Goal: Transaction & Acquisition: Book appointment/travel/reservation

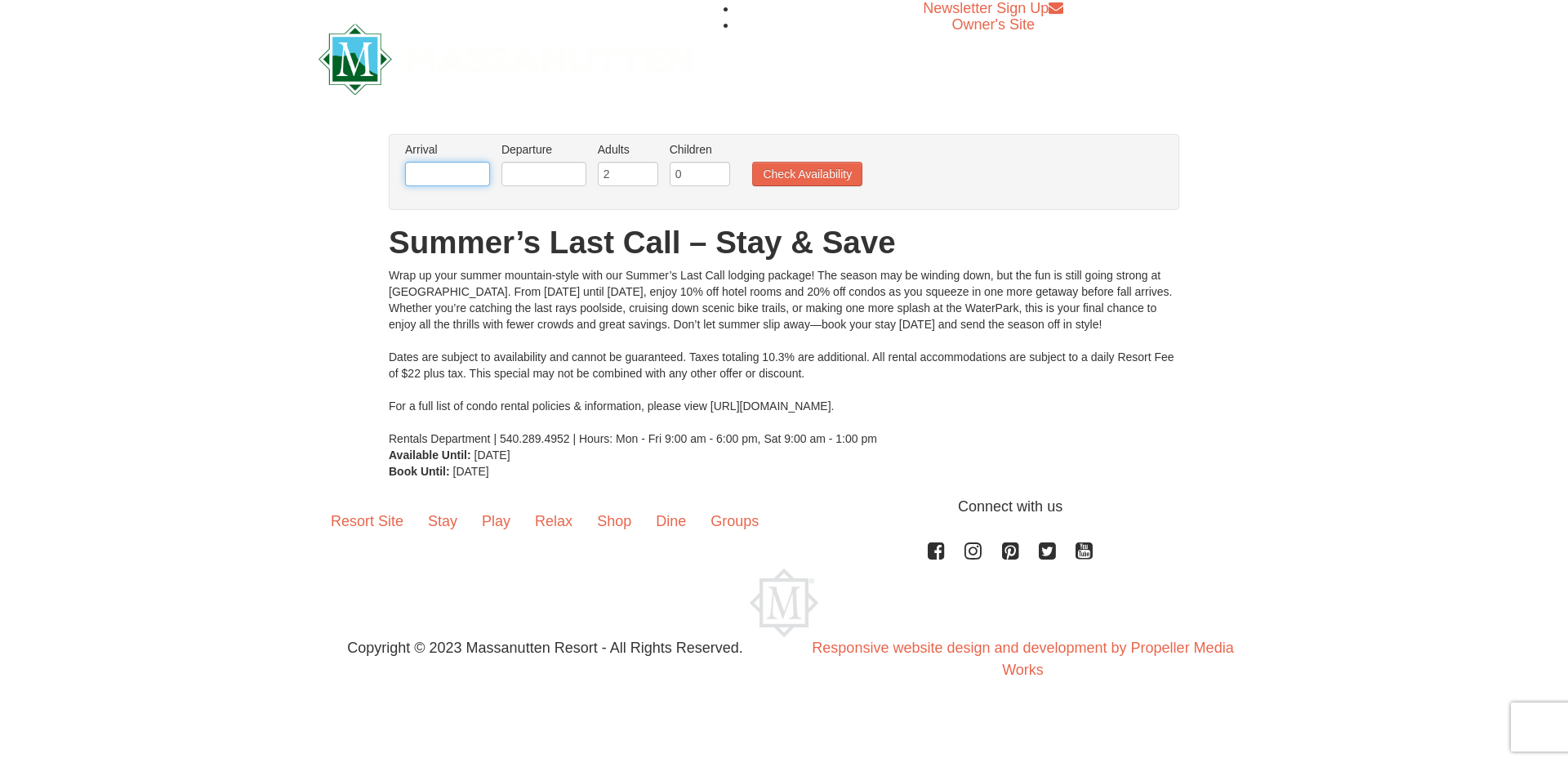
click at [424, 174] on input "text" at bounding box center [447, 174] width 85 height 24
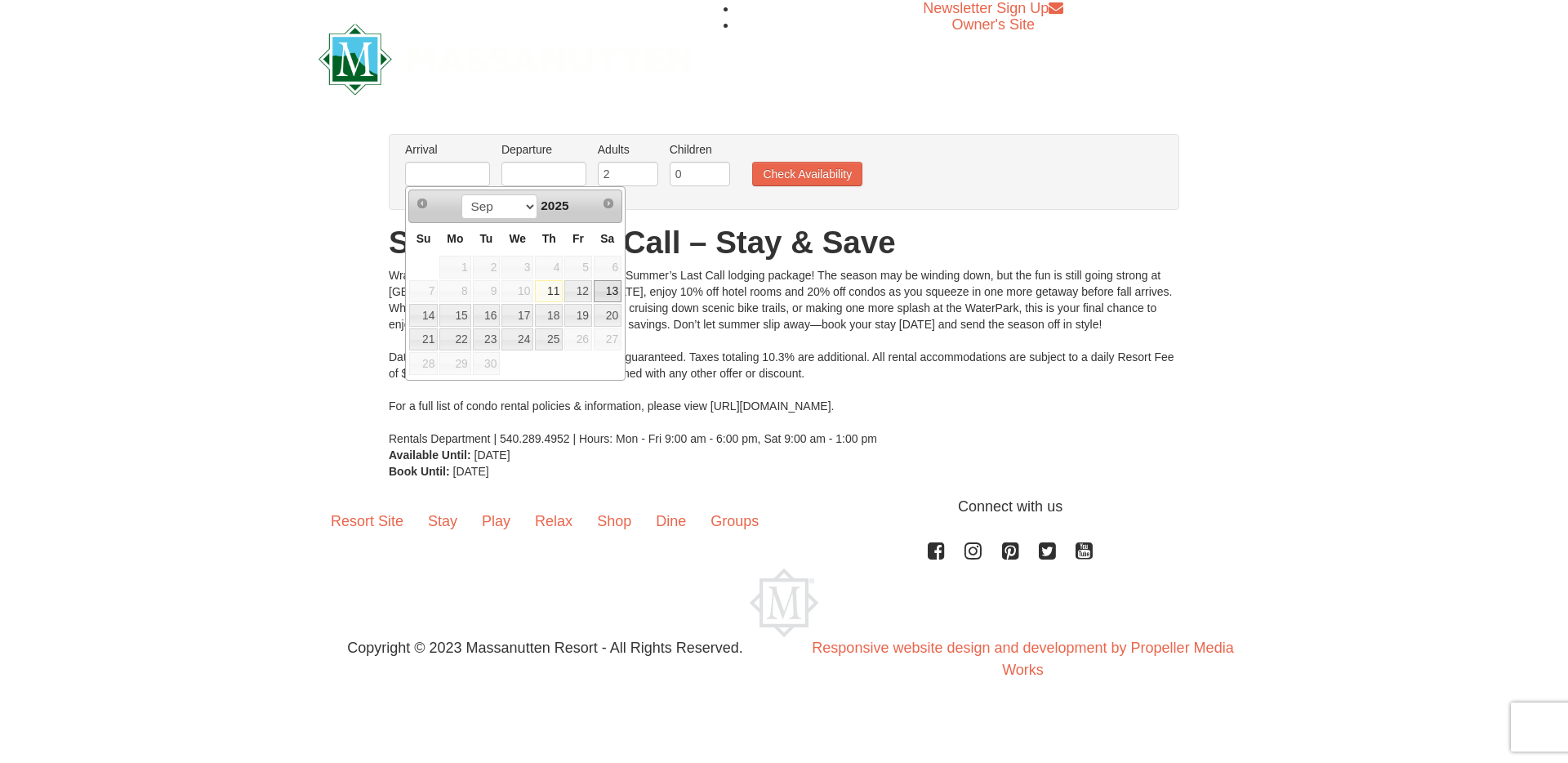
click at [606, 286] on link "13" at bounding box center [607, 292] width 28 height 22
type input "[DATE]"
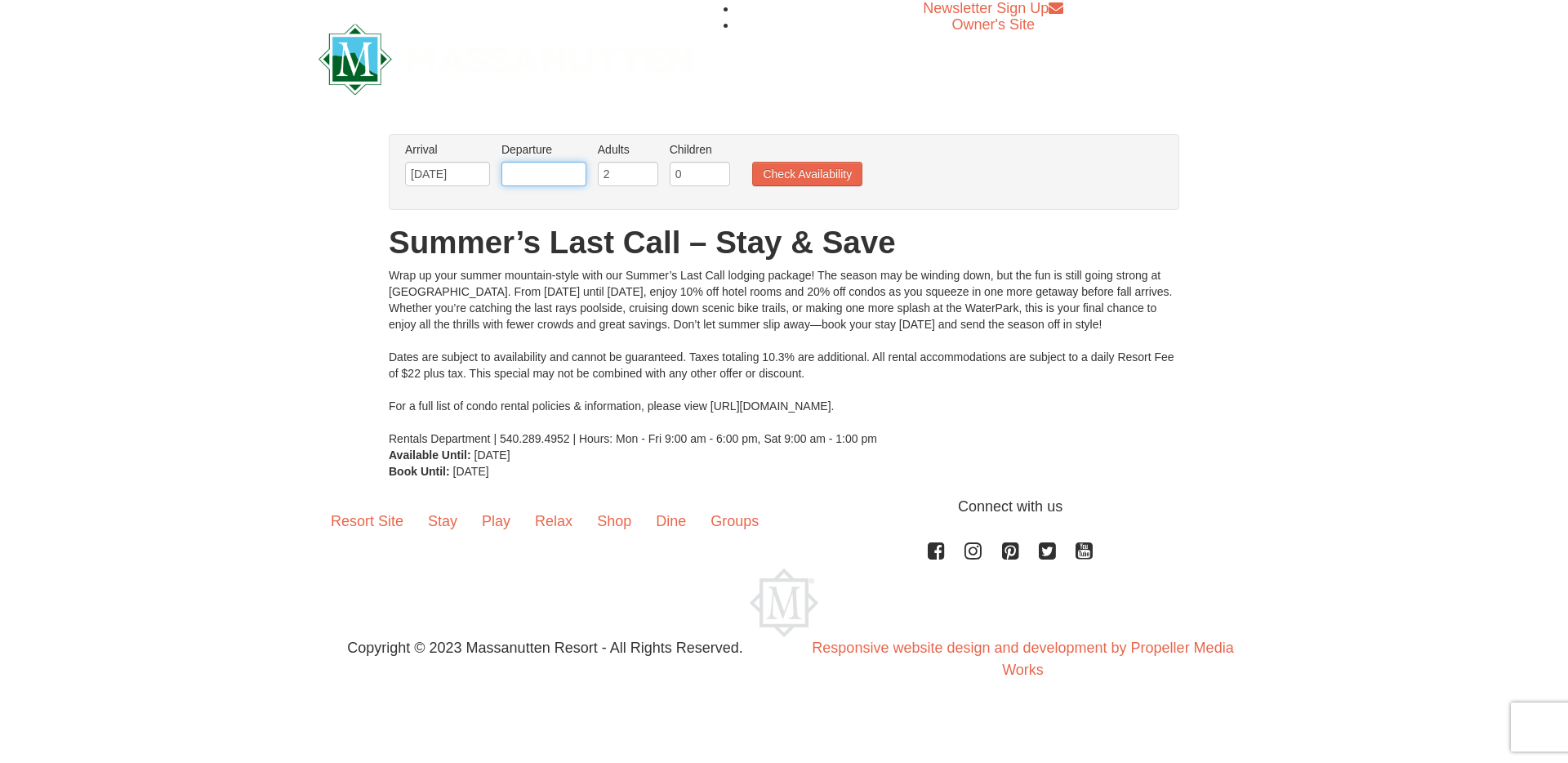
click at [535, 170] on input "text" at bounding box center [543, 174] width 85 height 24
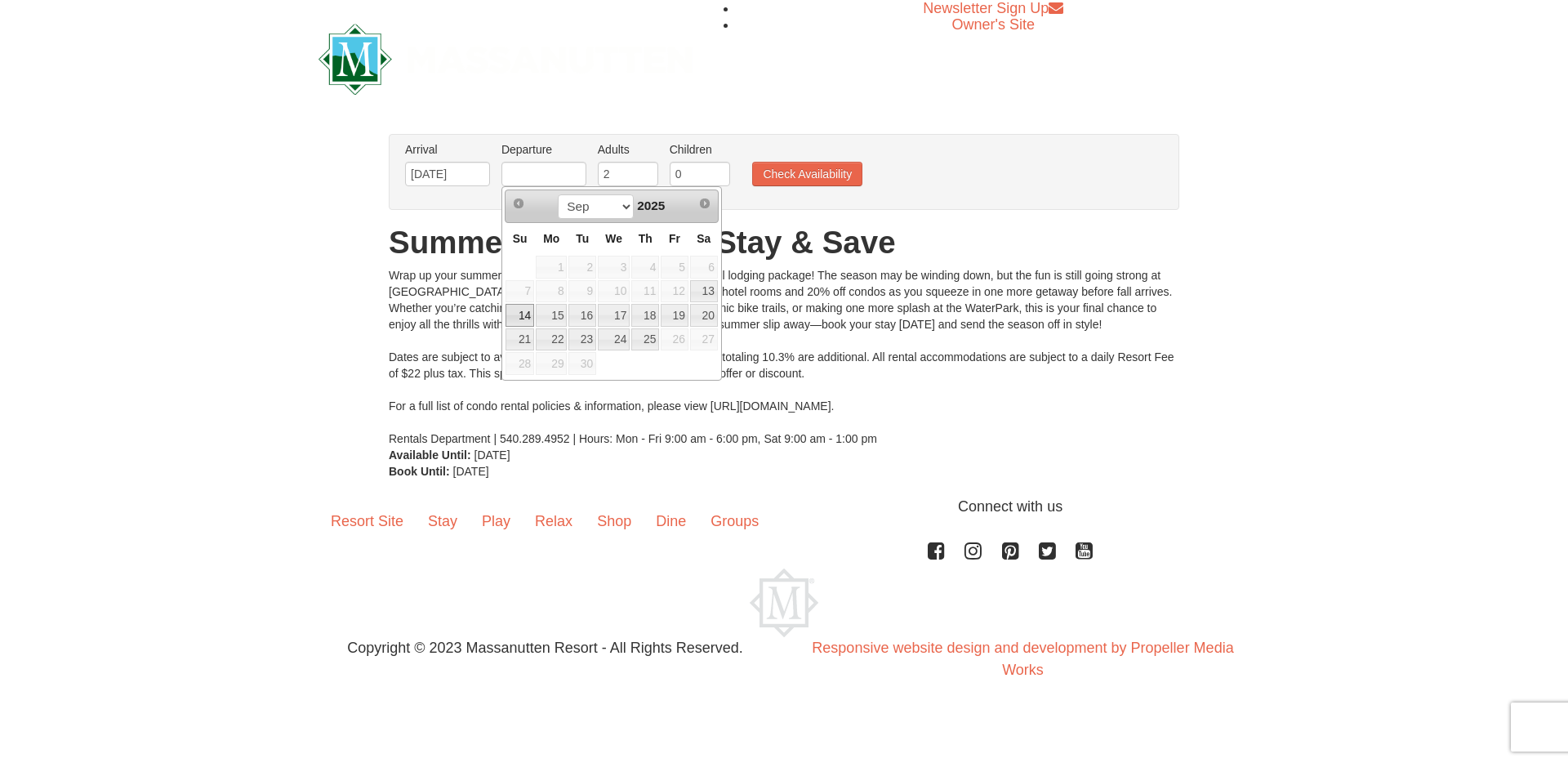
click at [520, 311] on link "14" at bounding box center [520, 315] width 29 height 22
type input "[DATE]"
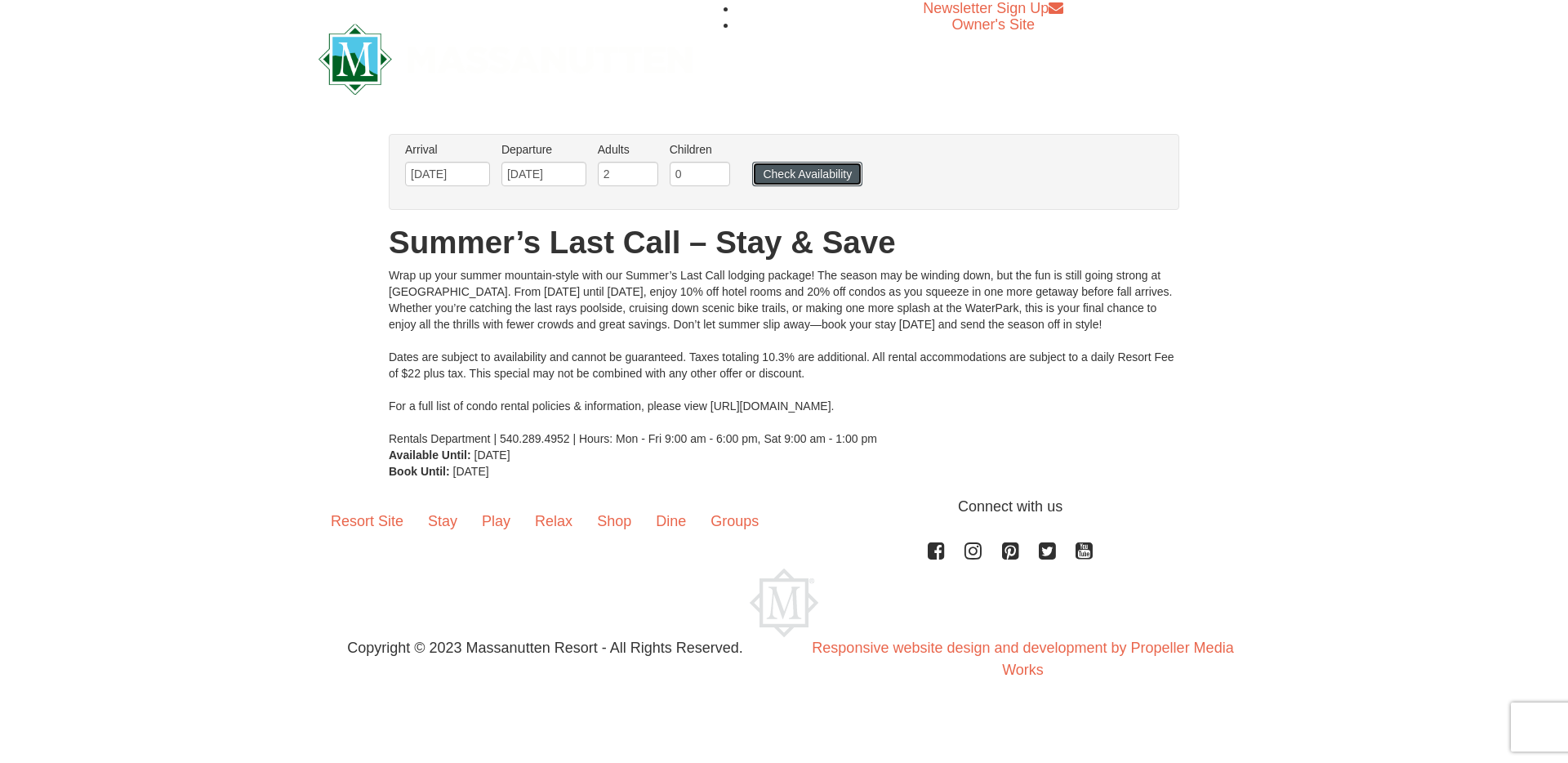
click at [781, 176] on button "Check Availability" at bounding box center [807, 174] width 110 height 24
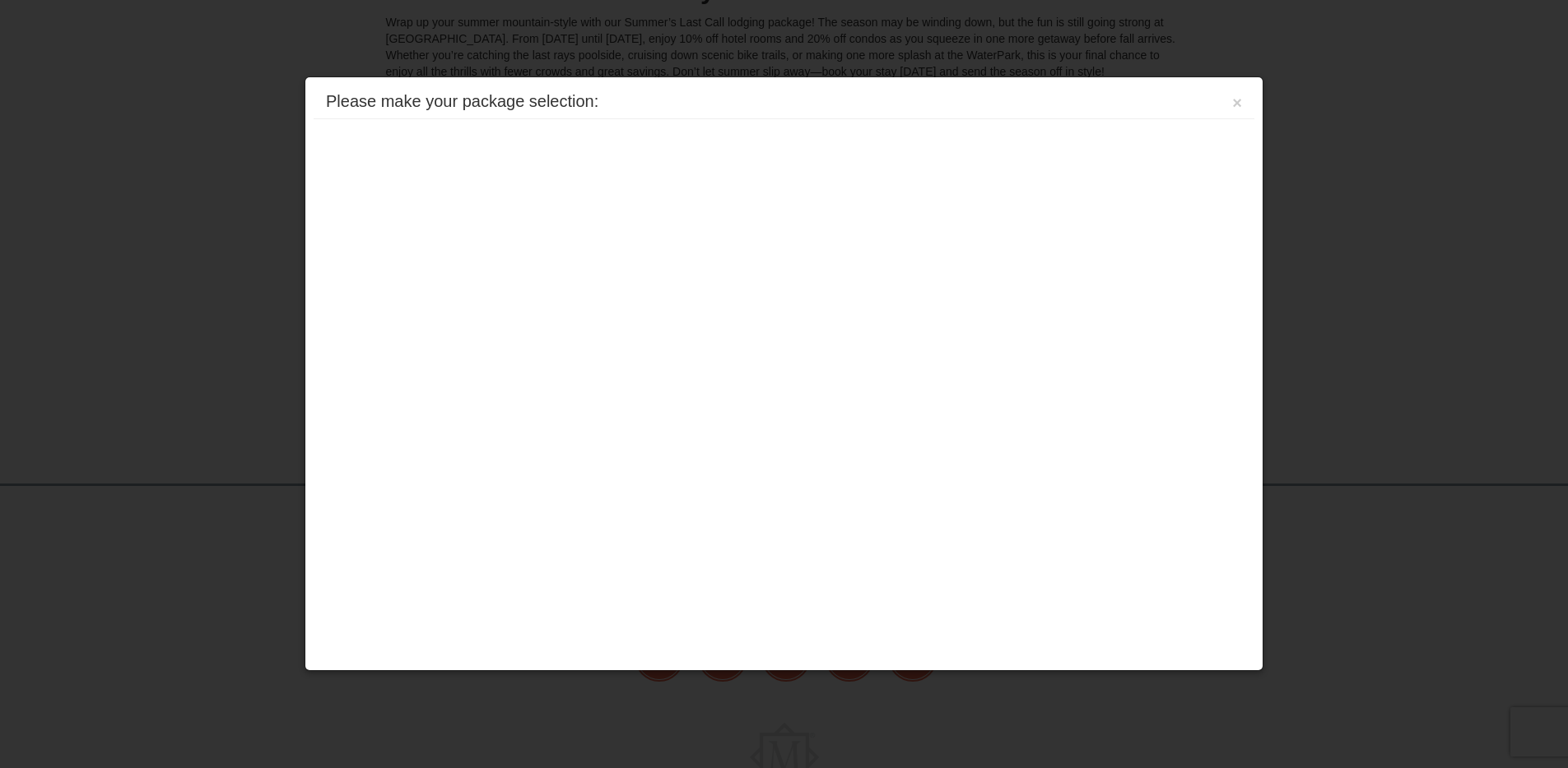
scroll to position [325, 0]
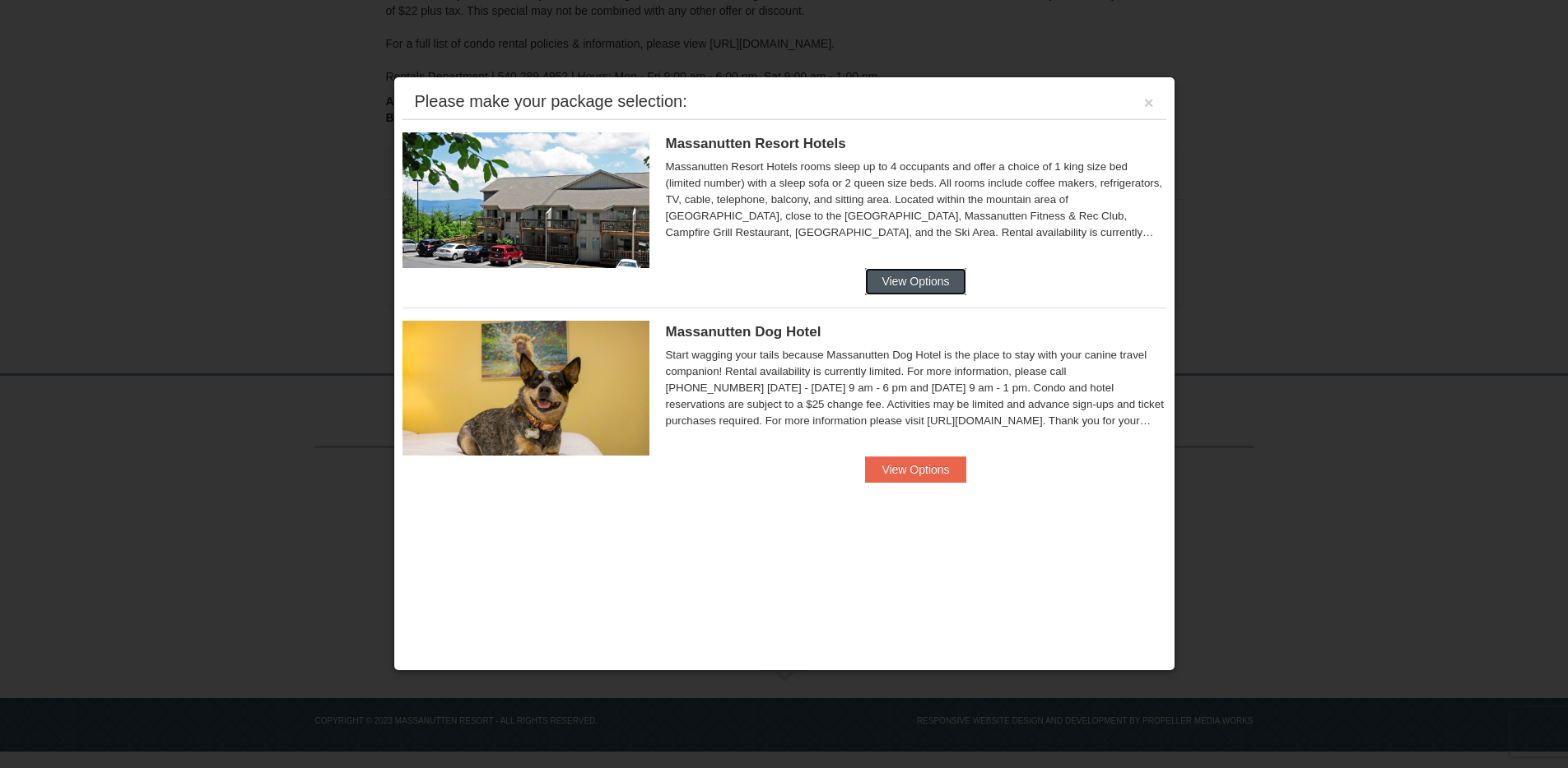
click at [931, 278] on button "View Options" at bounding box center [914, 281] width 101 height 26
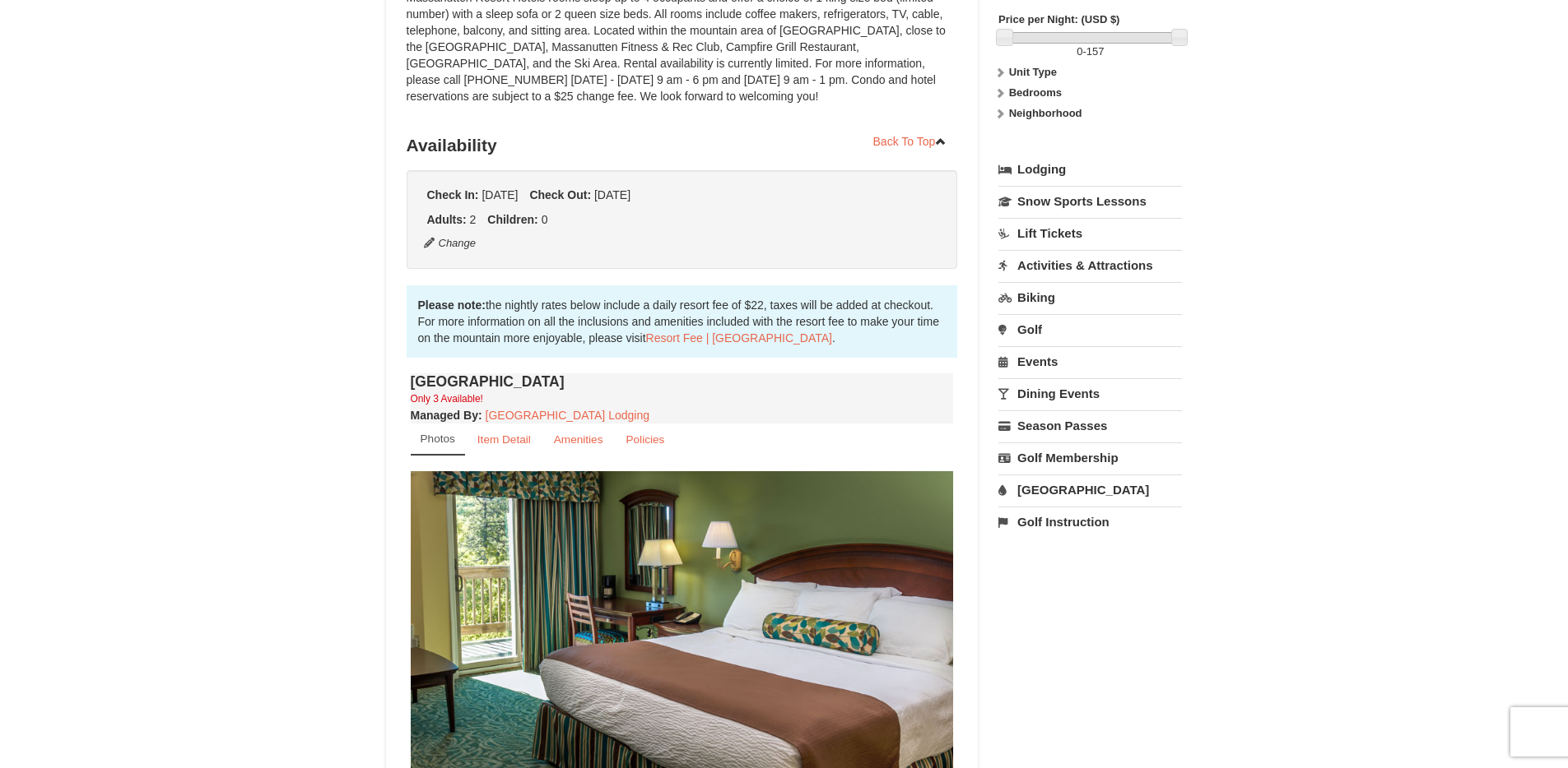
scroll to position [568, 0]
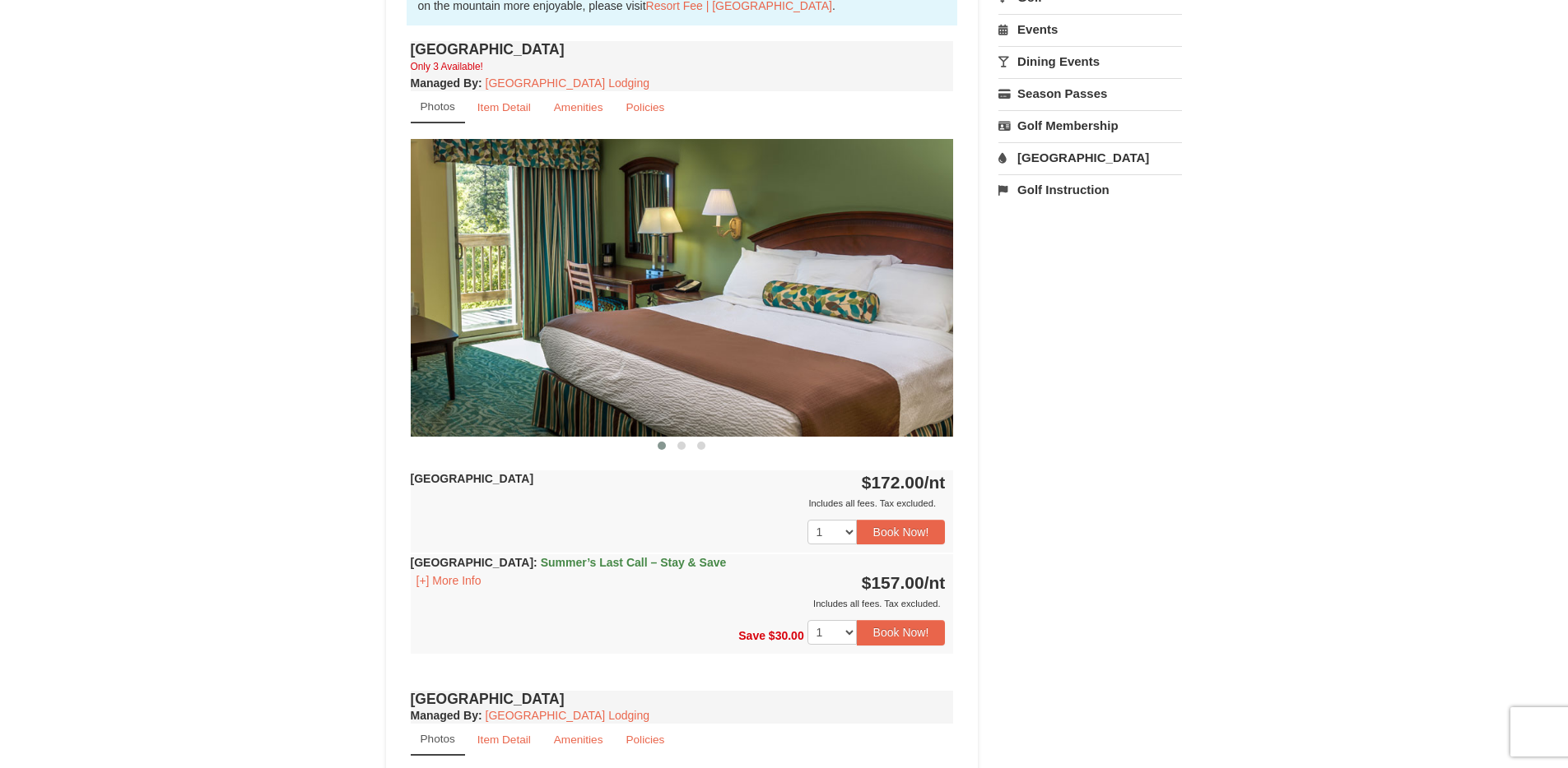
click at [916, 296] on img at bounding box center [682, 287] width 543 height 296
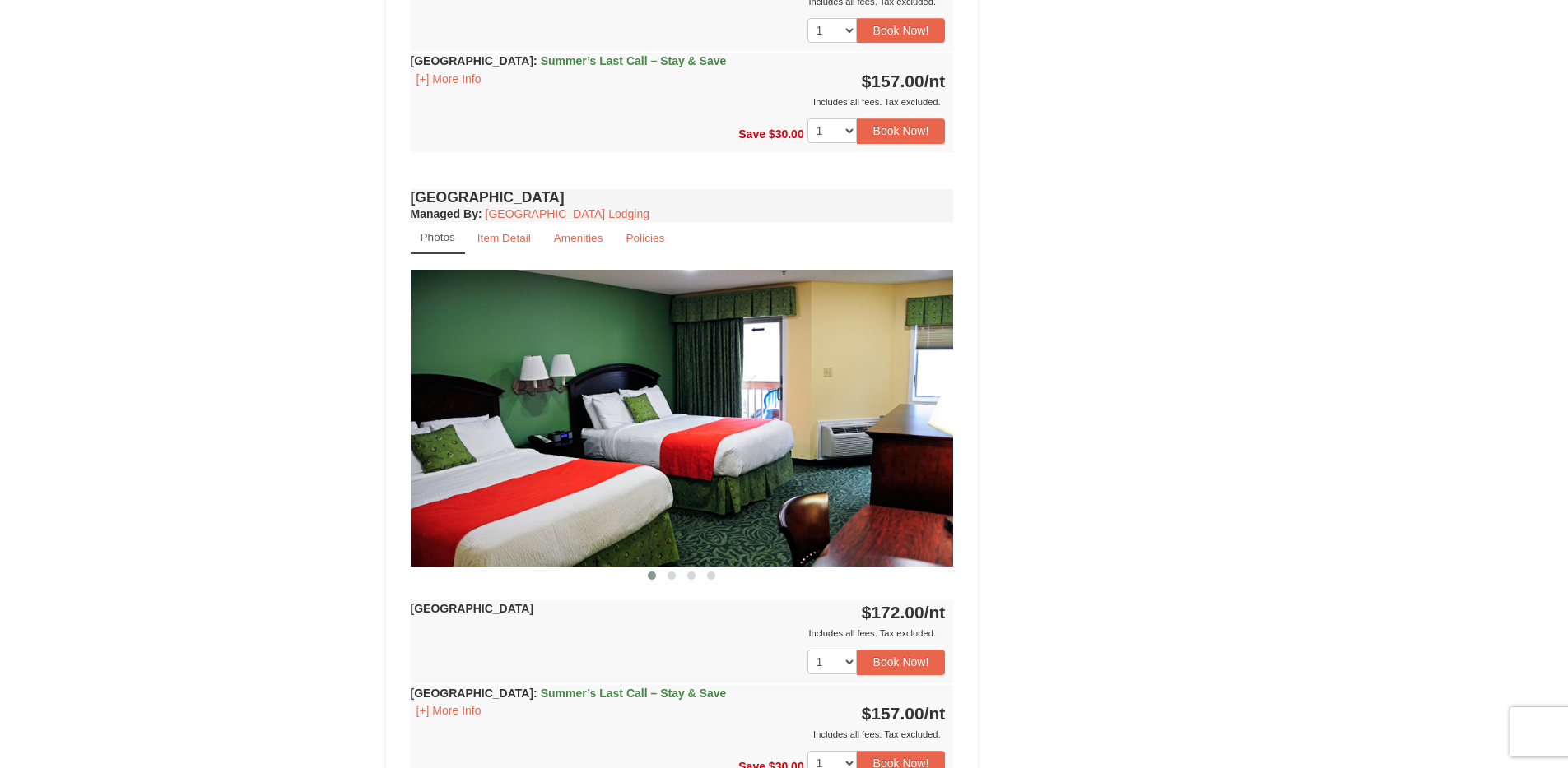
scroll to position [1091, 0]
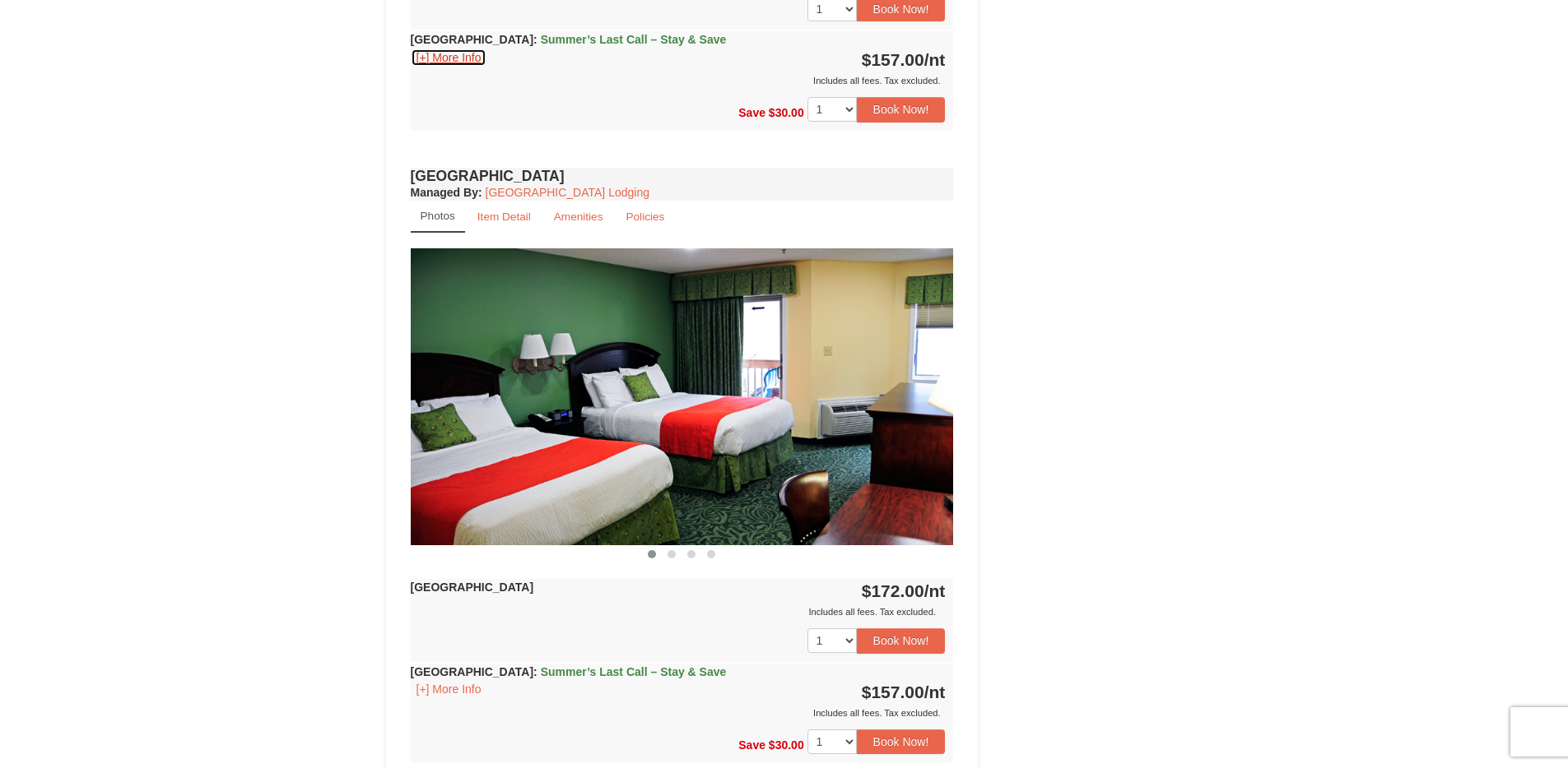
click at [448, 56] on button "[+] More Info" at bounding box center [448, 57] width 76 height 18
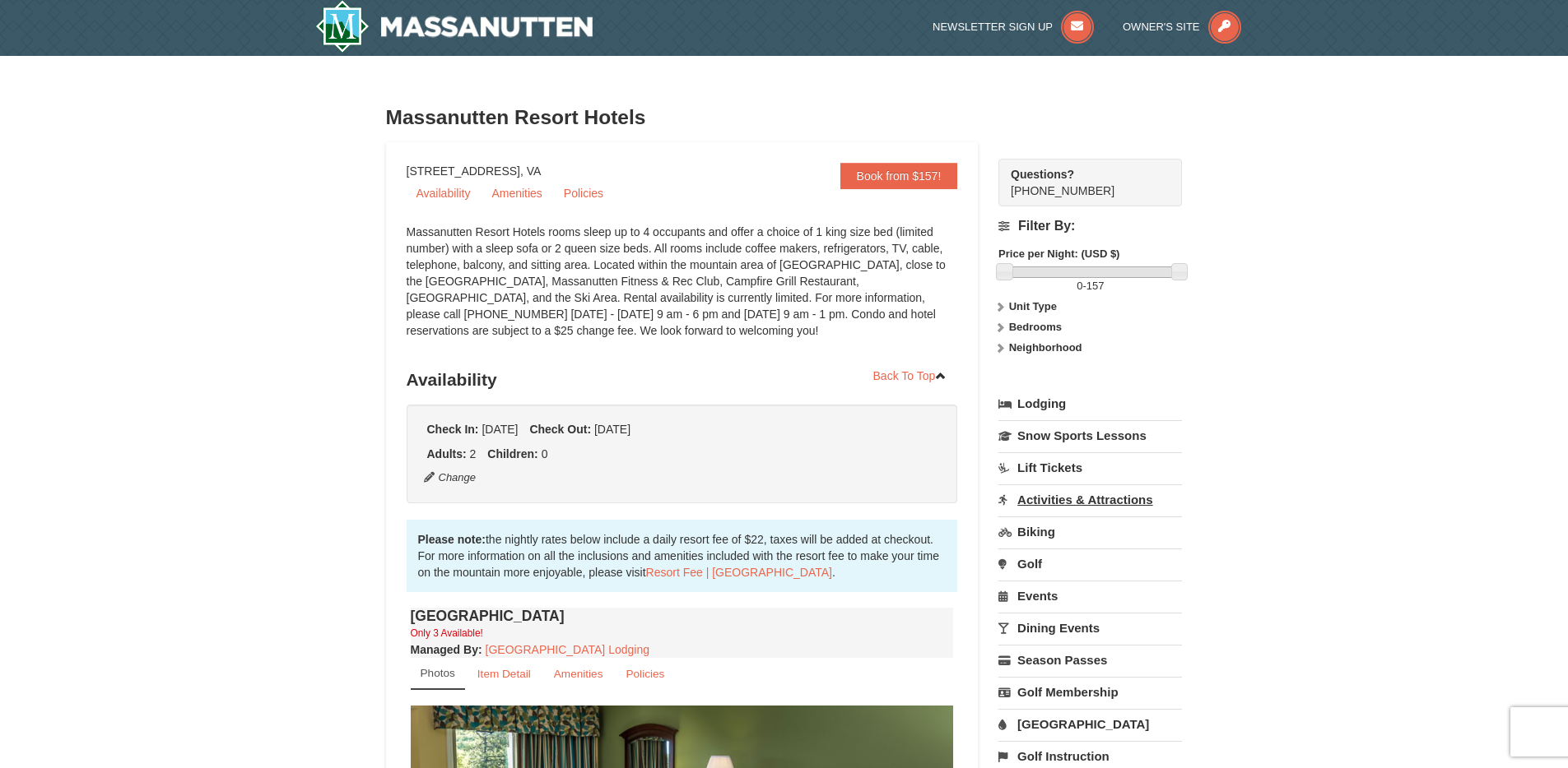
scroll to position [36, 0]
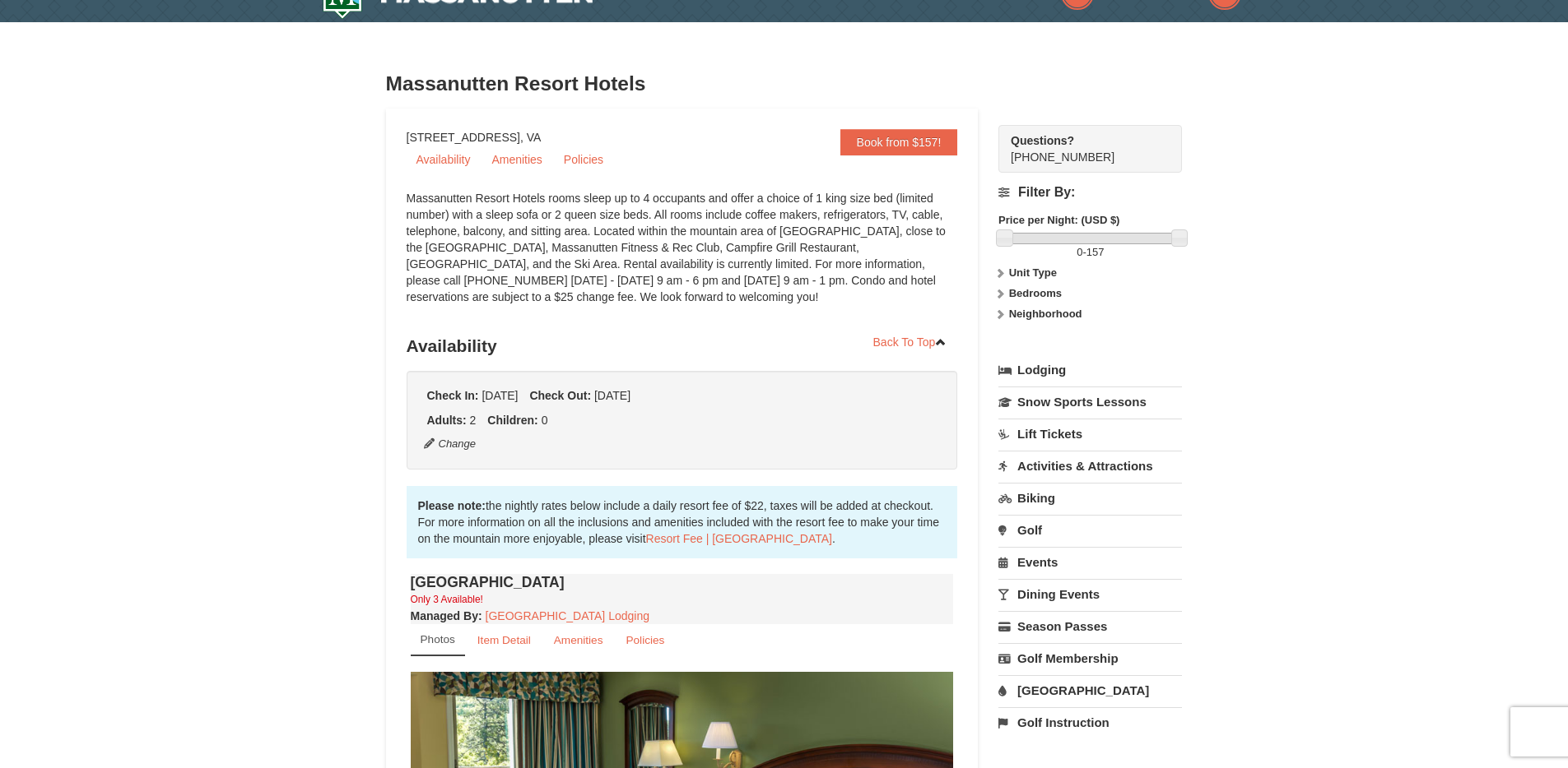
click at [1046, 591] on link "Dining Events" at bounding box center [1090, 594] width 184 height 30
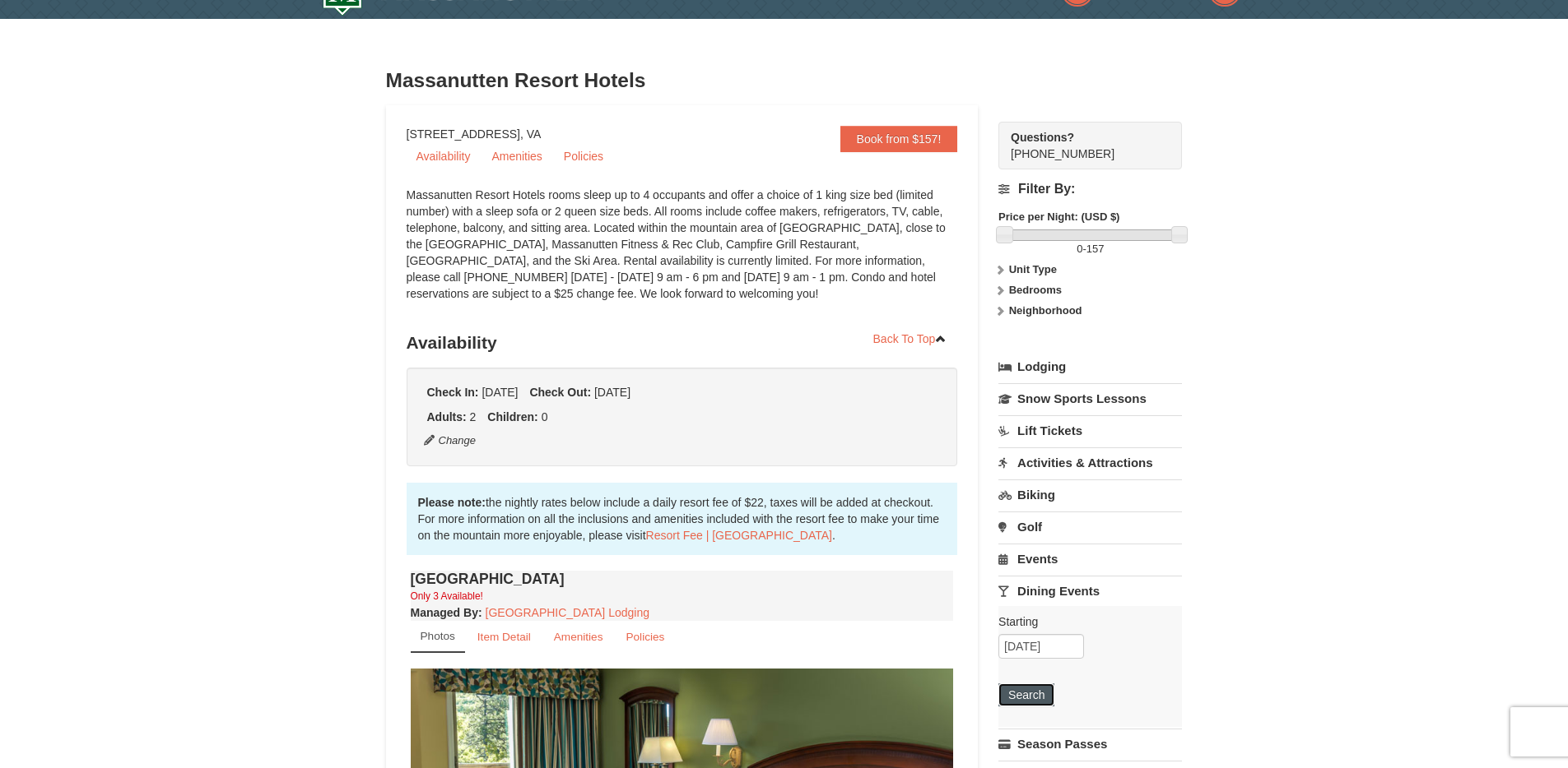
click at [1024, 690] on button "Search" at bounding box center [1026, 695] width 56 height 23
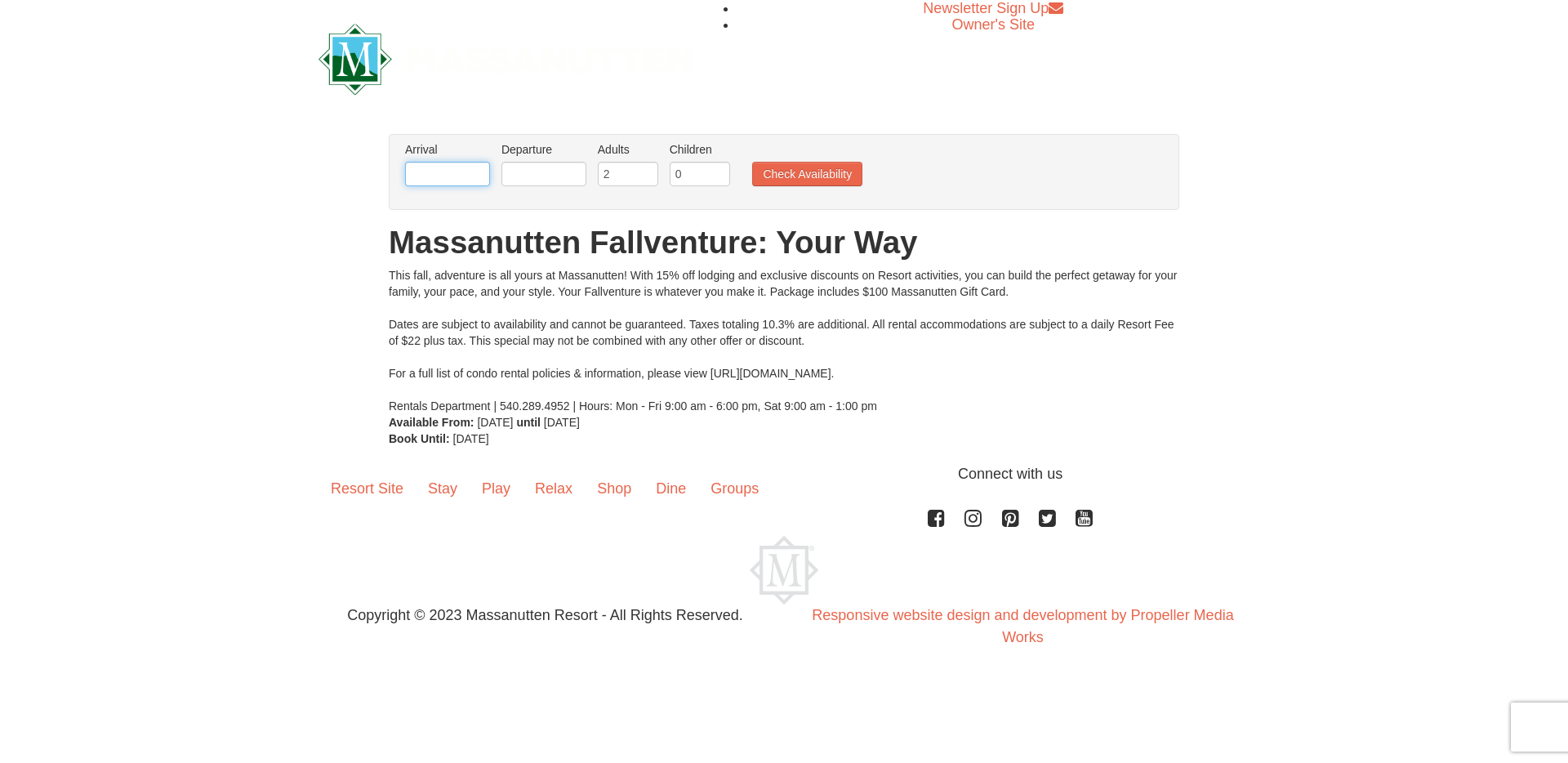
click at [466, 175] on input "text" at bounding box center [447, 174] width 85 height 24
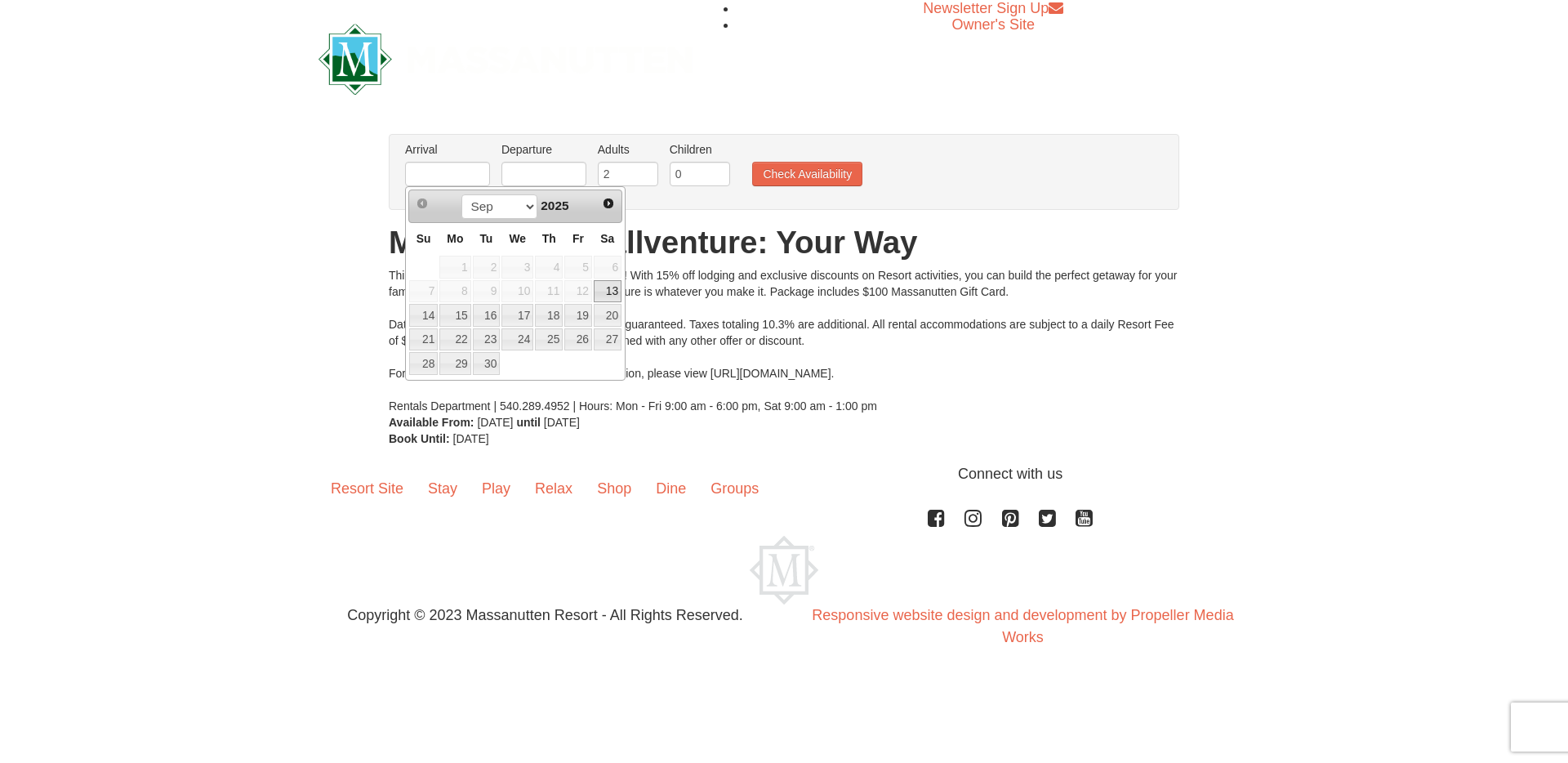
click at [606, 288] on link "13" at bounding box center [607, 292] width 28 height 22
type input "[DATE]"
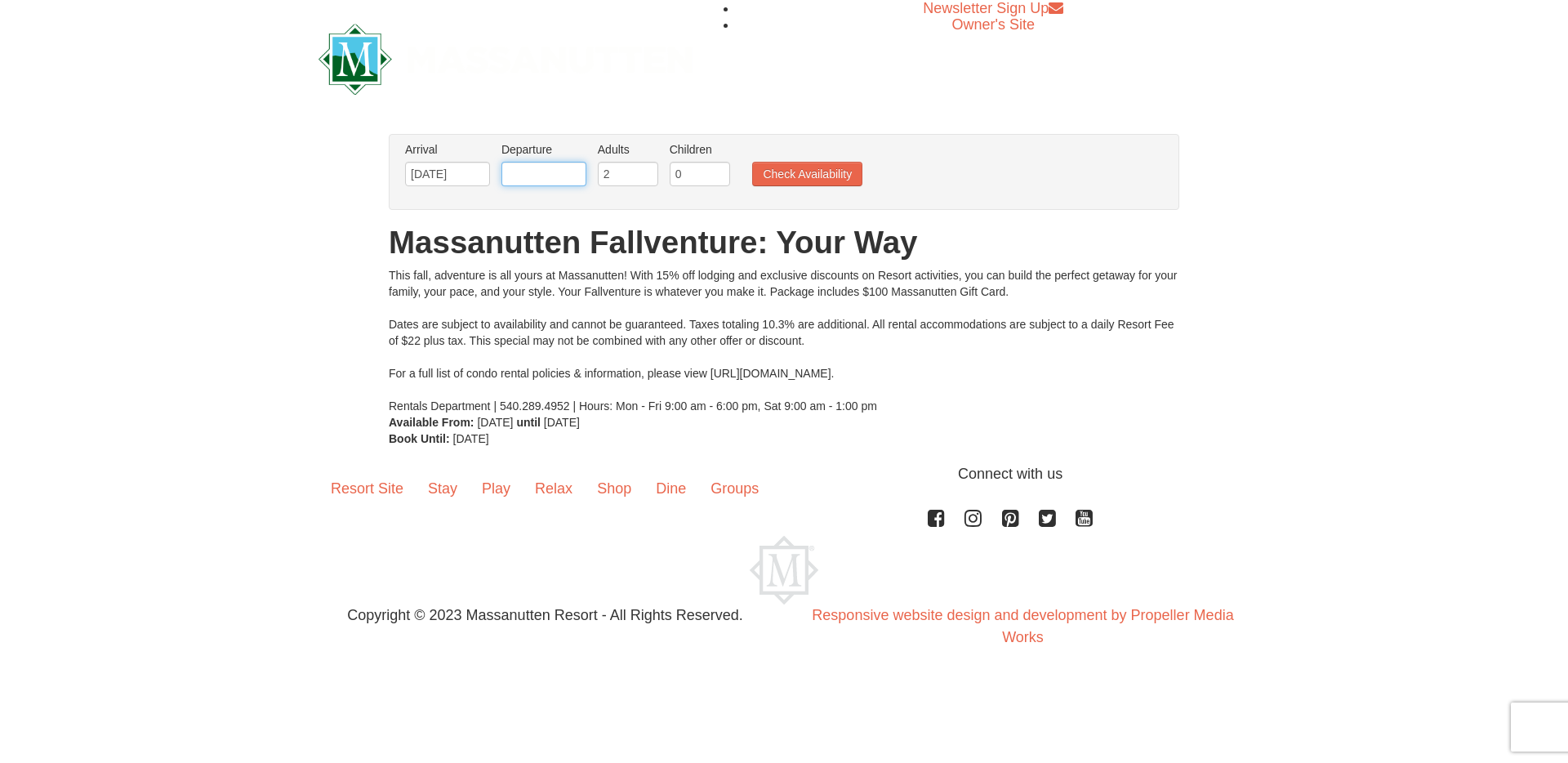
click at [563, 173] on input "text" at bounding box center [543, 174] width 85 height 24
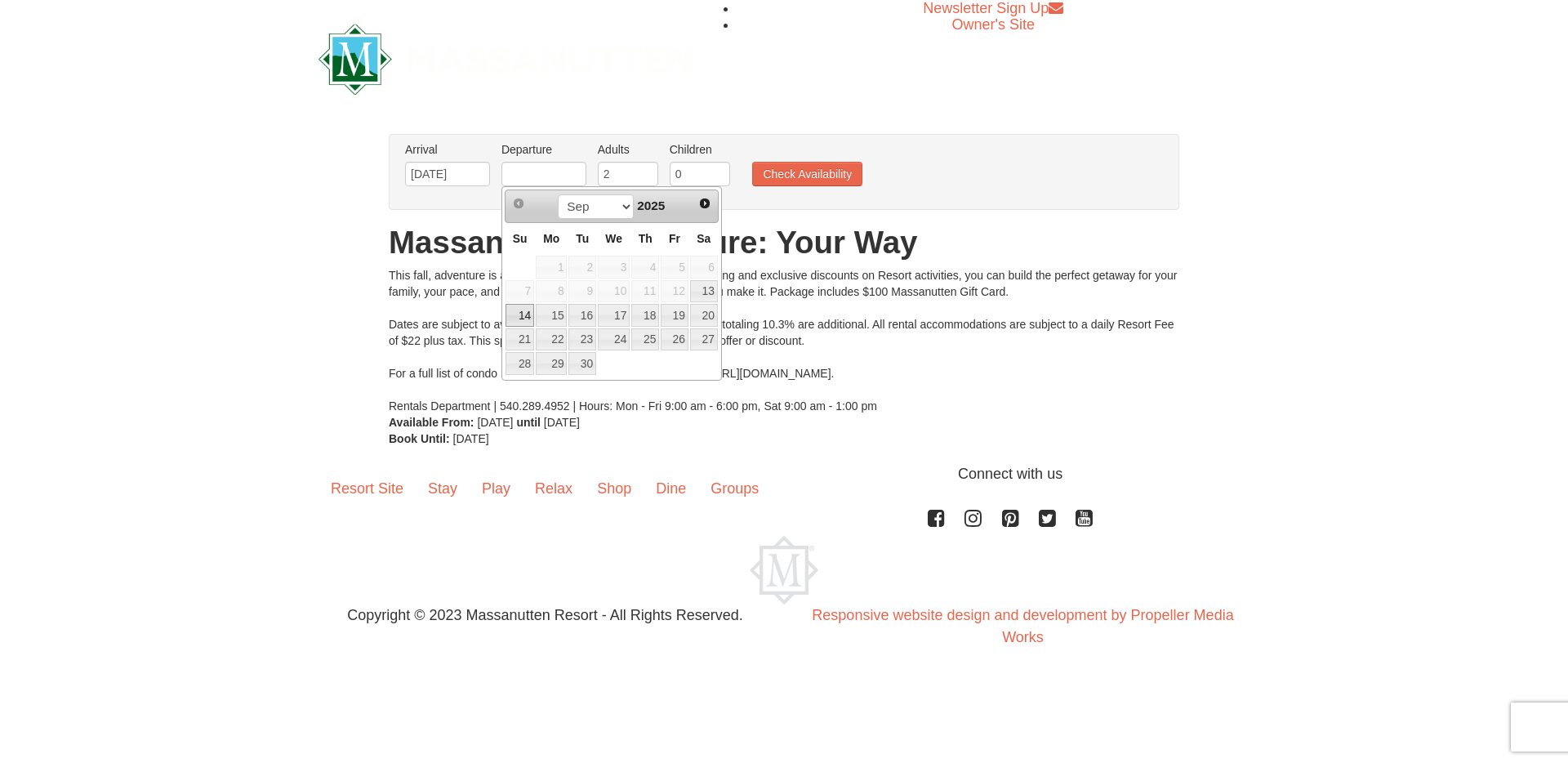
click at [514, 313] on link "14" at bounding box center [520, 315] width 29 height 22
type input "[DATE]"
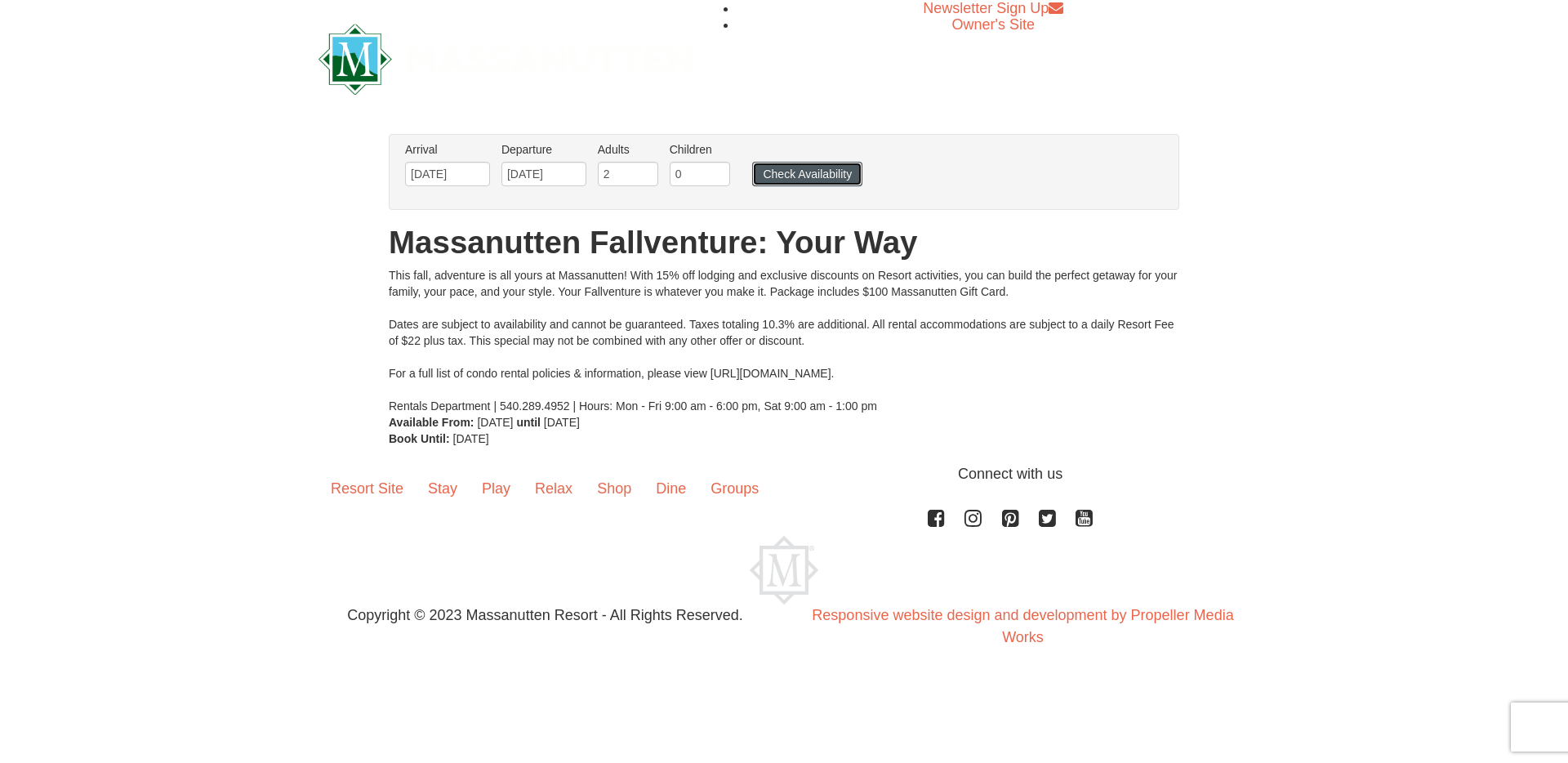
click at [799, 180] on button "Check Availability" at bounding box center [807, 174] width 110 height 24
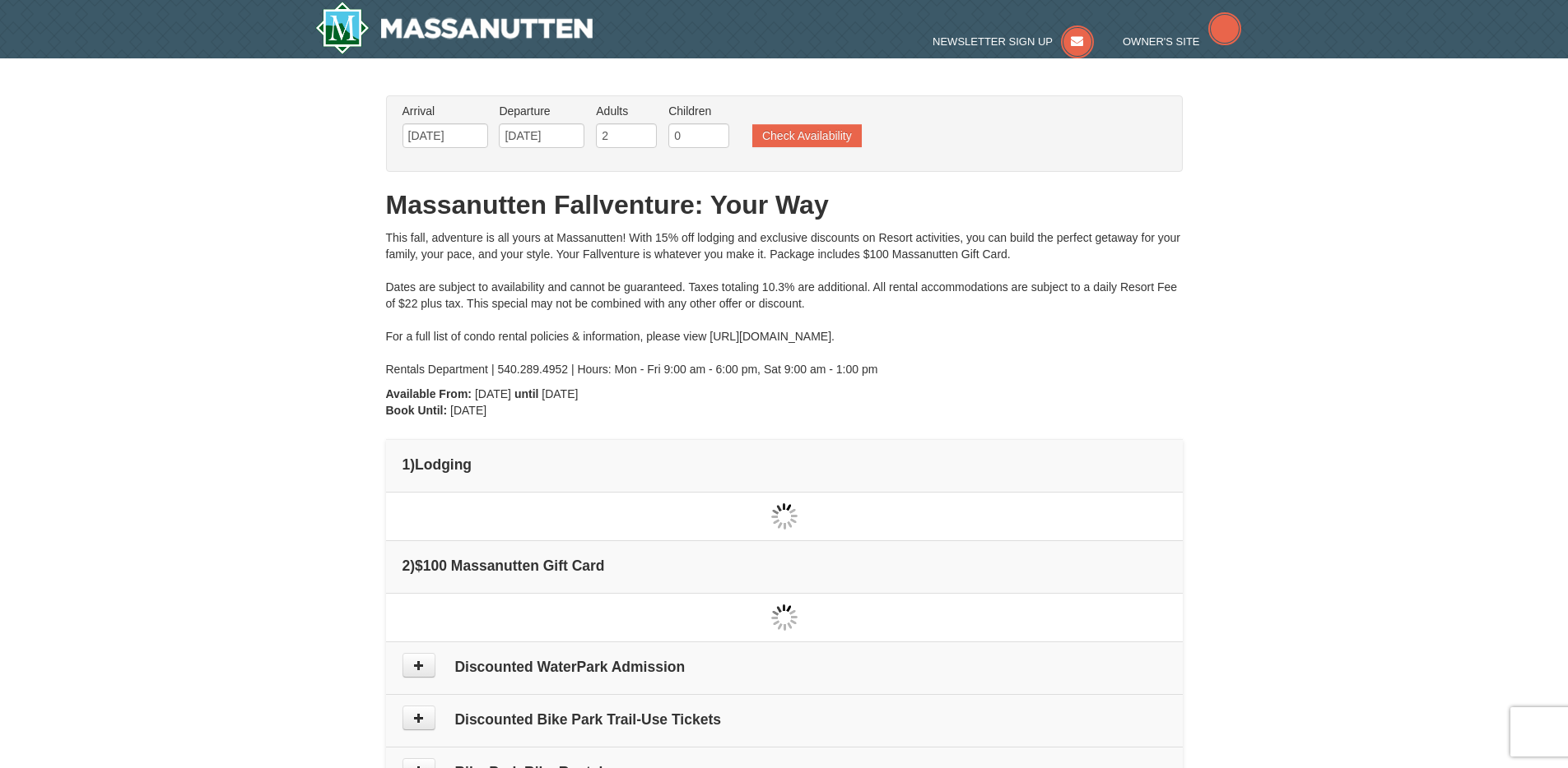
type input "[DATE]"
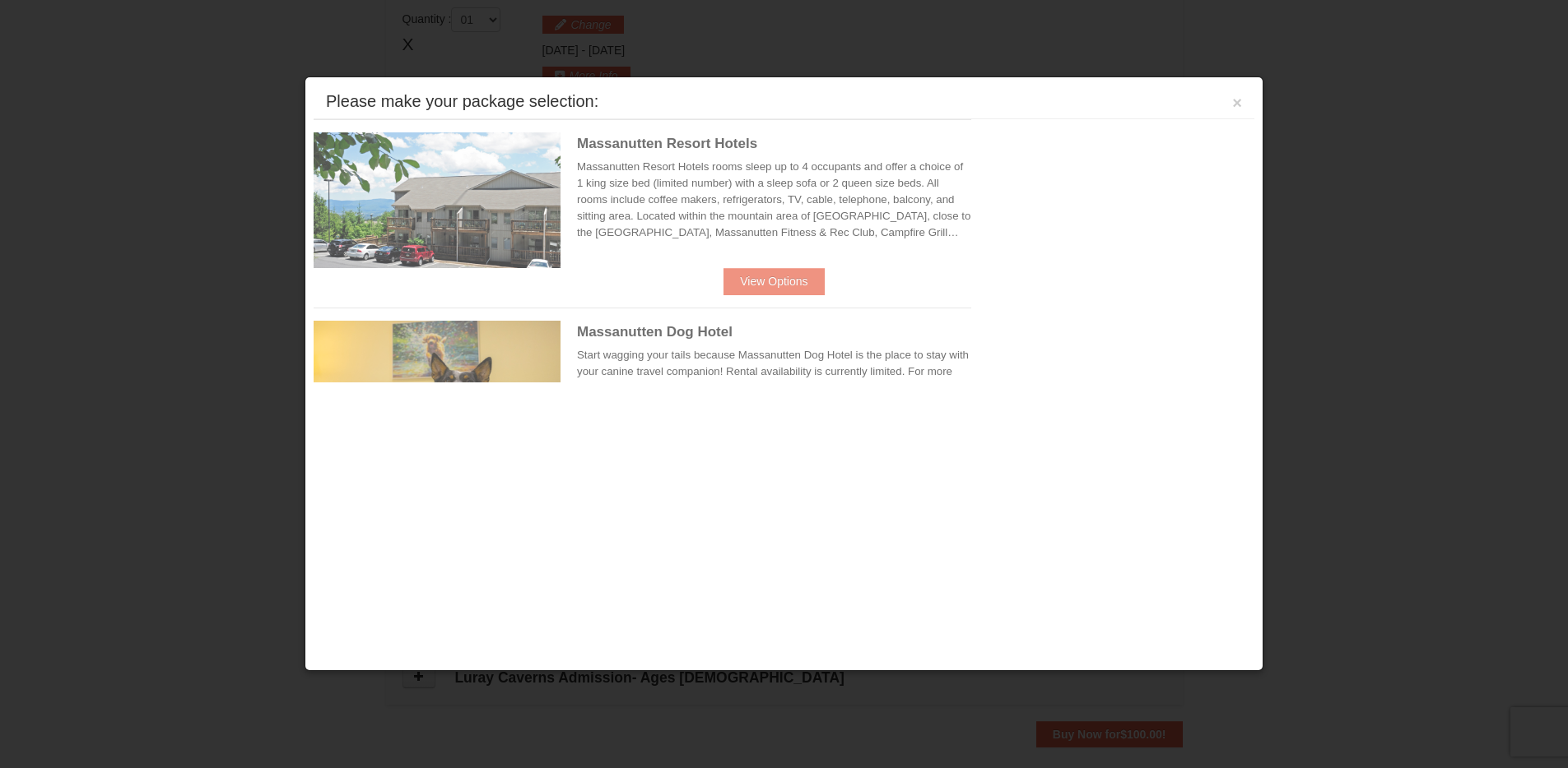
scroll to position [504, 0]
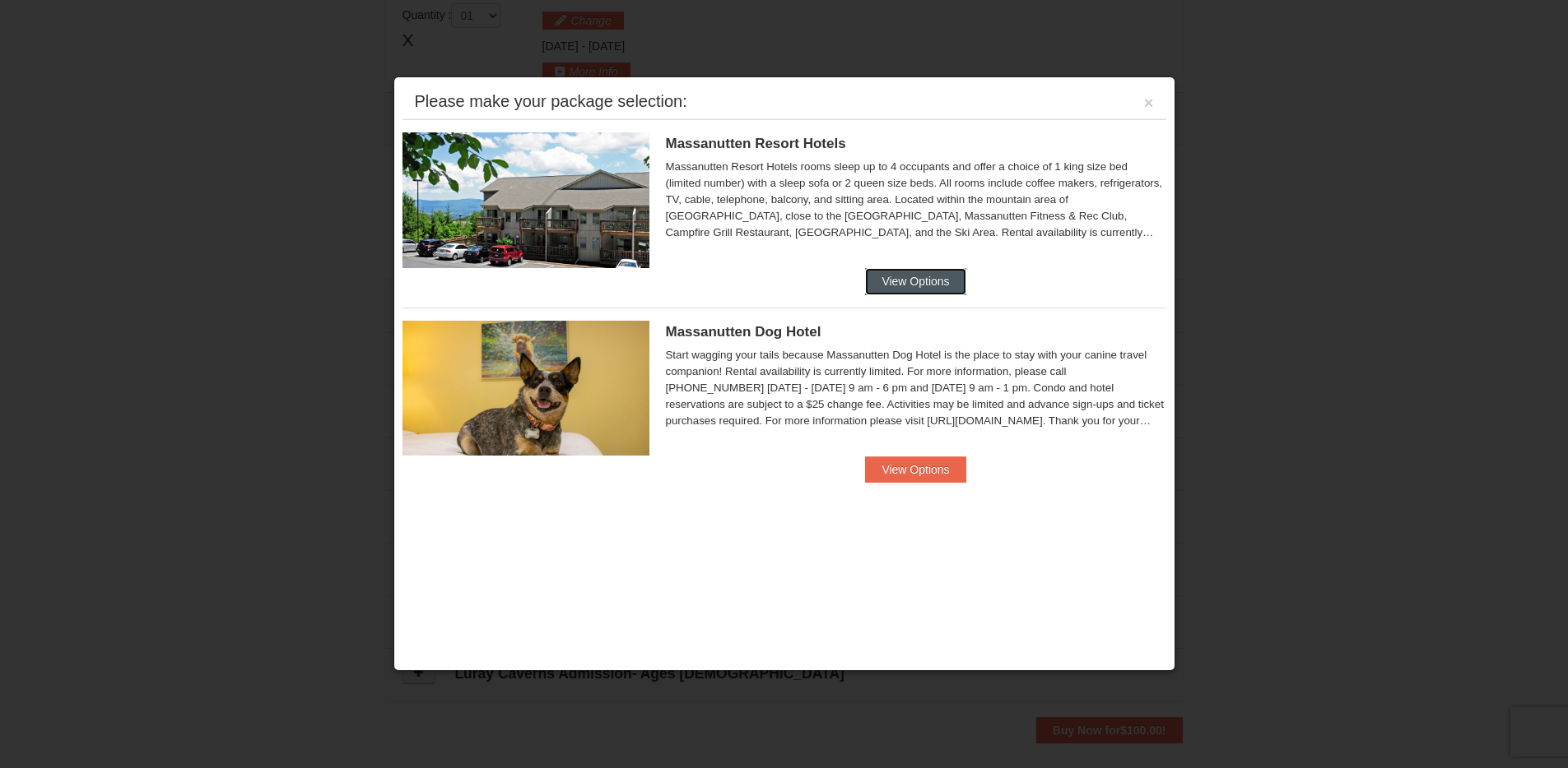
click at [917, 270] on button "View Options" at bounding box center [914, 281] width 101 height 26
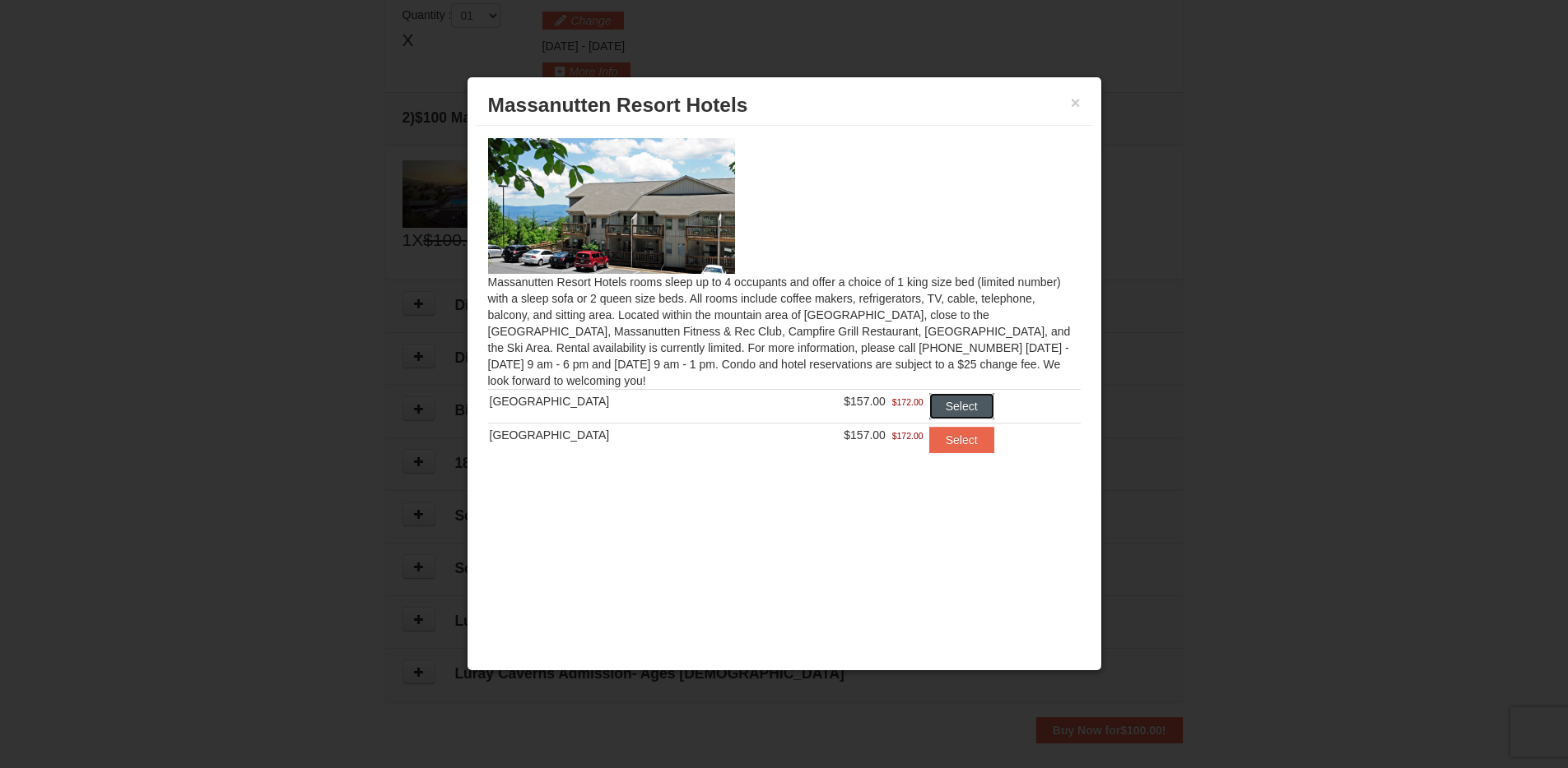
click at [956, 404] on button "Select" at bounding box center [961, 407] width 65 height 26
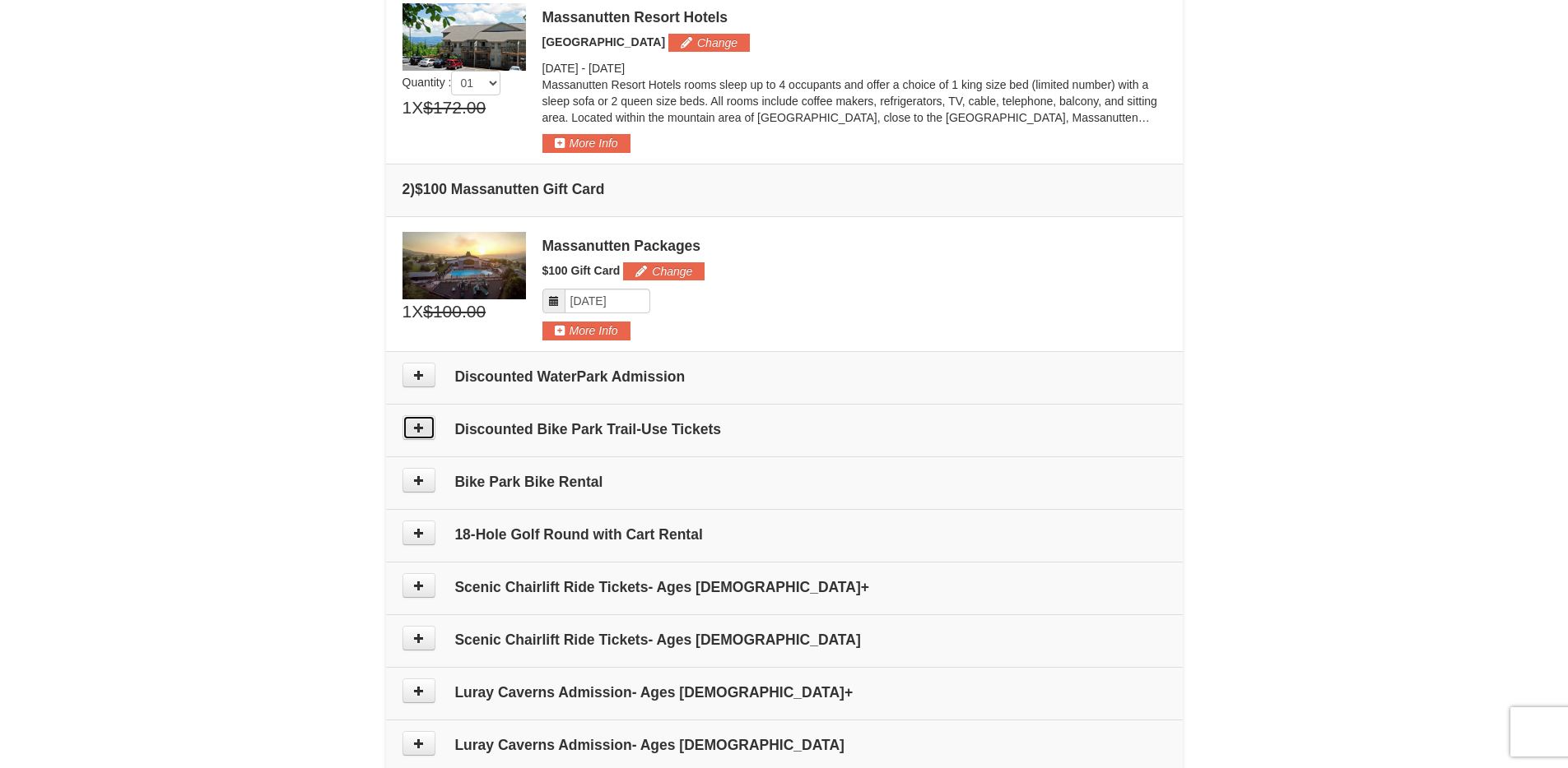
click at [421, 426] on icon at bounding box center [419, 427] width 11 height 11
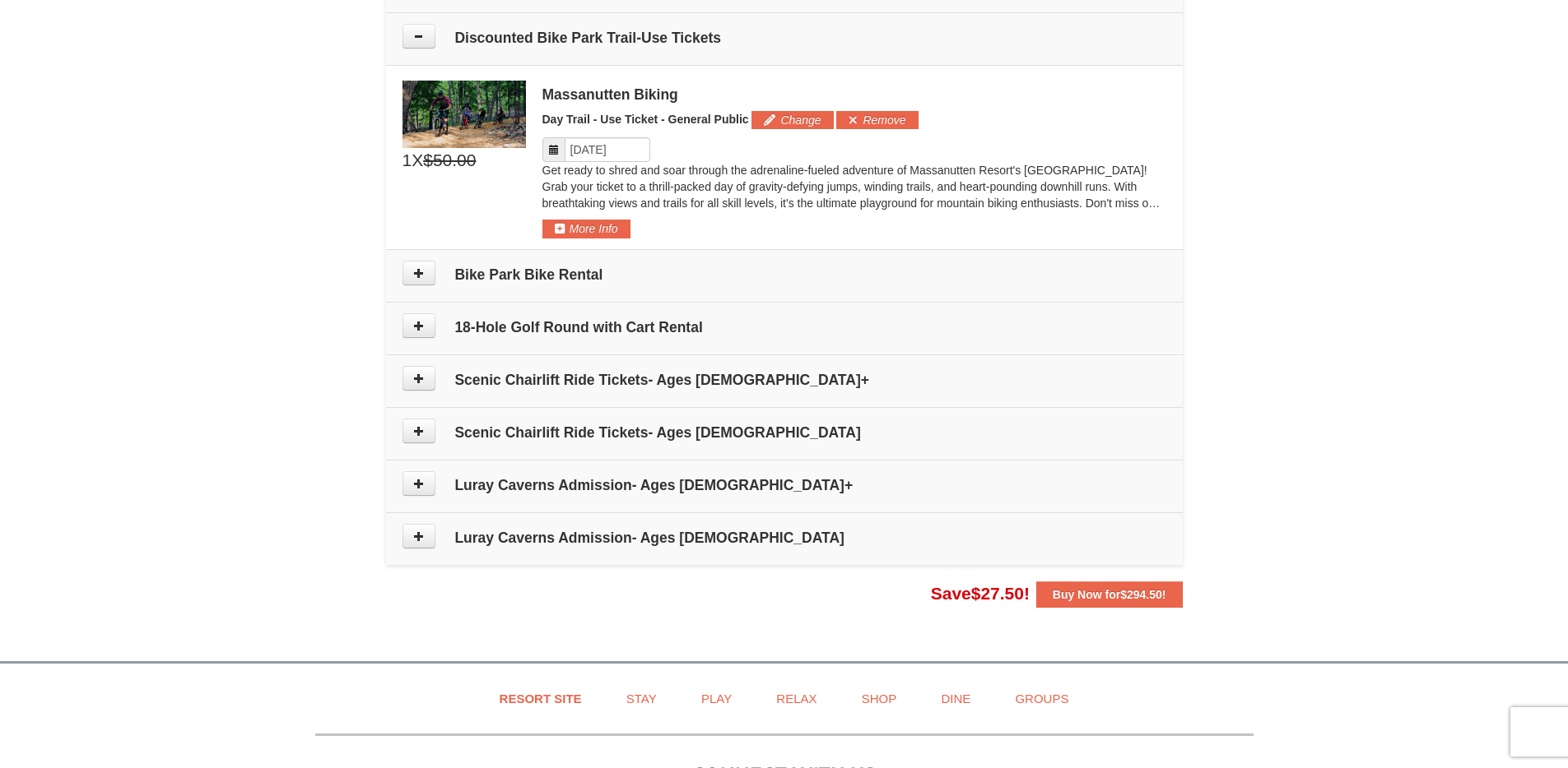
scroll to position [879, 0]
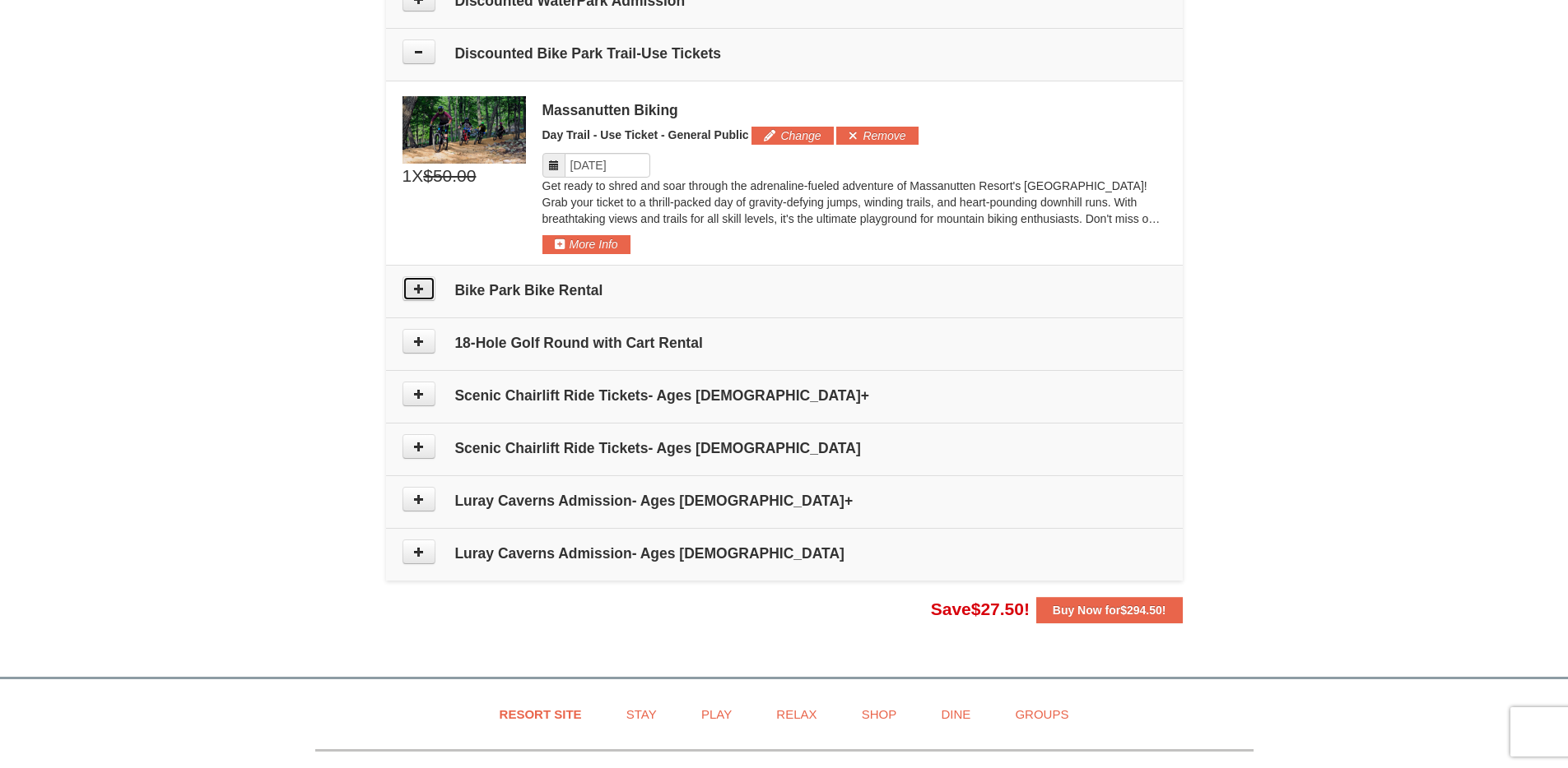
click at [420, 291] on icon at bounding box center [419, 289] width 11 height 11
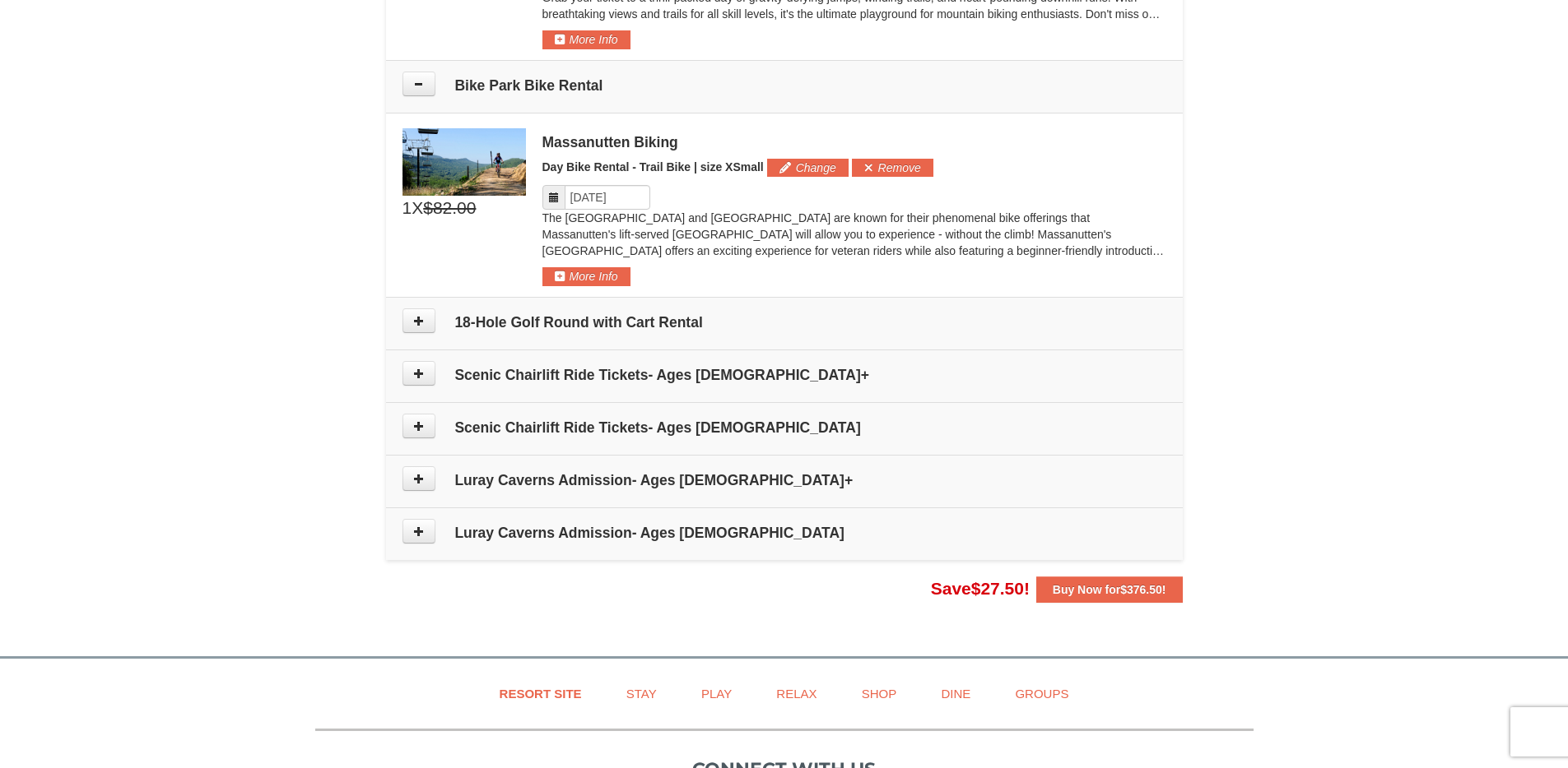
scroll to position [1144, 0]
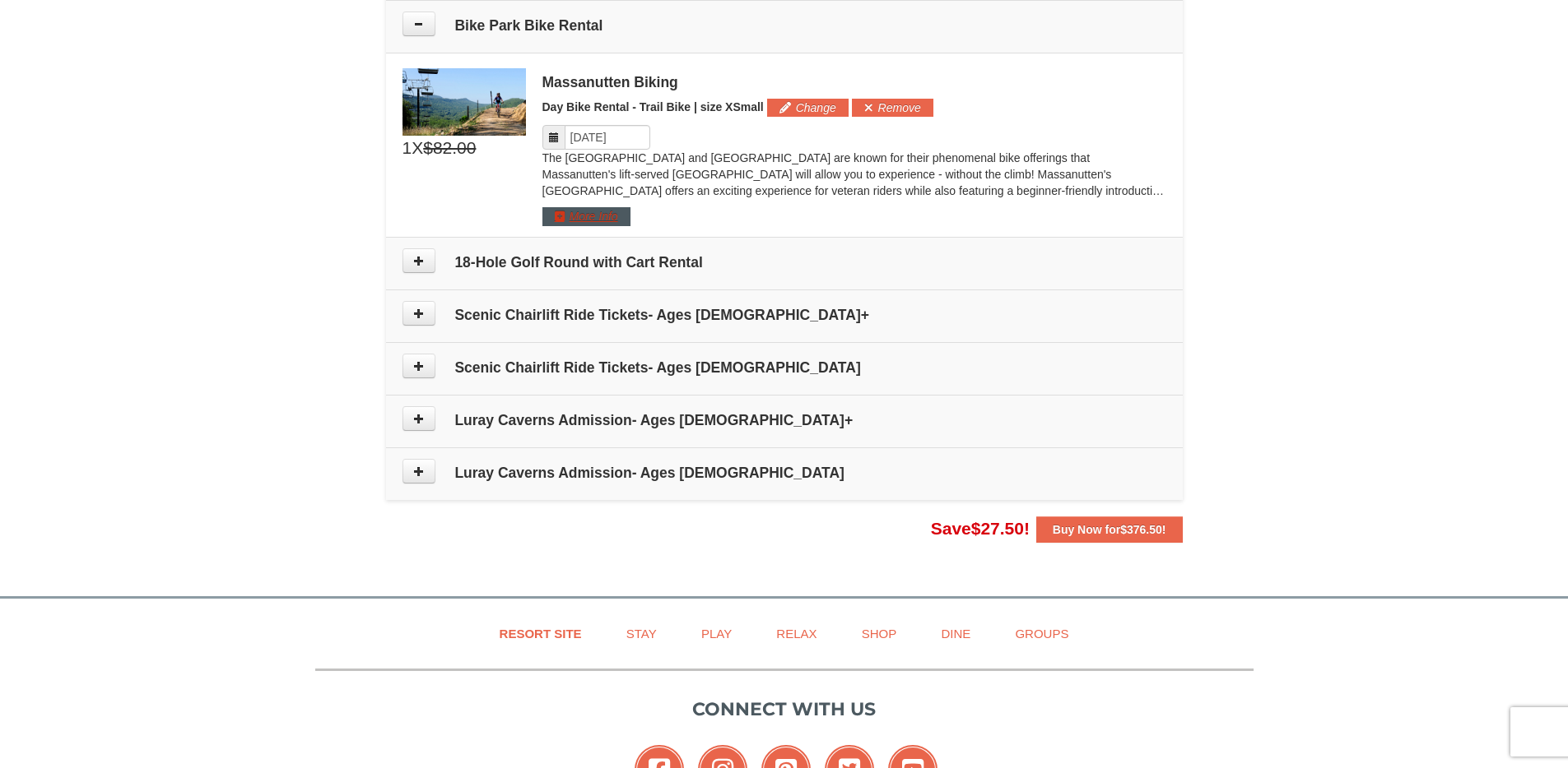
click at [603, 205] on div "The Shenandoah Valley and Blue Ridge Mountains are known for their phenomenal b…" at bounding box center [854, 178] width 623 height 57
click at [606, 211] on button "More Info" at bounding box center [586, 216] width 88 height 18
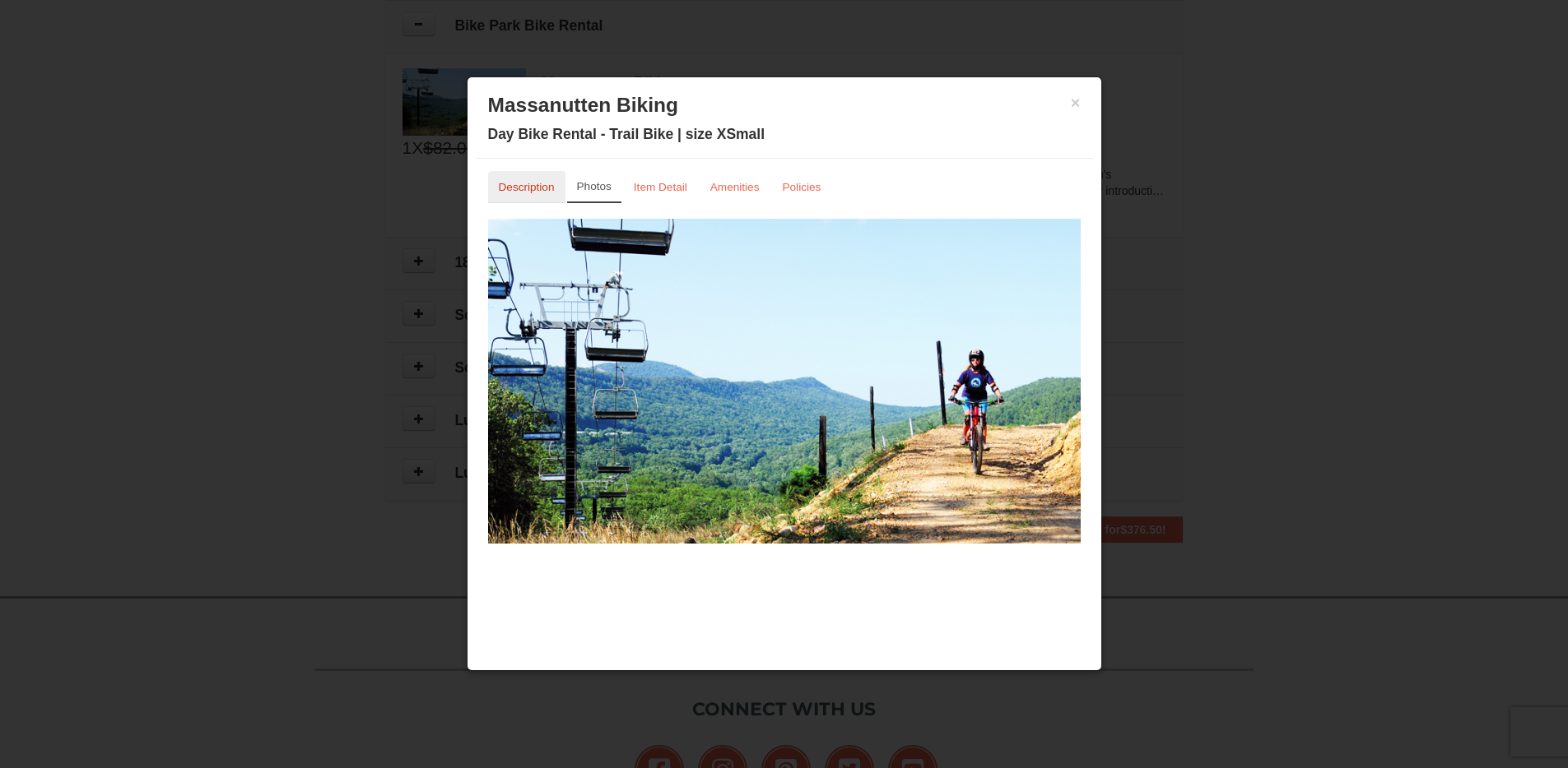
click at [536, 185] on small "Description" at bounding box center [525, 186] width 56 height 12
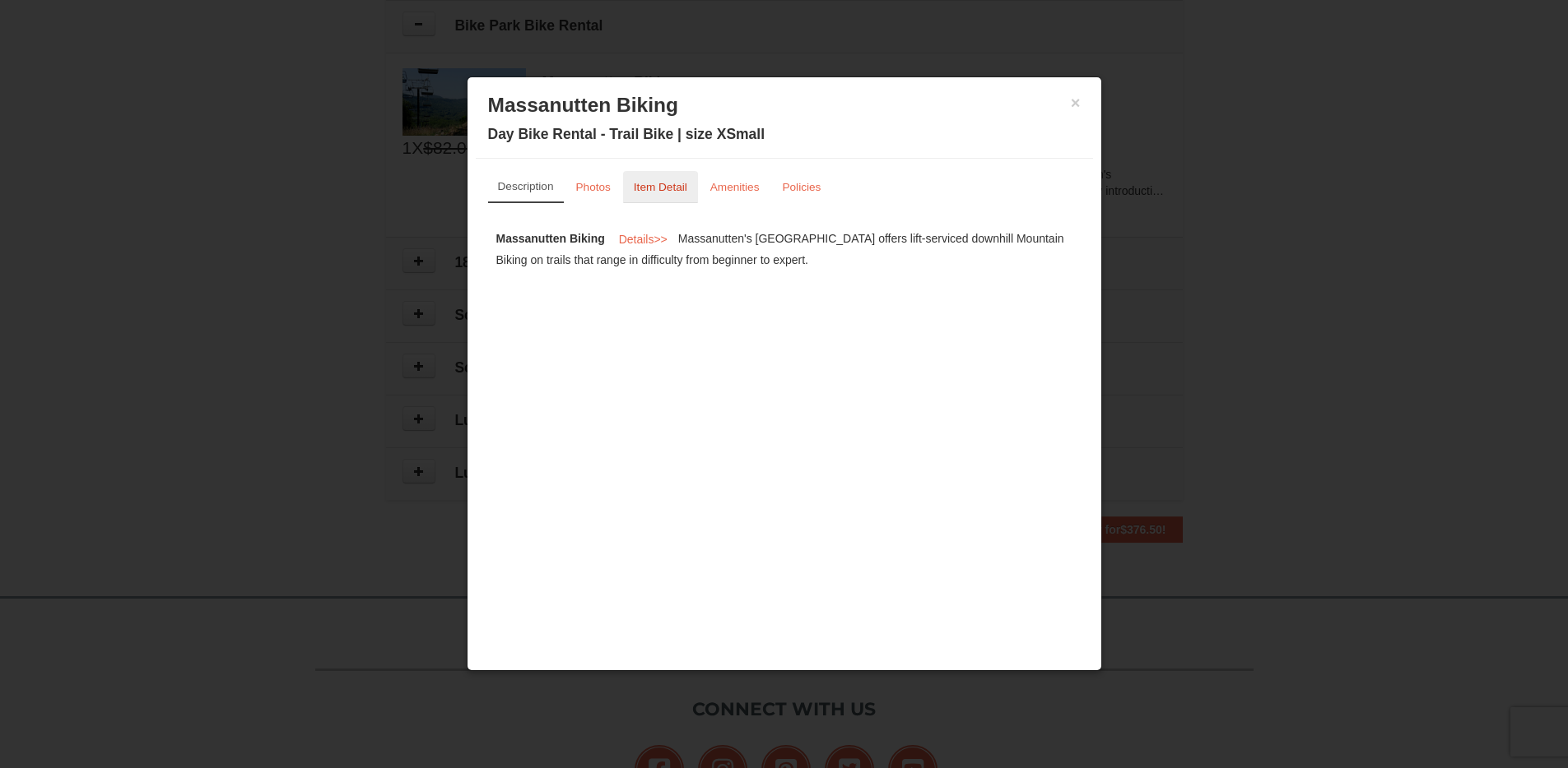
click at [670, 192] on small "Item Detail" at bounding box center [660, 186] width 54 height 12
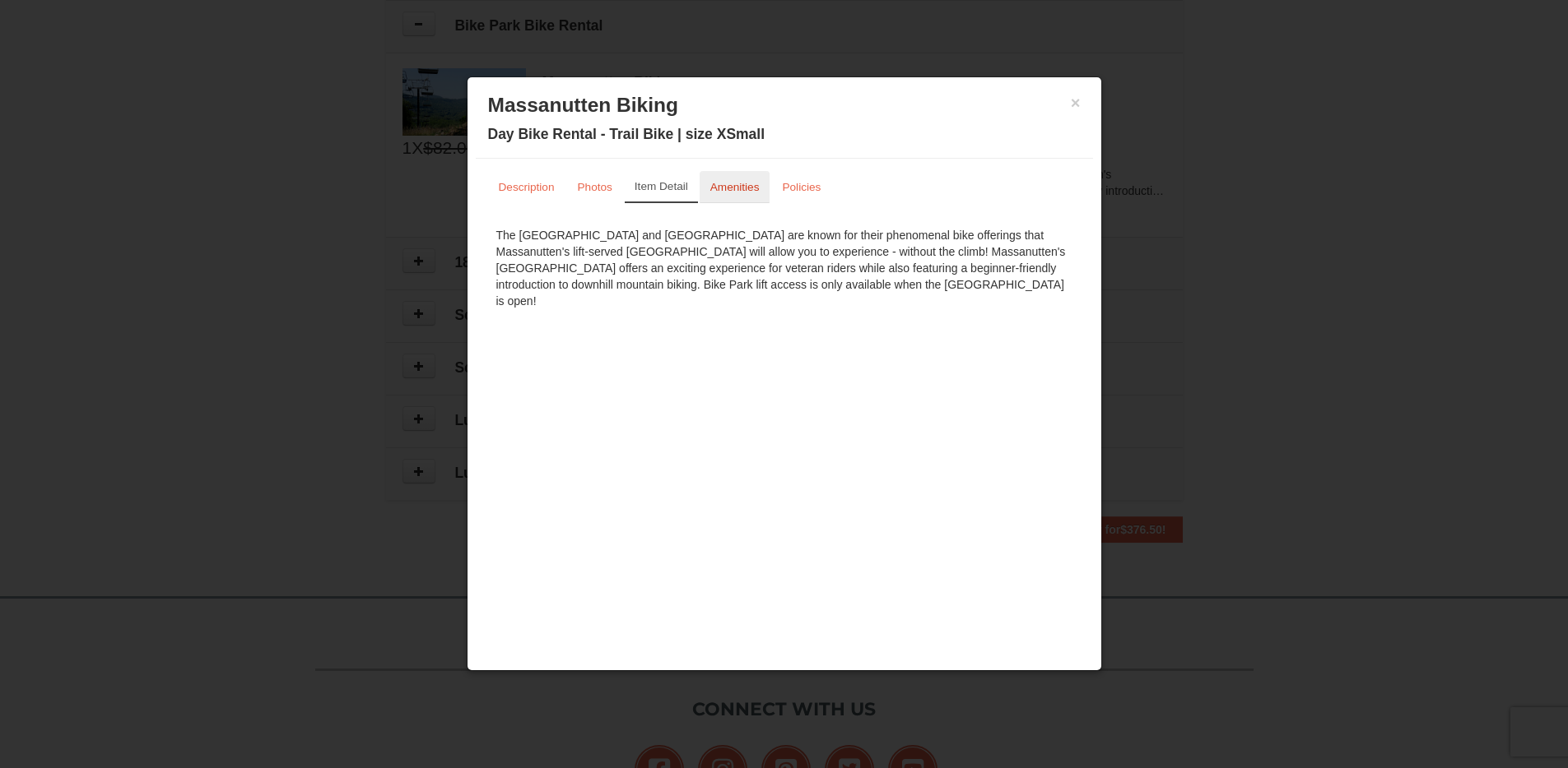
click at [736, 189] on small "Amenities" at bounding box center [735, 186] width 49 height 12
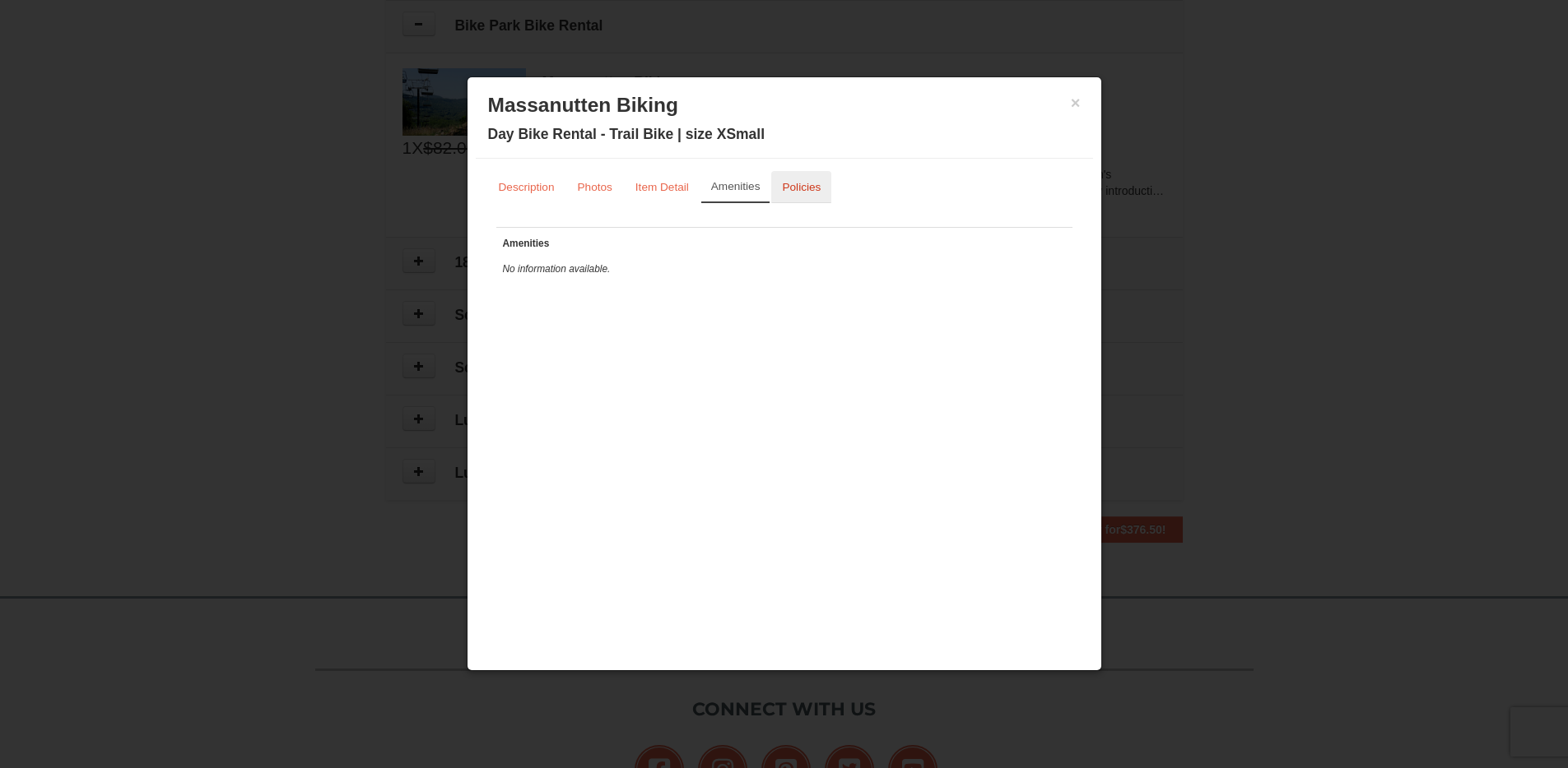
click at [794, 189] on small "Policies" at bounding box center [800, 186] width 39 height 12
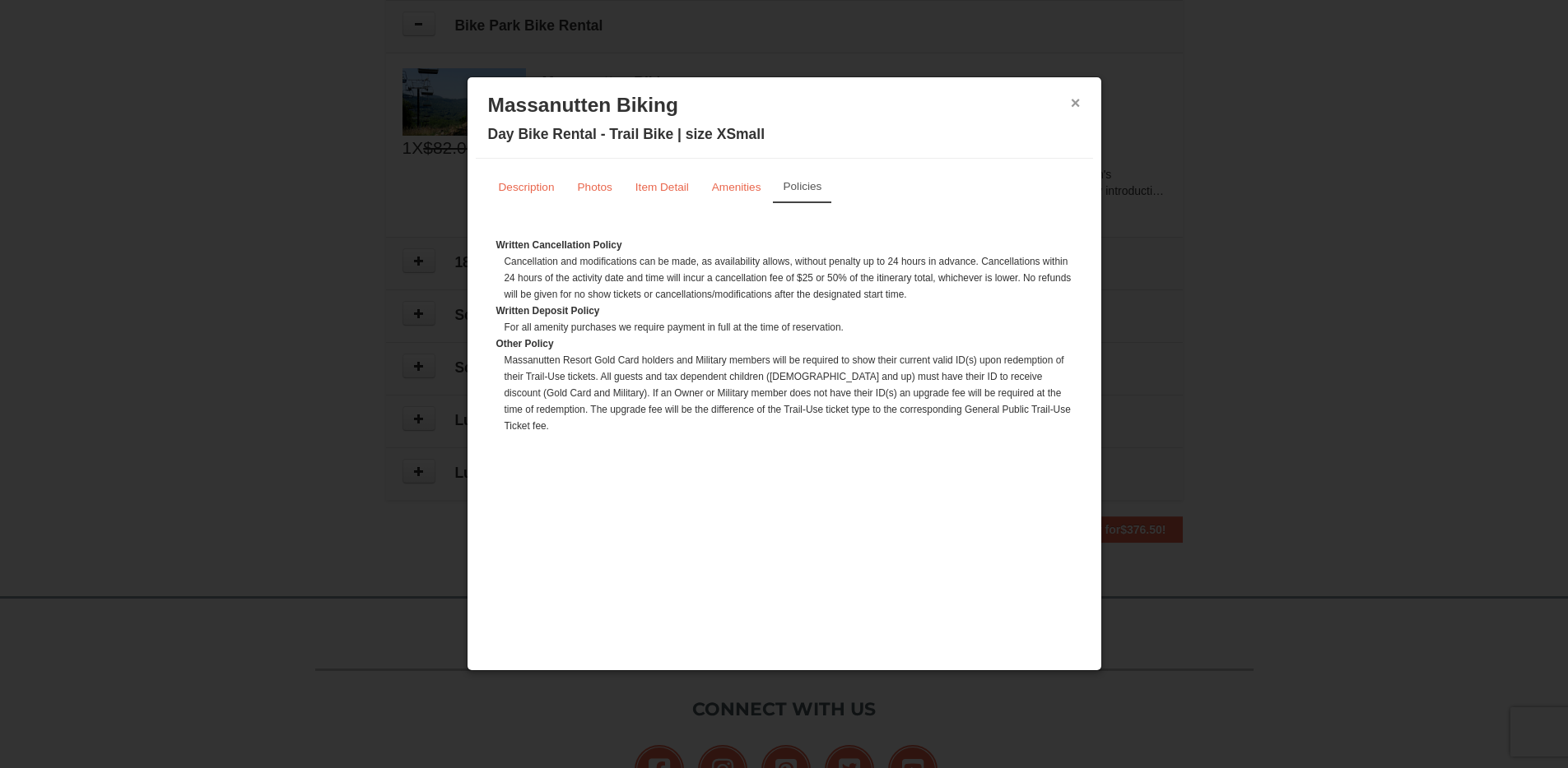
click at [1072, 101] on button "×" at bounding box center [1075, 102] width 9 height 16
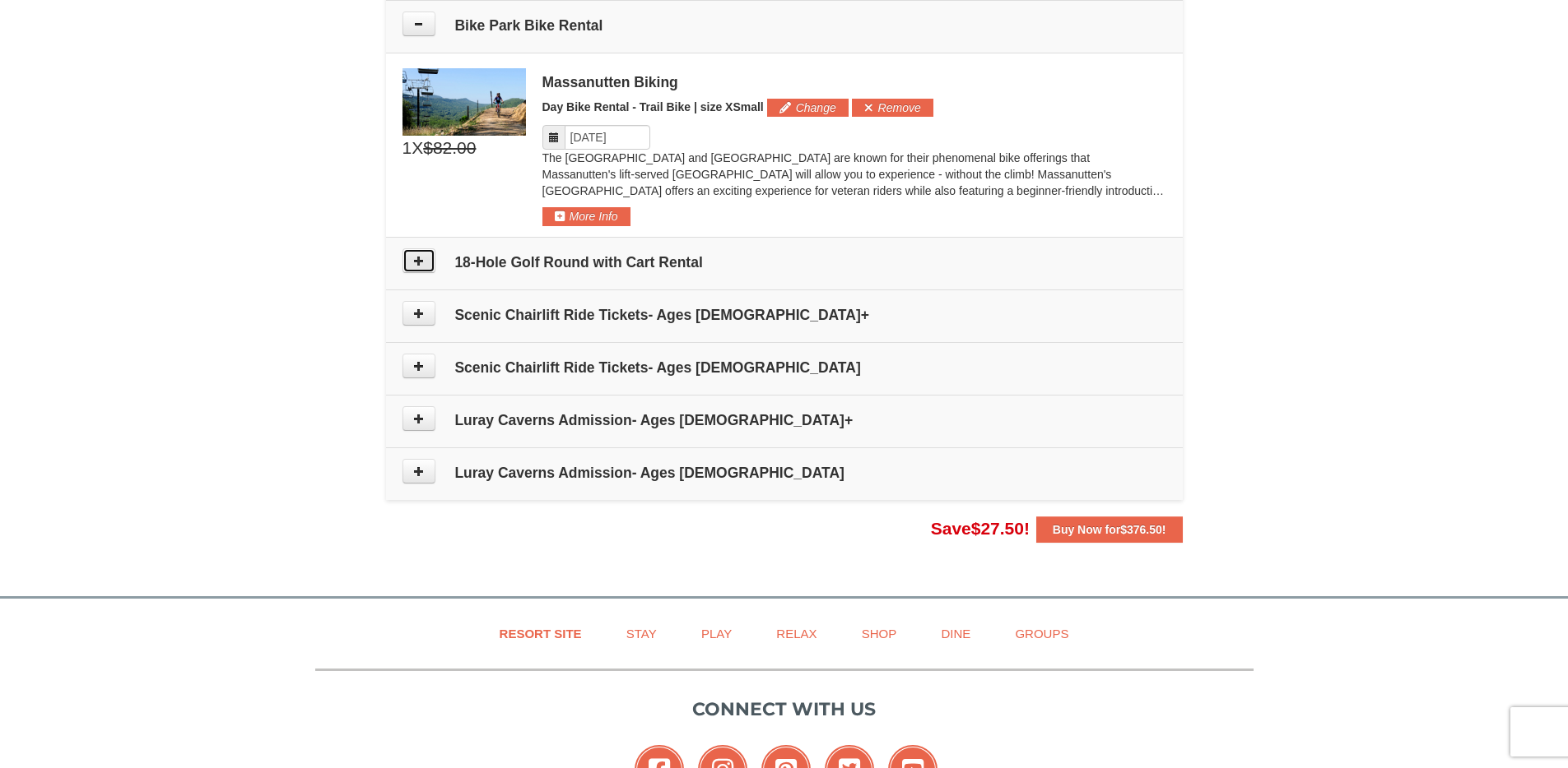
click at [427, 265] on button at bounding box center [418, 261] width 33 height 24
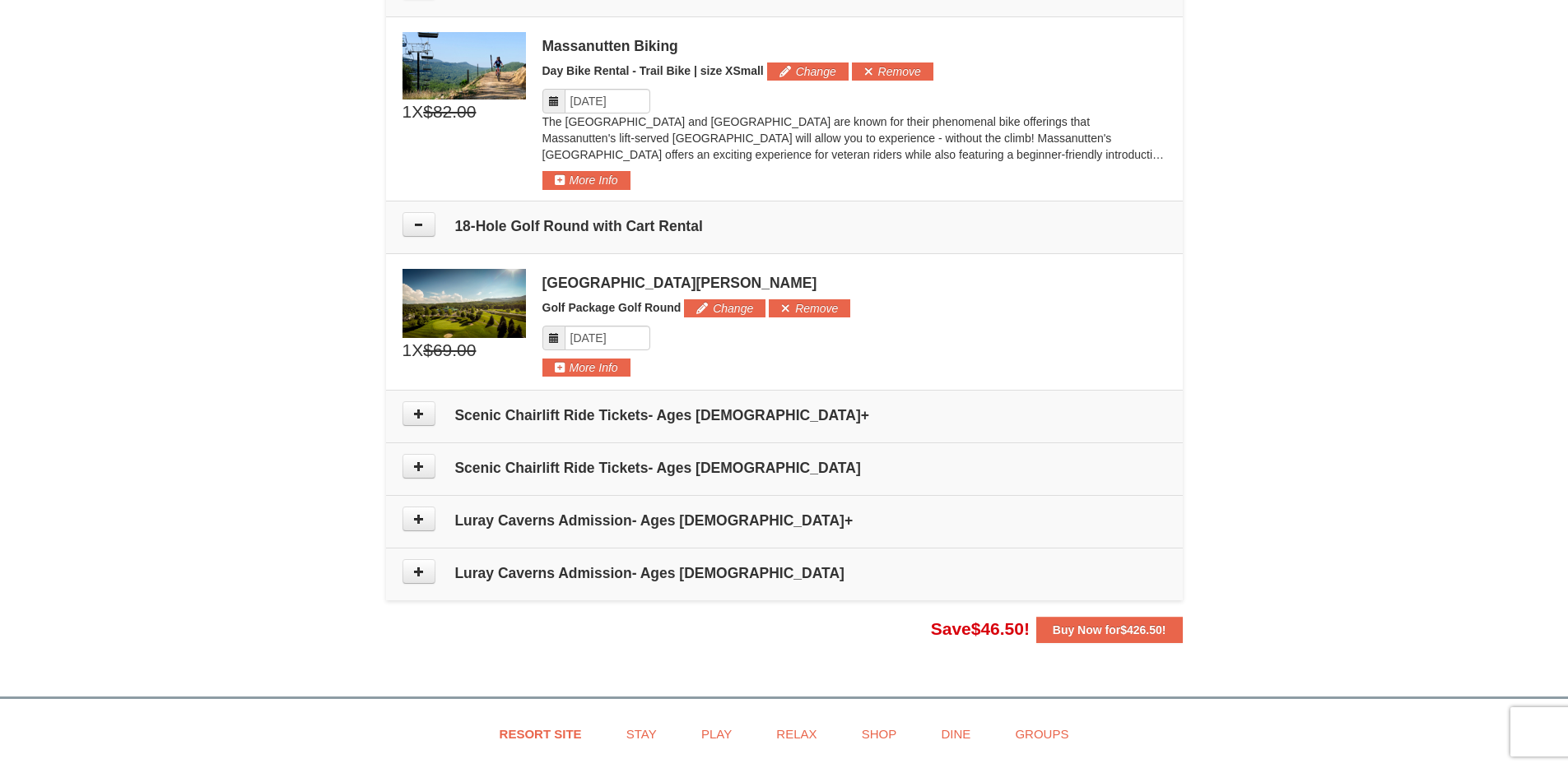
scroll to position [1159, 0]
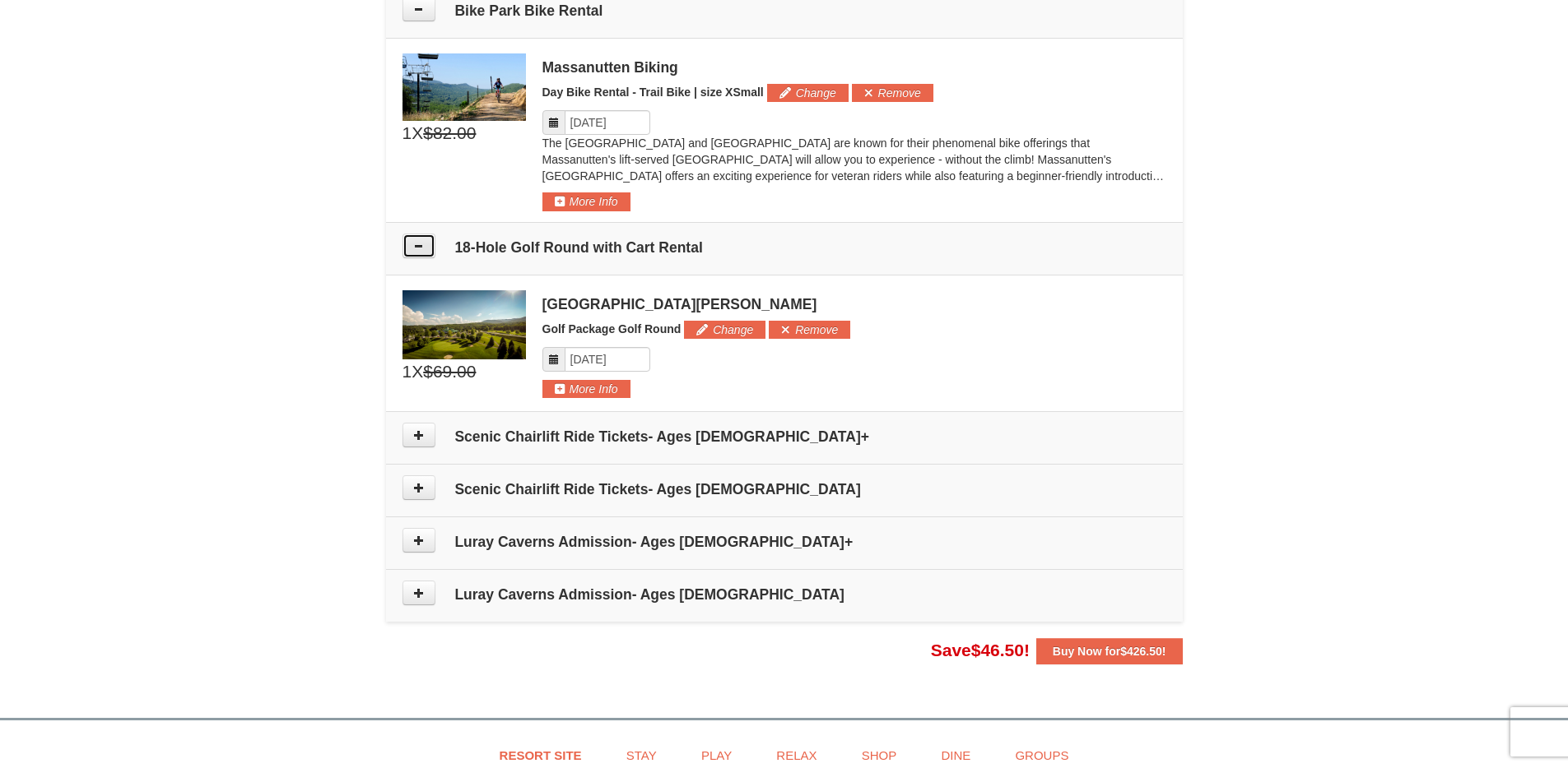
click at [424, 245] on icon at bounding box center [419, 246] width 11 height 11
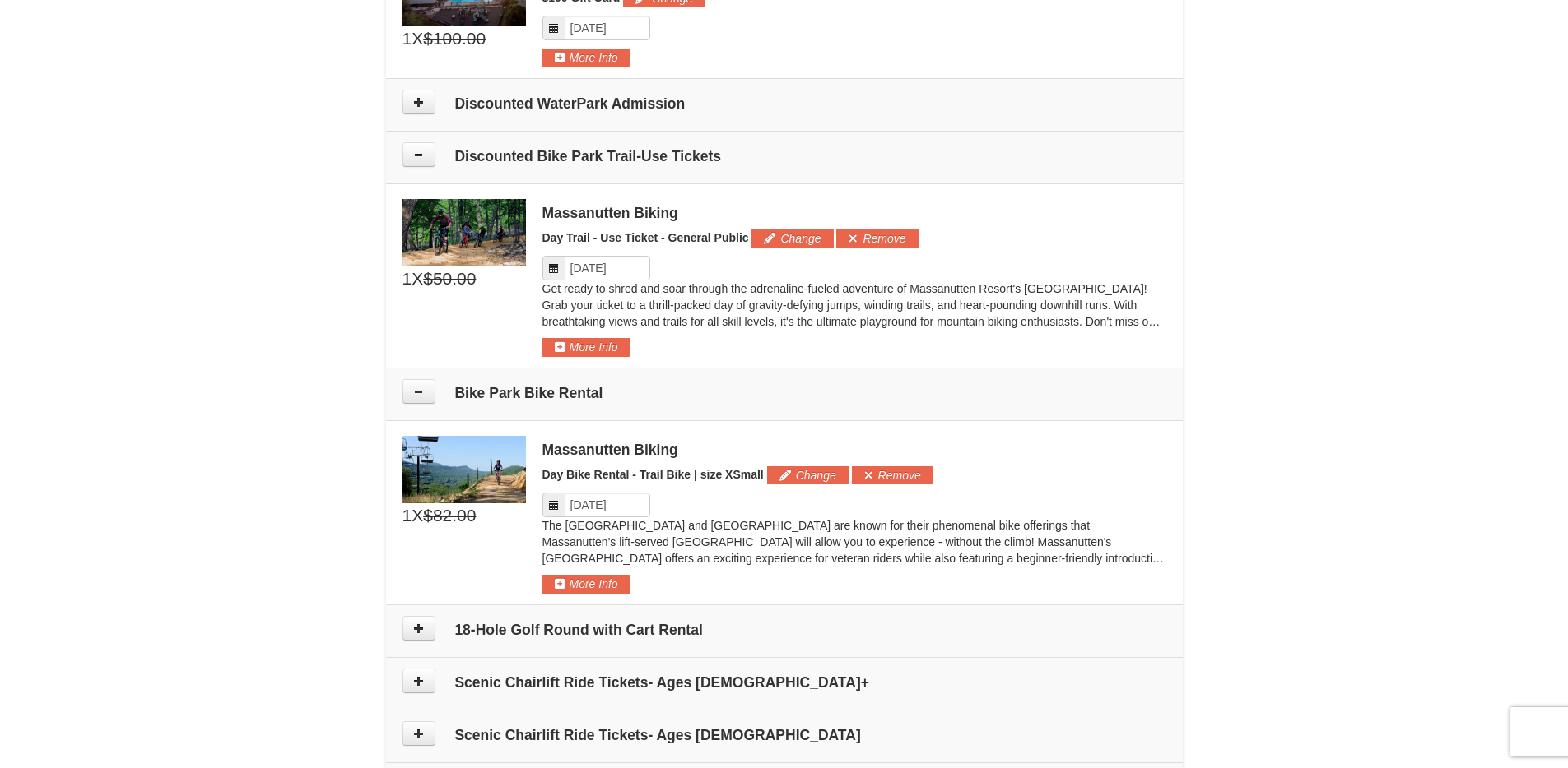
scroll to position [776, 0]
click at [800, 477] on button "Change" at bounding box center [807, 475] width 82 height 18
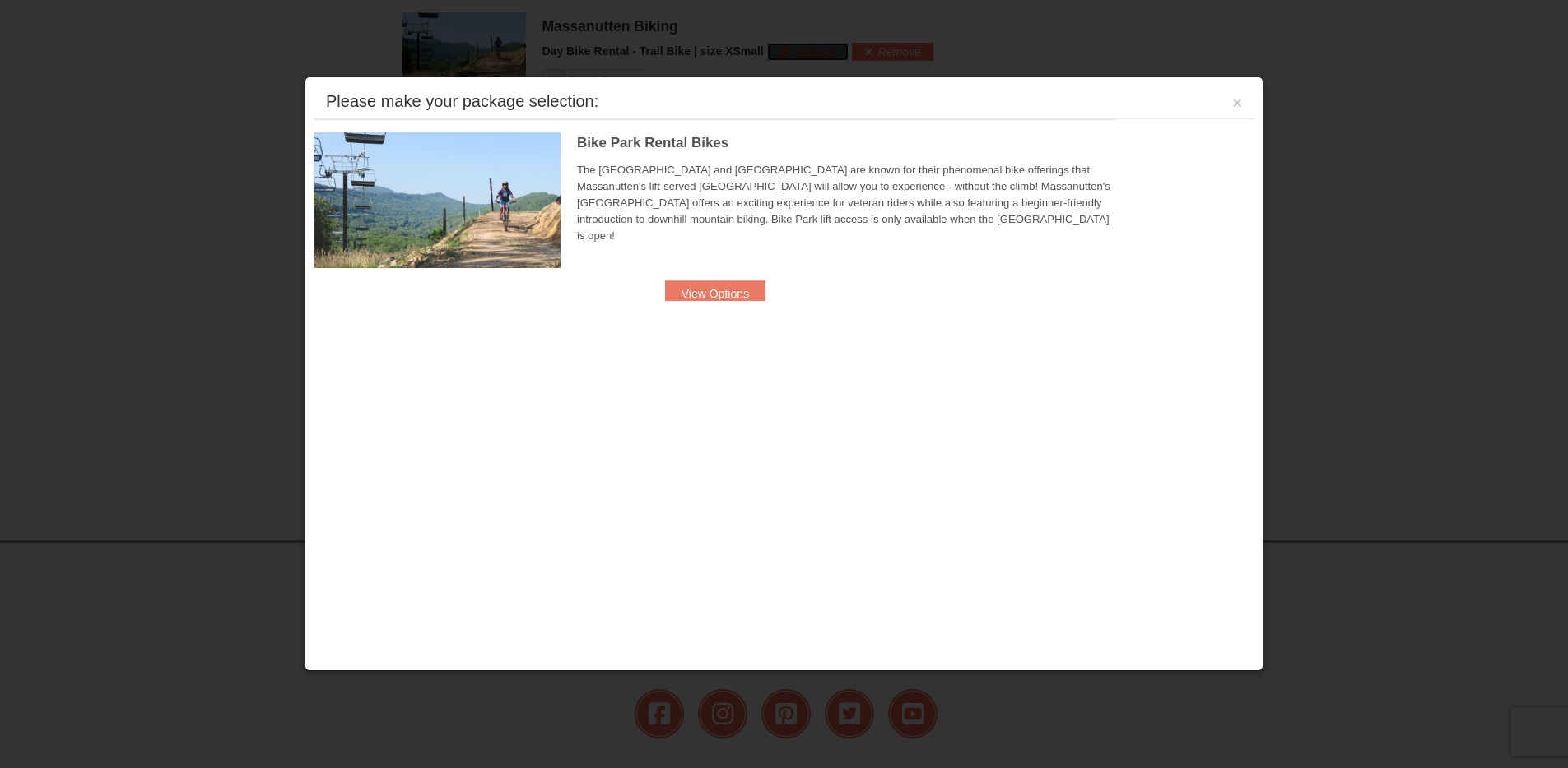
scroll to position [1212, 0]
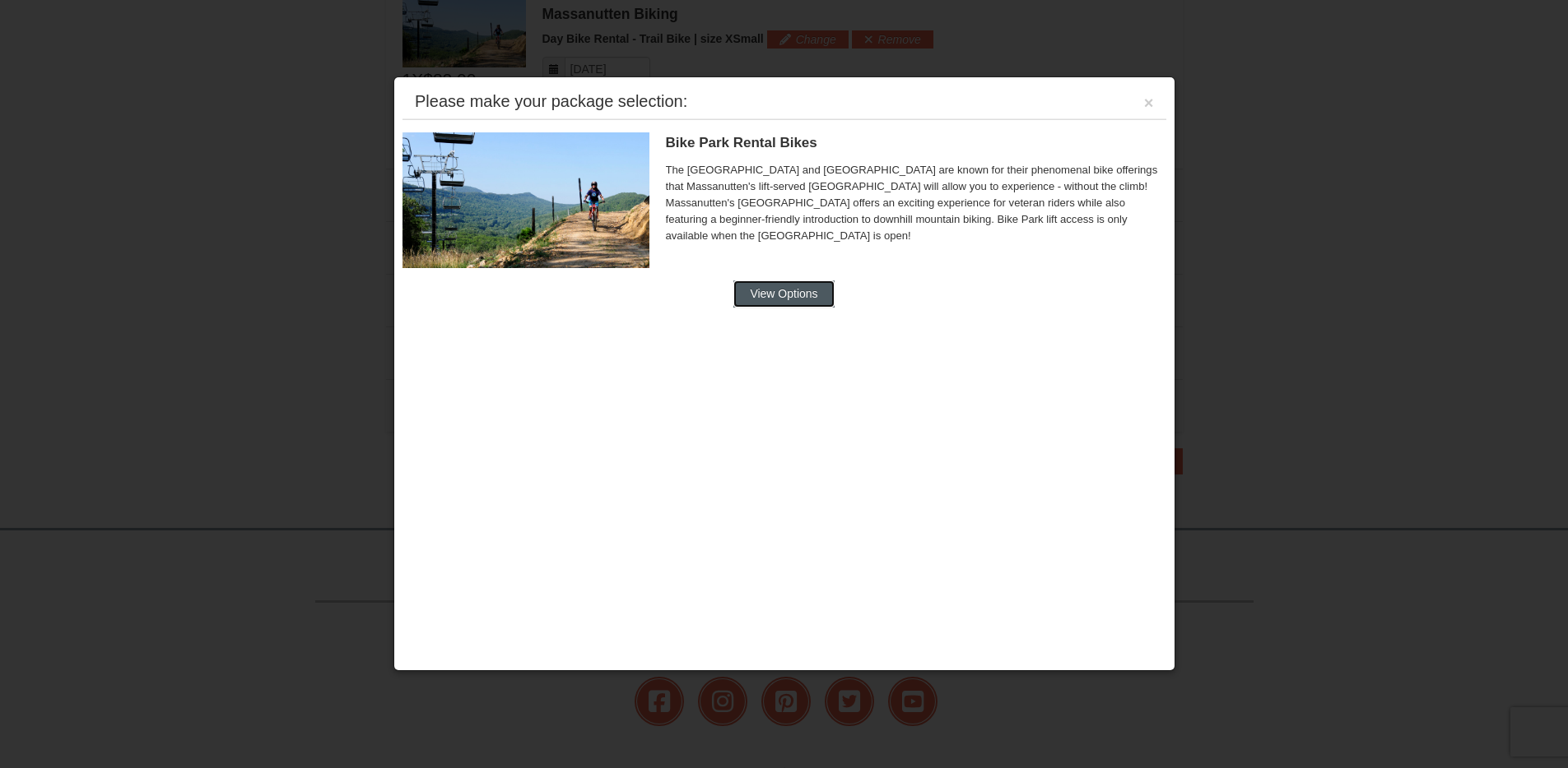
click at [792, 292] on button "View Options" at bounding box center [784, 294] width 101 height 26
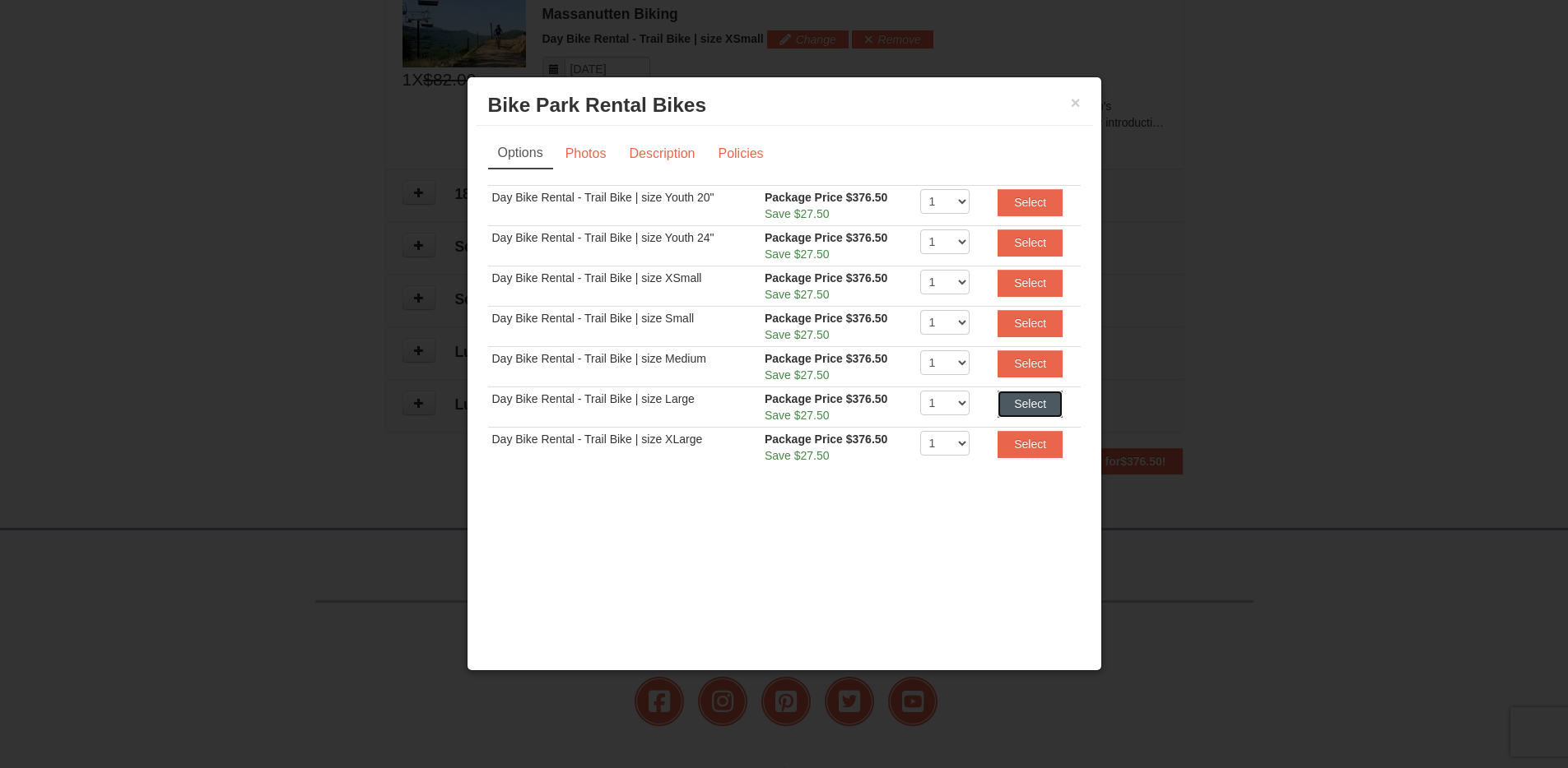
click at [1036, 399] on button "Select" at bounding box center [1029, 404] width 65 height 26
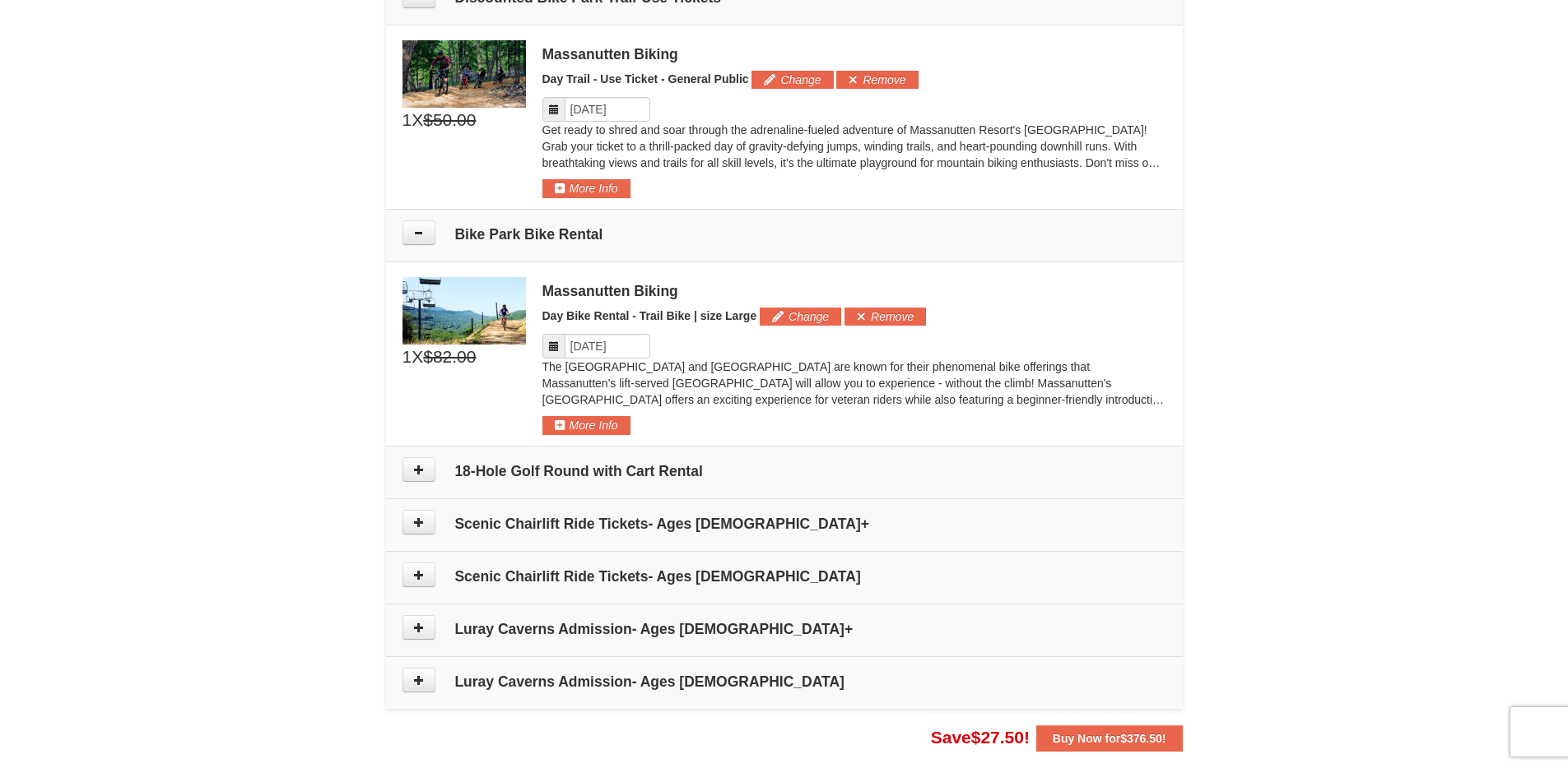
scroll to position [921, 0]
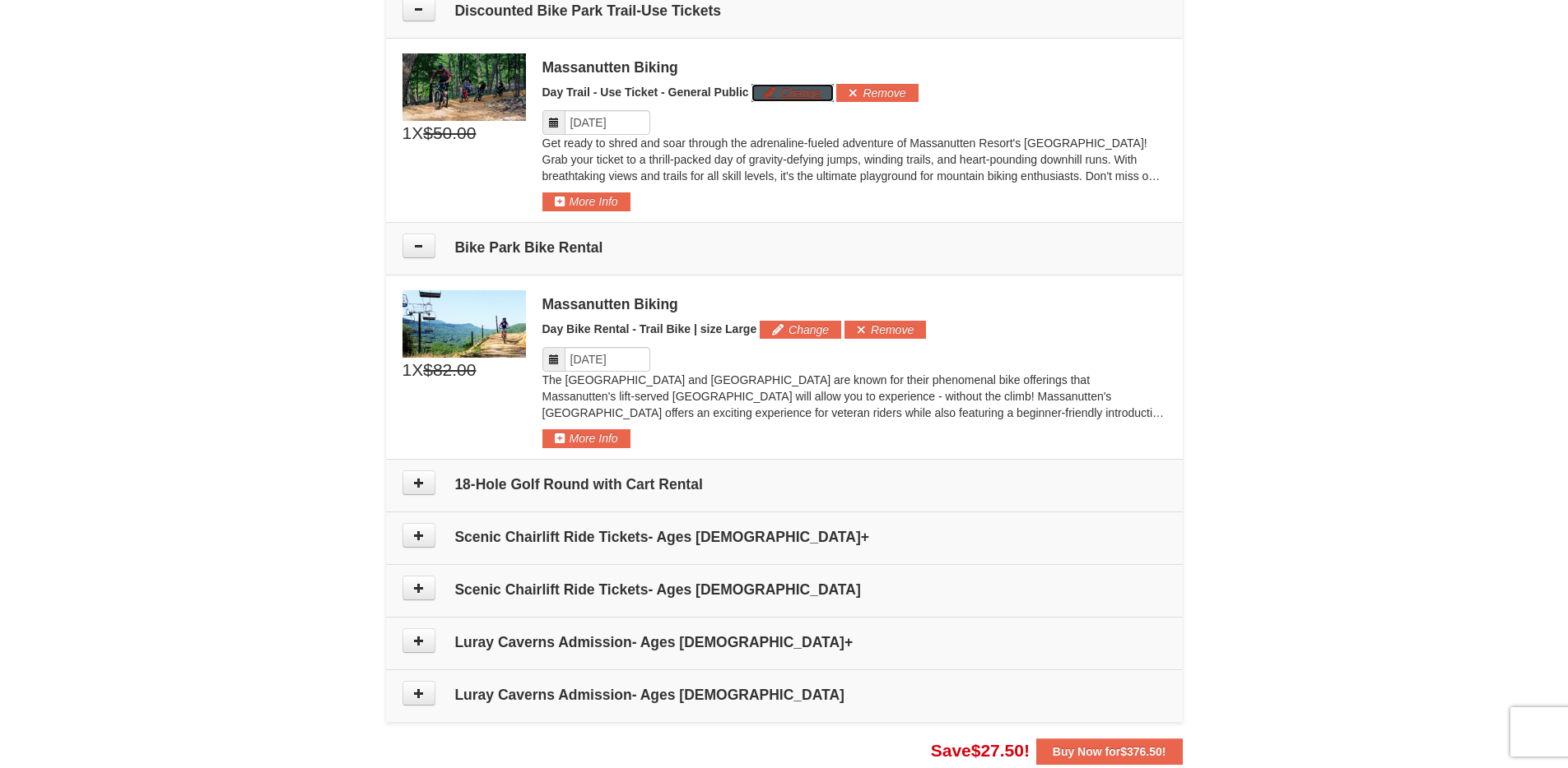
click at [772, 89] on button "Change" at bounding box center [792, 92] width 82 height 18
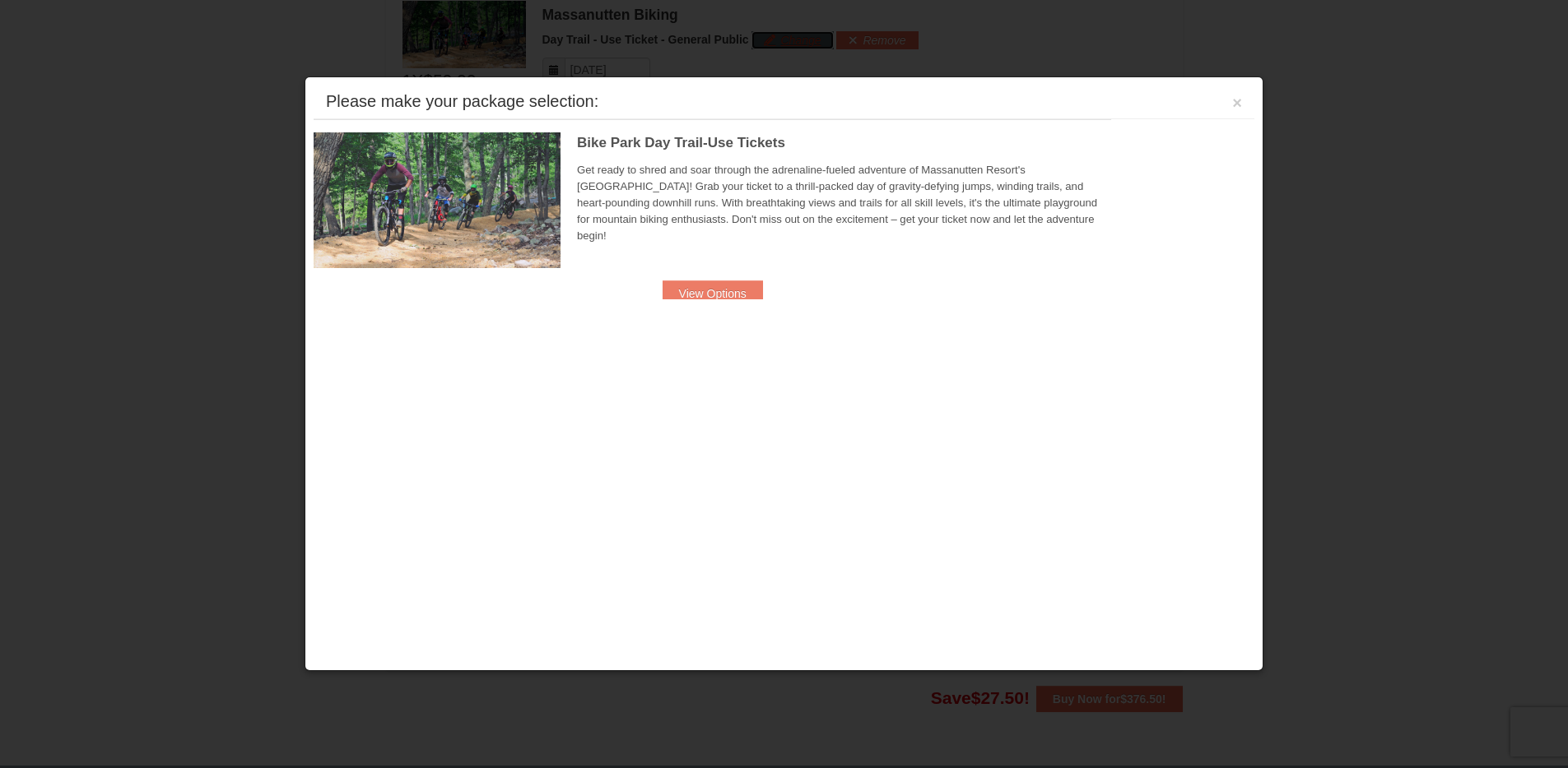
scroll to position [975, 0]
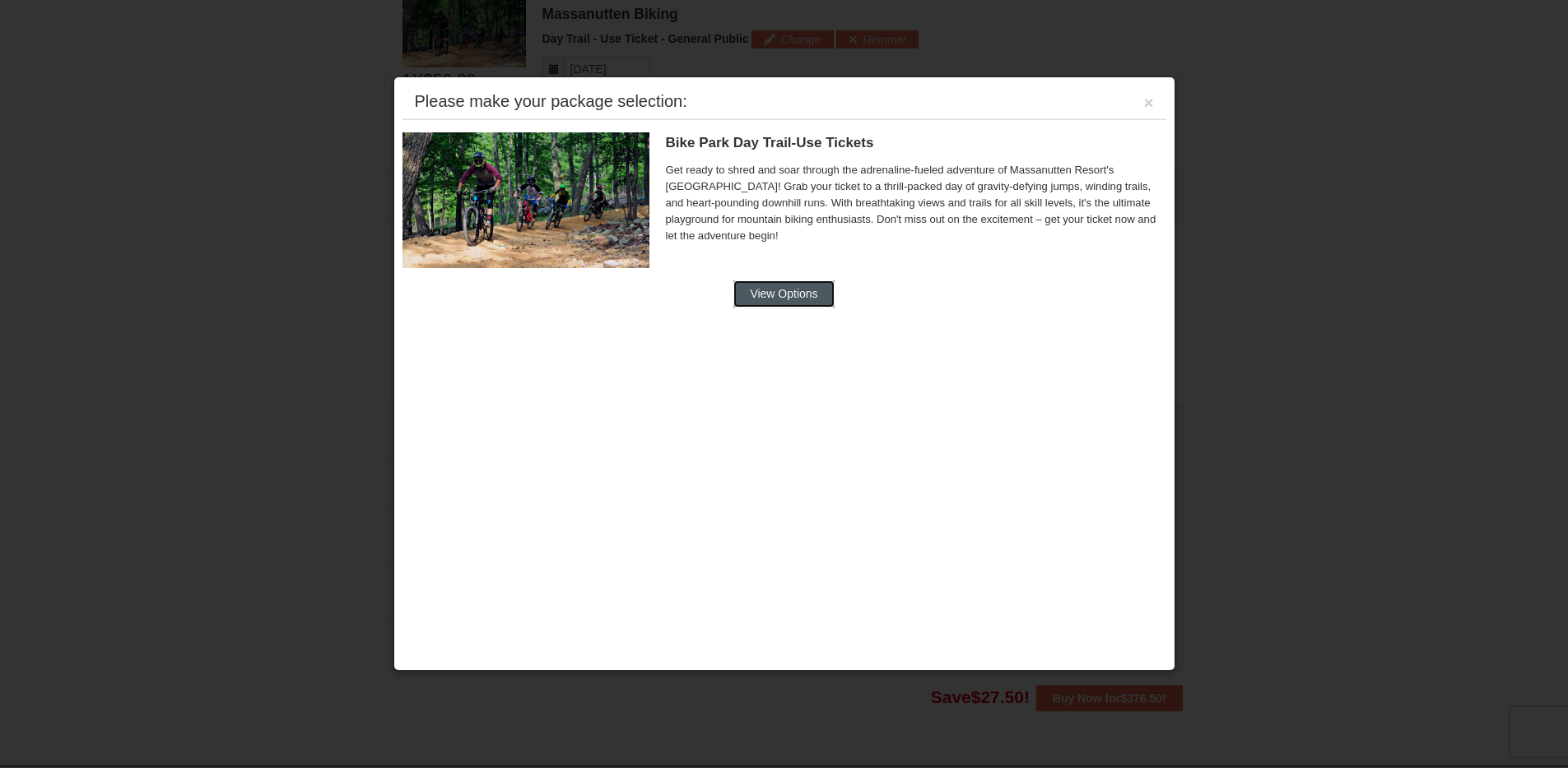
click at [768, 286] on button "View Options" at bounding box center [784, 294] width 101 height 26
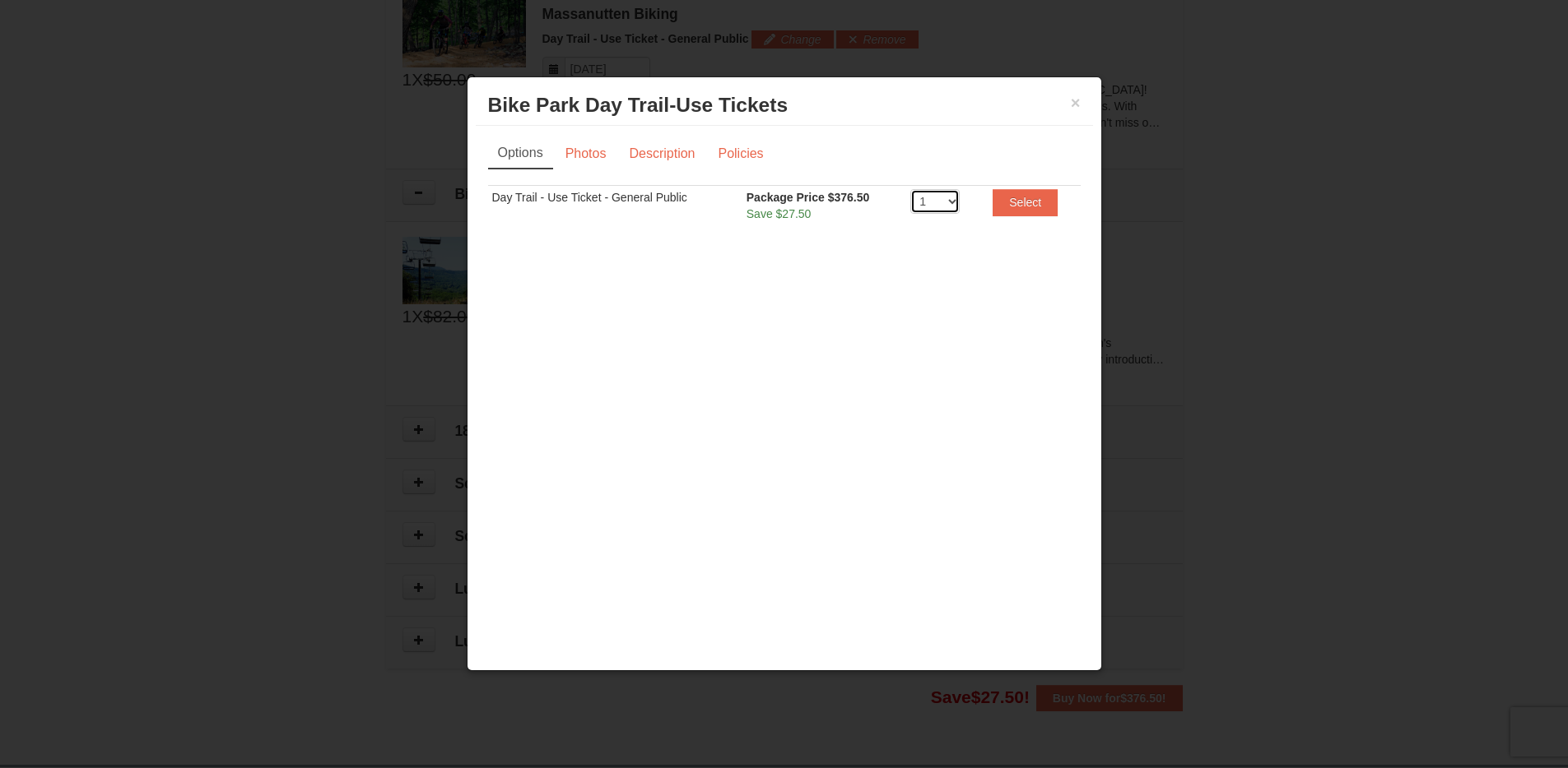
click at [935, 196] on select "1 2 3 4 5 6 7 8 9 10 11 12 13 14 15 16 17 18 19 20" at bounding box center [934, 201] width 49 height 24
select select "2"
click at [910, 189] on select "1 2 3 4 5 6 7 8 9 10 11 12 13 14 15 16 17 18 19 20" at bounding box center [934, 201] width 49 height 24
click at [602, 149] on link "Photos" at bounding box center [586, 153] width 62 height 31
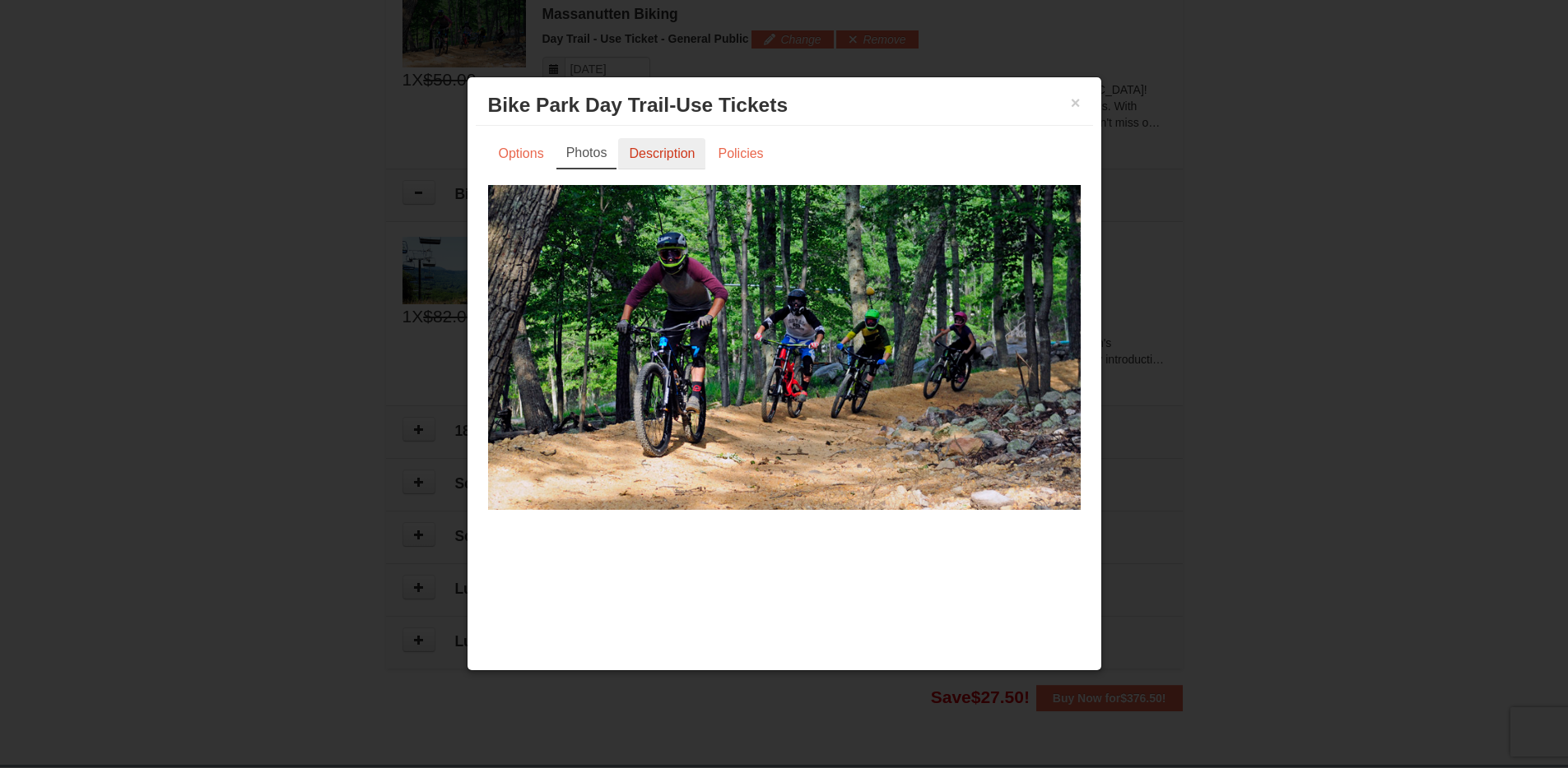
click at [655, 148] on link "Description" at bounding box center [661, 153] width 88 height 31
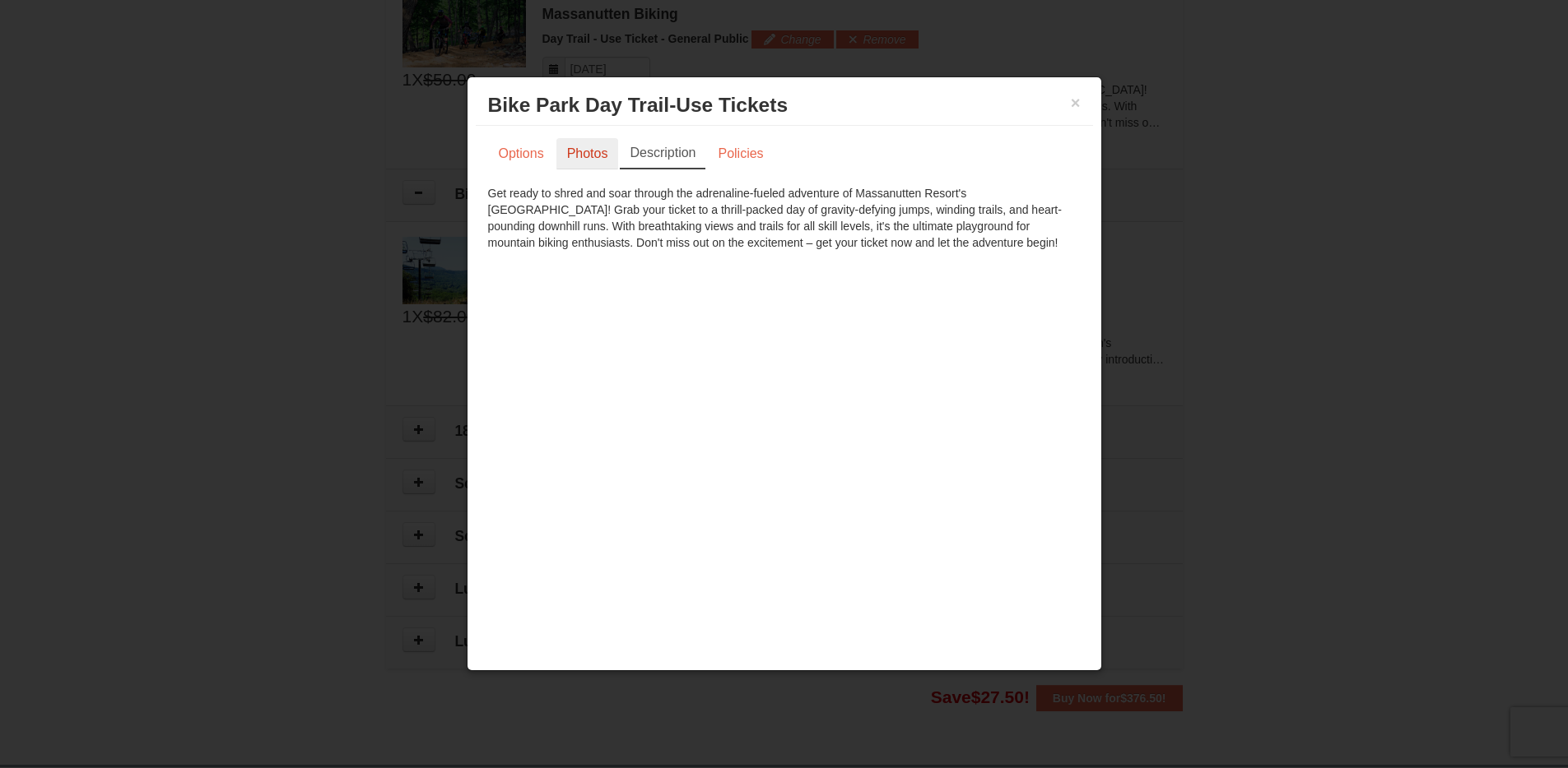
click at [596, 148] on link "Photos" at bounding box center [588, 153] width 62 height 31
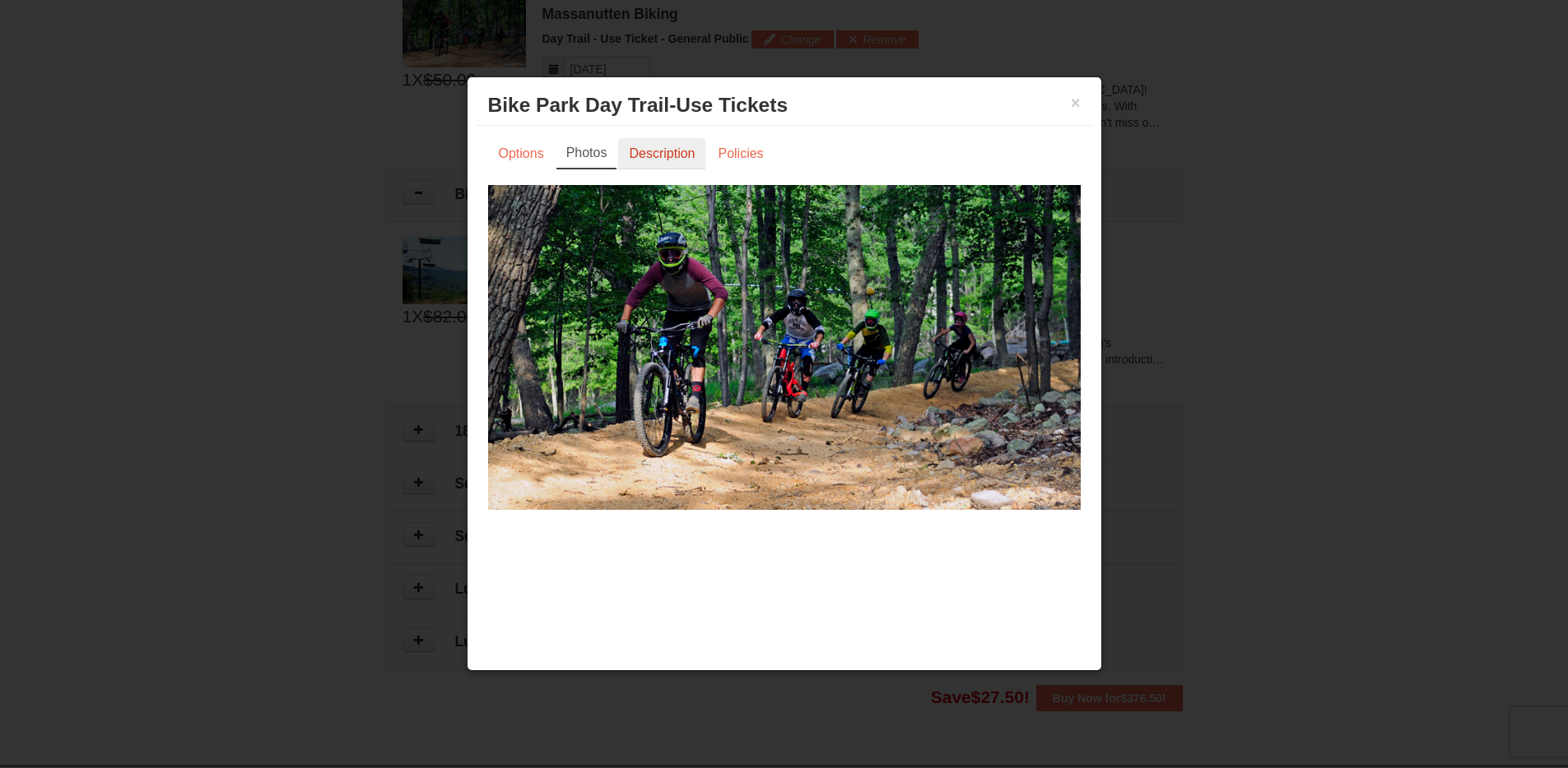
click at [655, 148] on link "Description" at bounding box center [661, 153] width 88 height 31
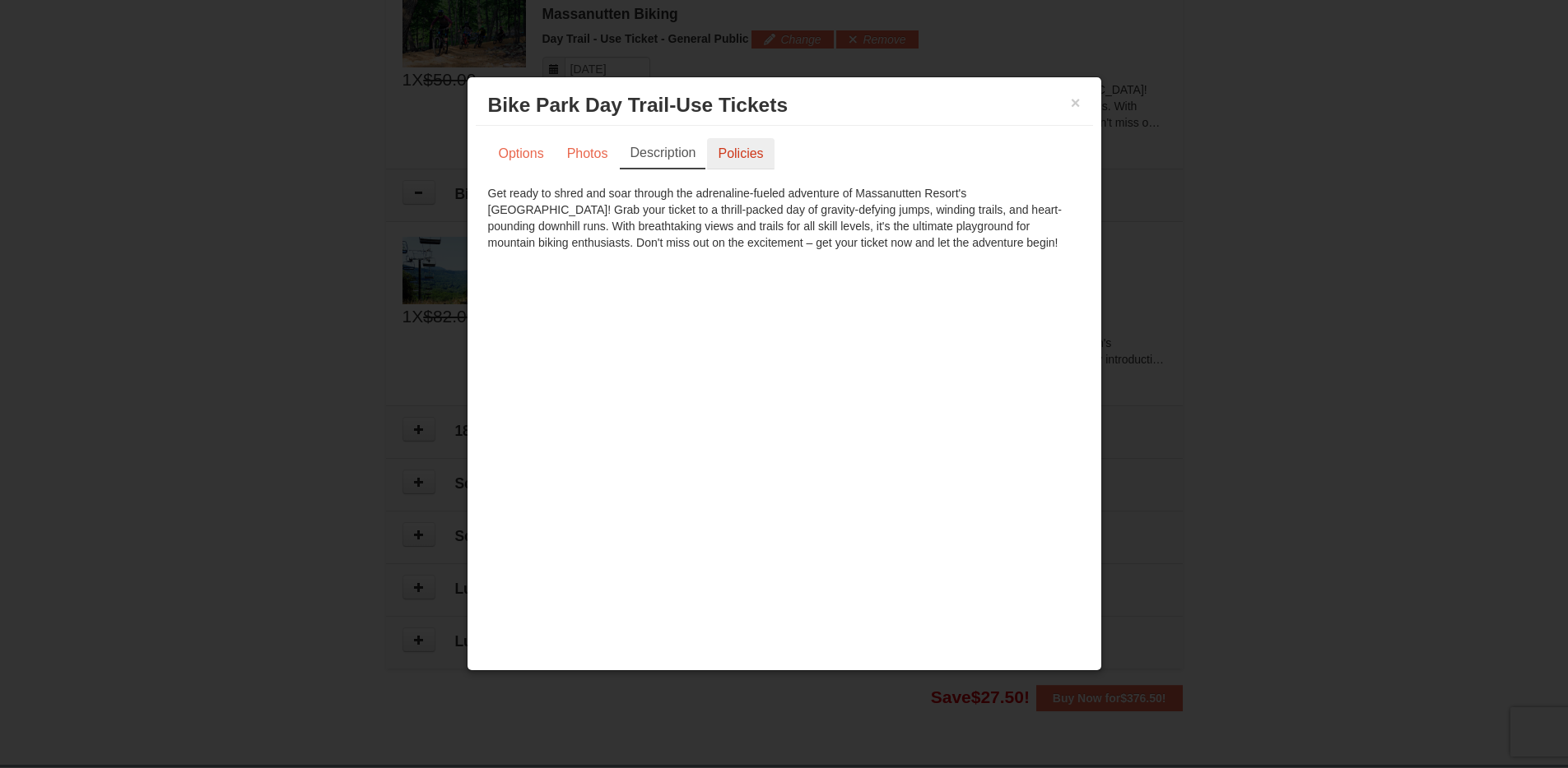
click at [731, 150] on link "Policies" at bounding box center [740, 153] width 67 height 31
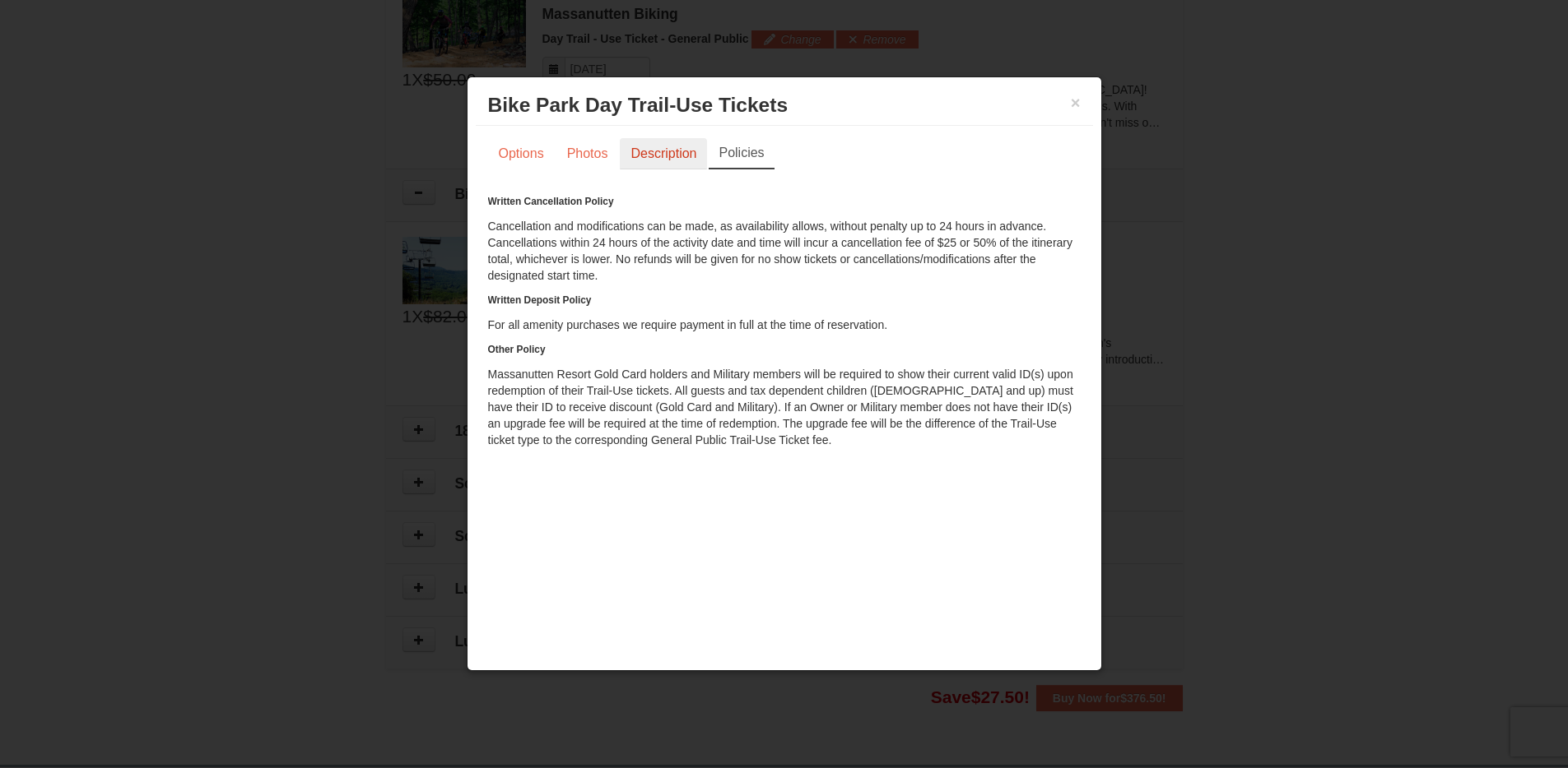
click at [681, 150] on link "Description" at bounding box center [663, 153] width 88 height 31
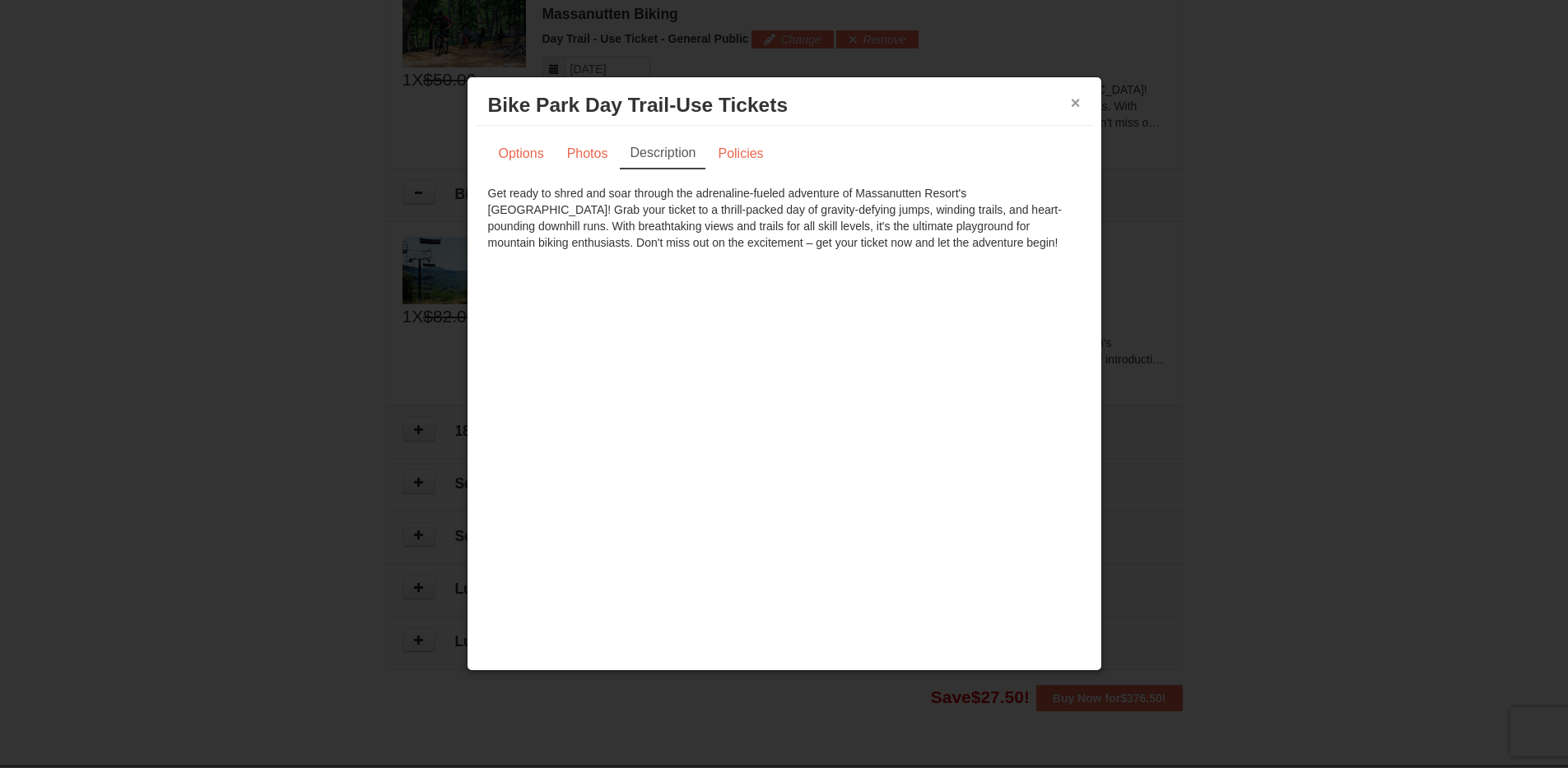
click at [1075, 101] on button "×" at bounding box center [1075, 102] width 9 height 16
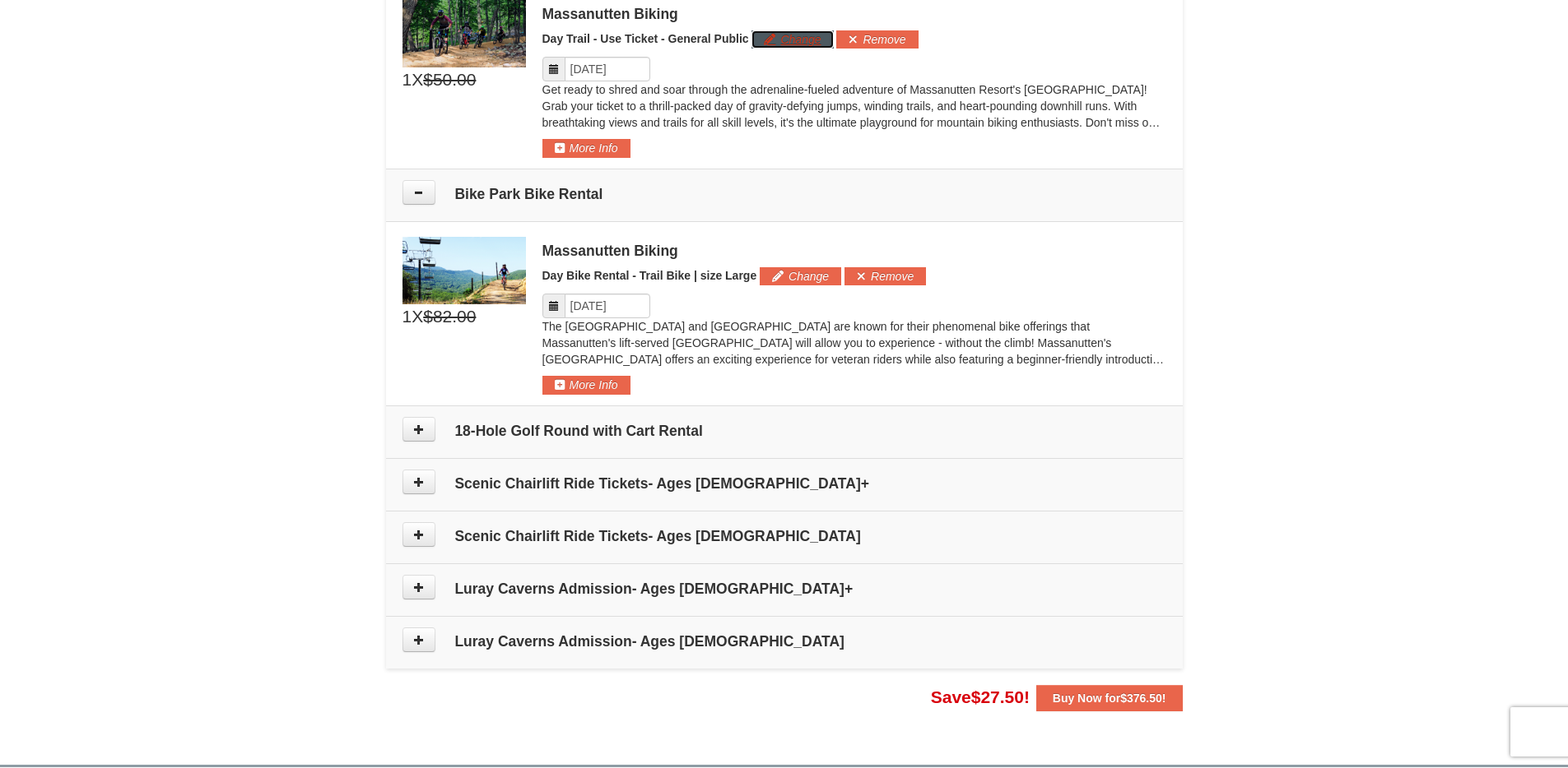
click at [798, 41] on button "Change" at bounding box center [792, 39] width 82 height 18
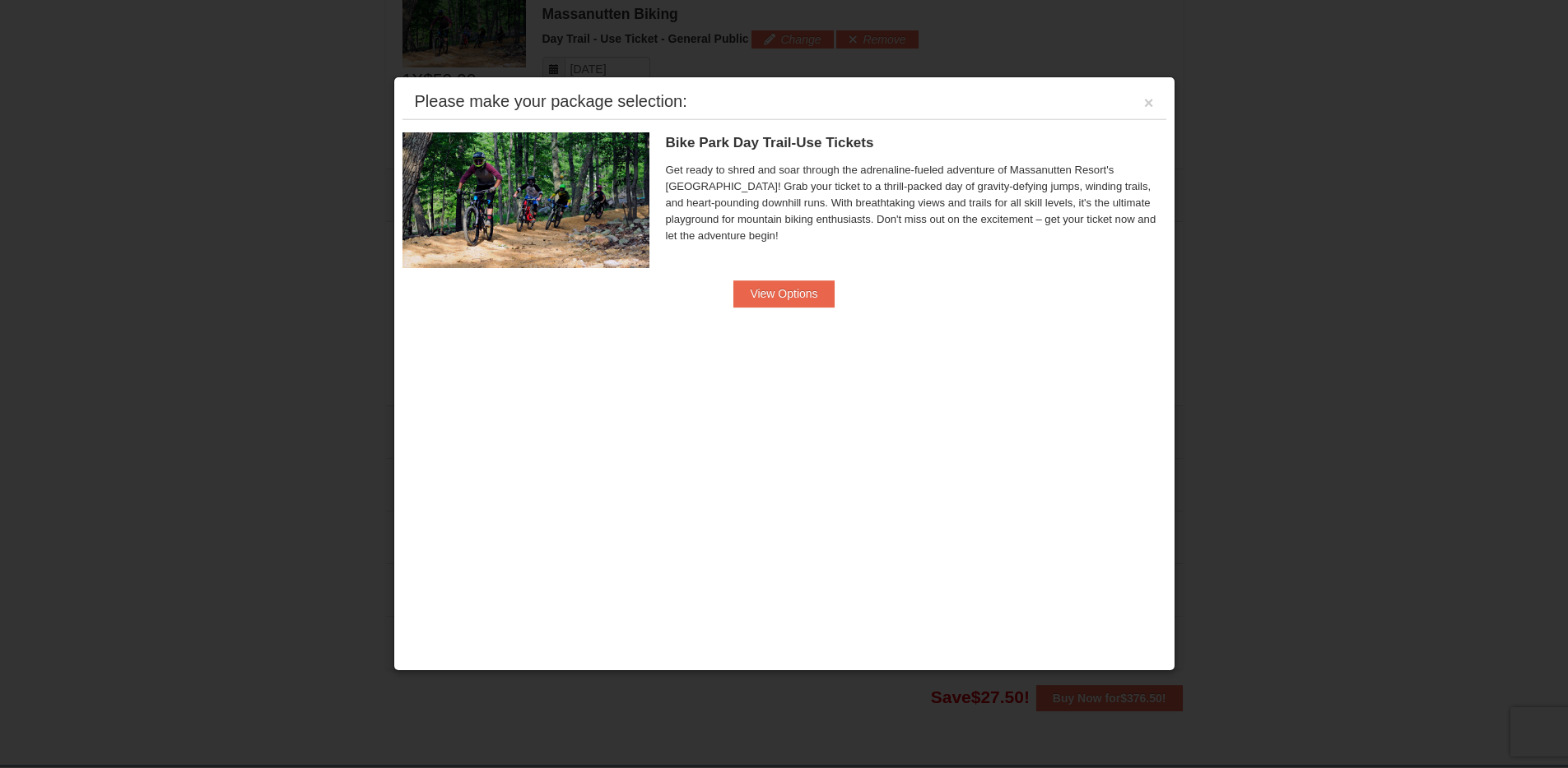
click at [791, 279] on div "Bike Park Day Trail-Use Tickets Massanutten Biking Get ready to shred and soar …" at bounding box center [915, 206] width 500 height 148
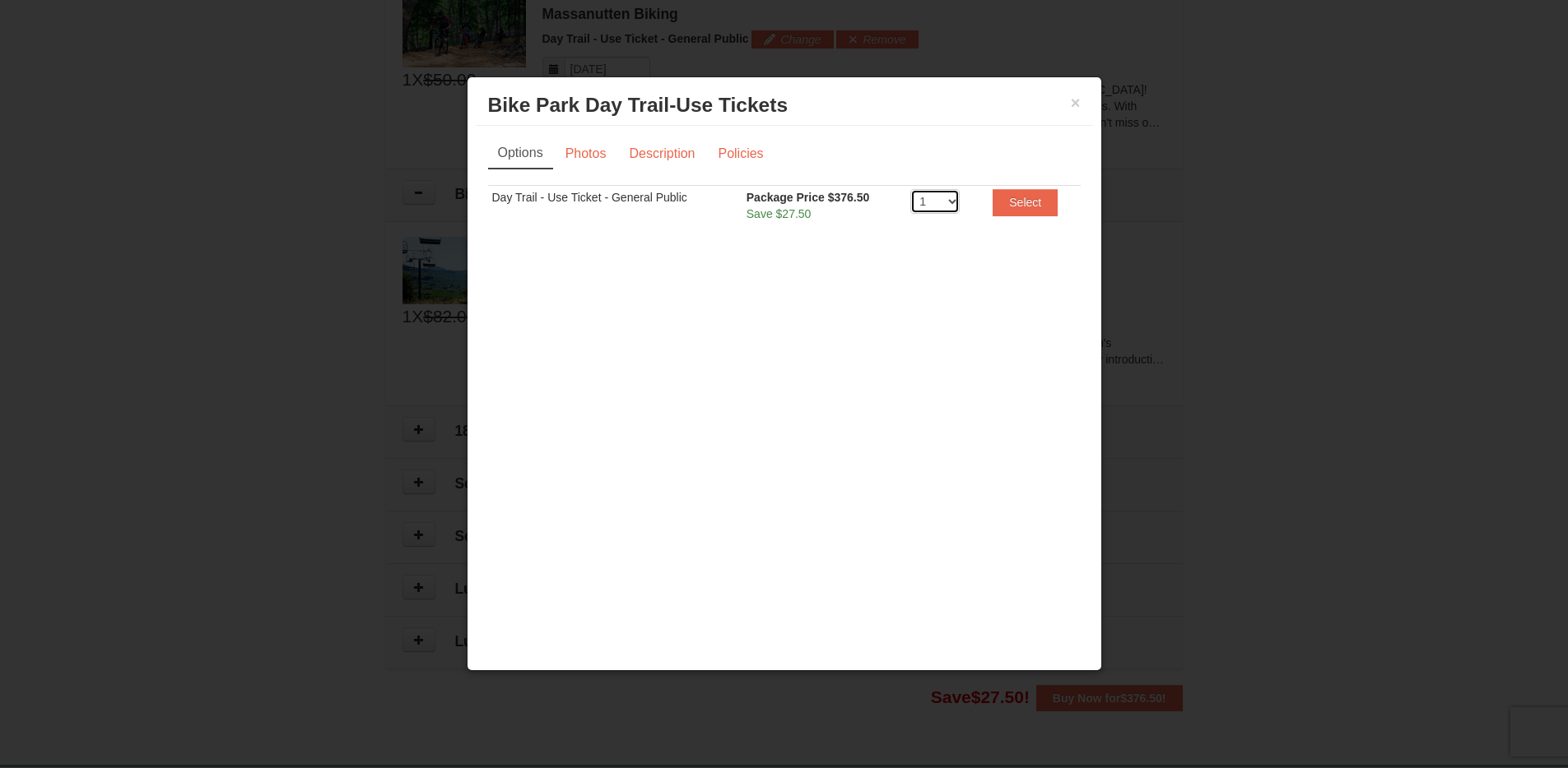
click at [927, 192] on select "1 2 3 4 5 6 7 8 9 10 11 12 13 14 15 16 17 18 19 20" at bounding box center [934, 201] width 49 height 24
select select "2"
click at [910, 189] on select "1 2 3 4 5 6 7 8 9 10 11 12 13 14 15 16 17 18 19 20" at bounding box center [934, 201] width 49 height 24
click at [1027, 203] on button "Select" at bounding box center [1025, 202] width 65 height 26
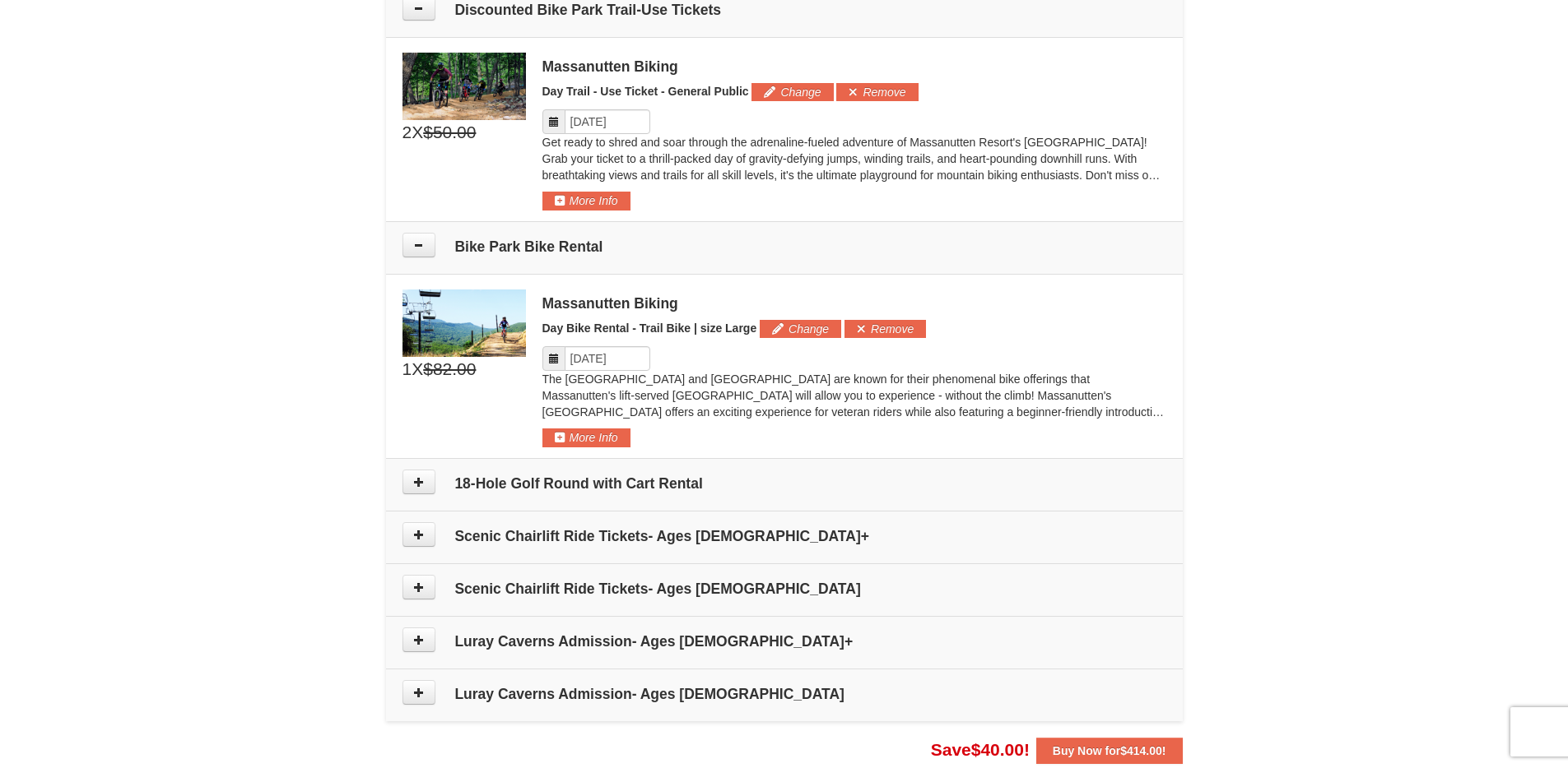
scroll to position [941, 0]
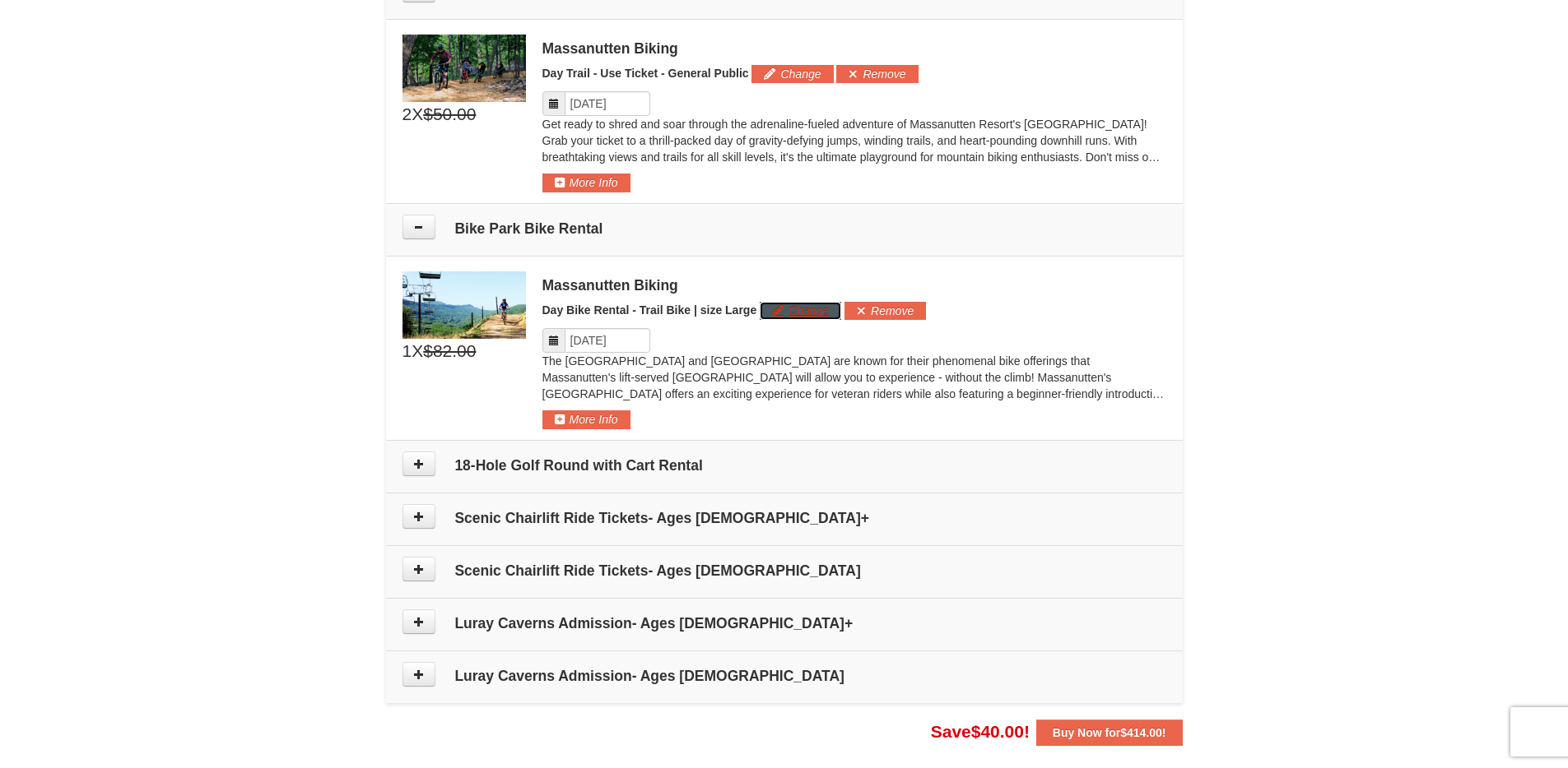
click at [802, 310] on button "Change" at bounding box center [800, 311] width 82 height 18
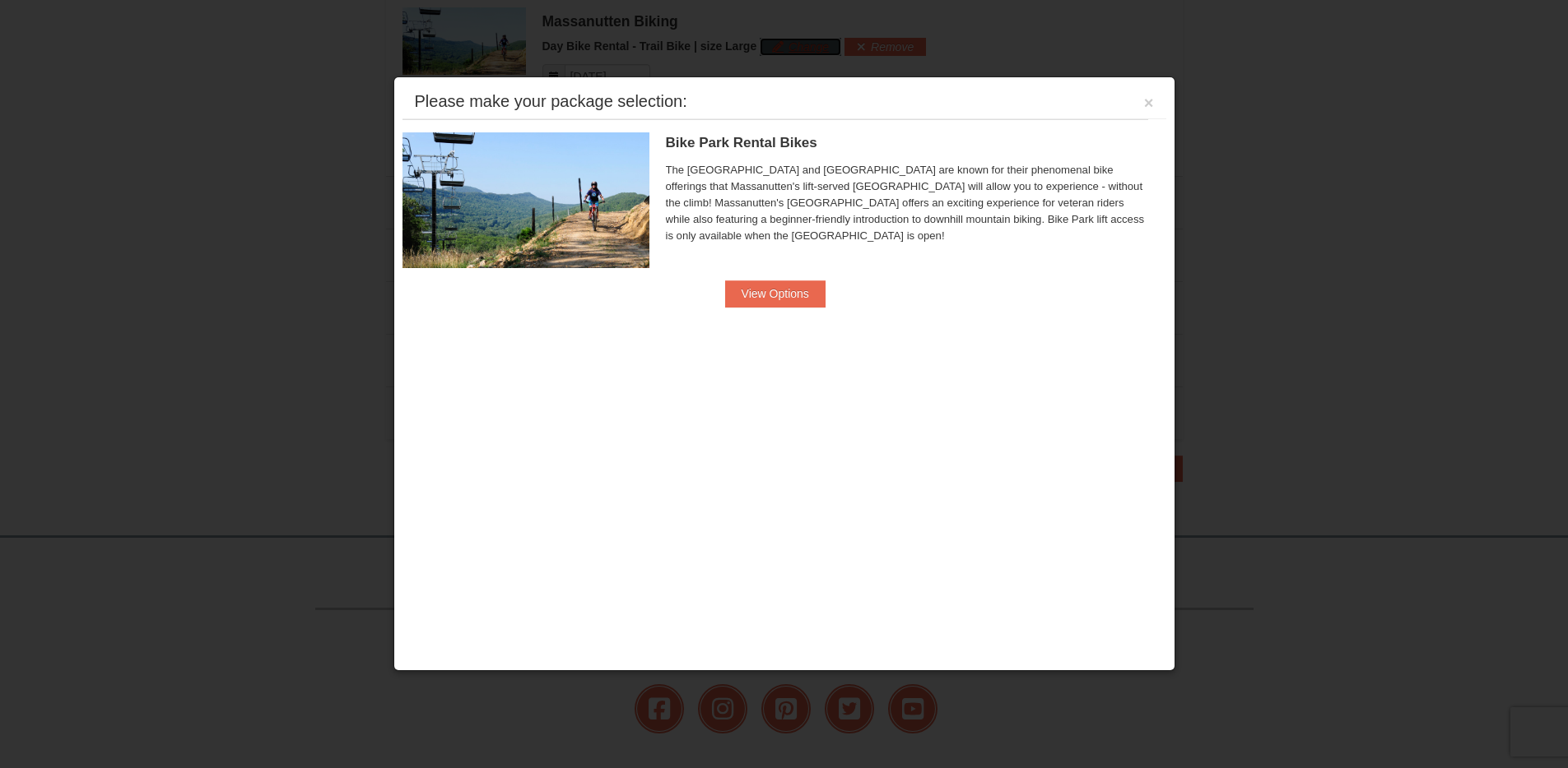
scroll to position [1212, 0]
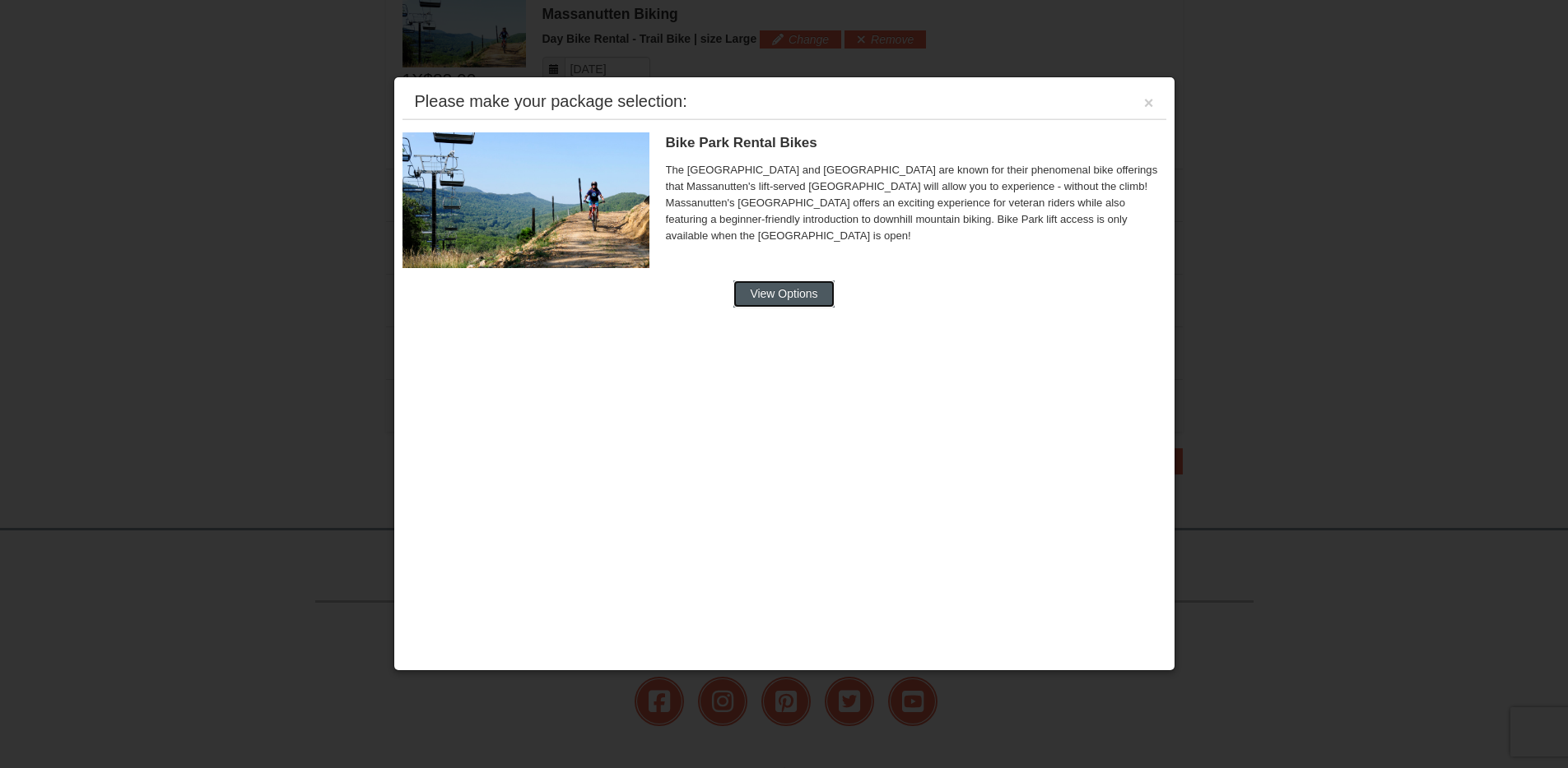
click at [787, 285] on button "View Options" at bounding box center [784, 294] width 101 height 26
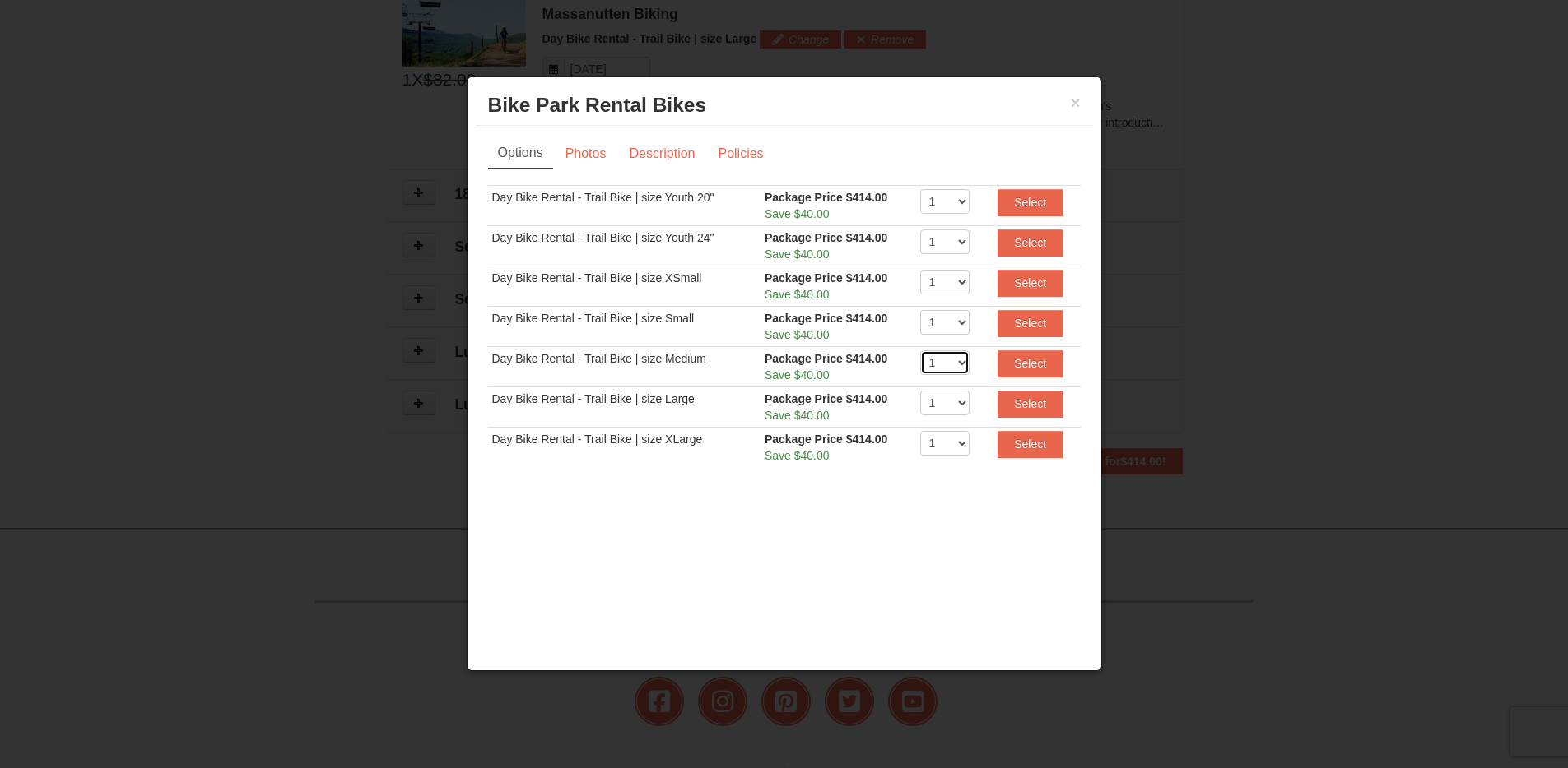
click at [944, 364] on select "1 2 3 4 5 6 7 8 9 10 11 12 13 14 15 16 17 18 19 20" at bounding box center [945, 362] width 49 height 24
click at [920, 350] on select "1 2 3 4 5 6 7 8 9 10 11 12 13 14 15 16 17 18 19 20" at bounding box center [945, 362] width 49 height 24
click at [948, 440] on select "1 2" at bounding box center [945, 443] width 49 height 24
select select "2"
click at [920, 431] on select "1 2" at bounding box center [945, 443] width 49 height 24
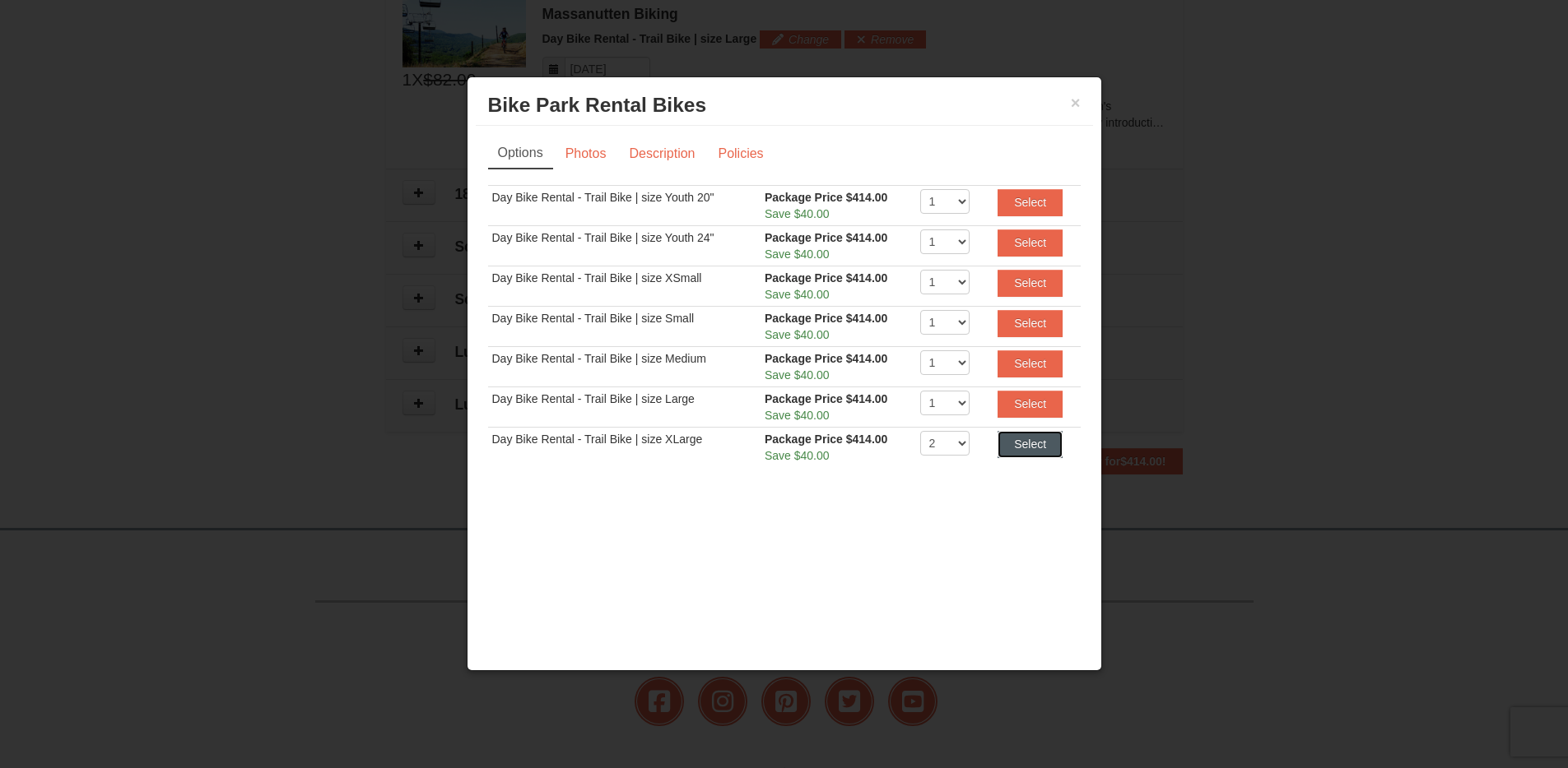
click at [1043, 441] on button "Select" at bounding box center [1029, 444] width 65 height 26
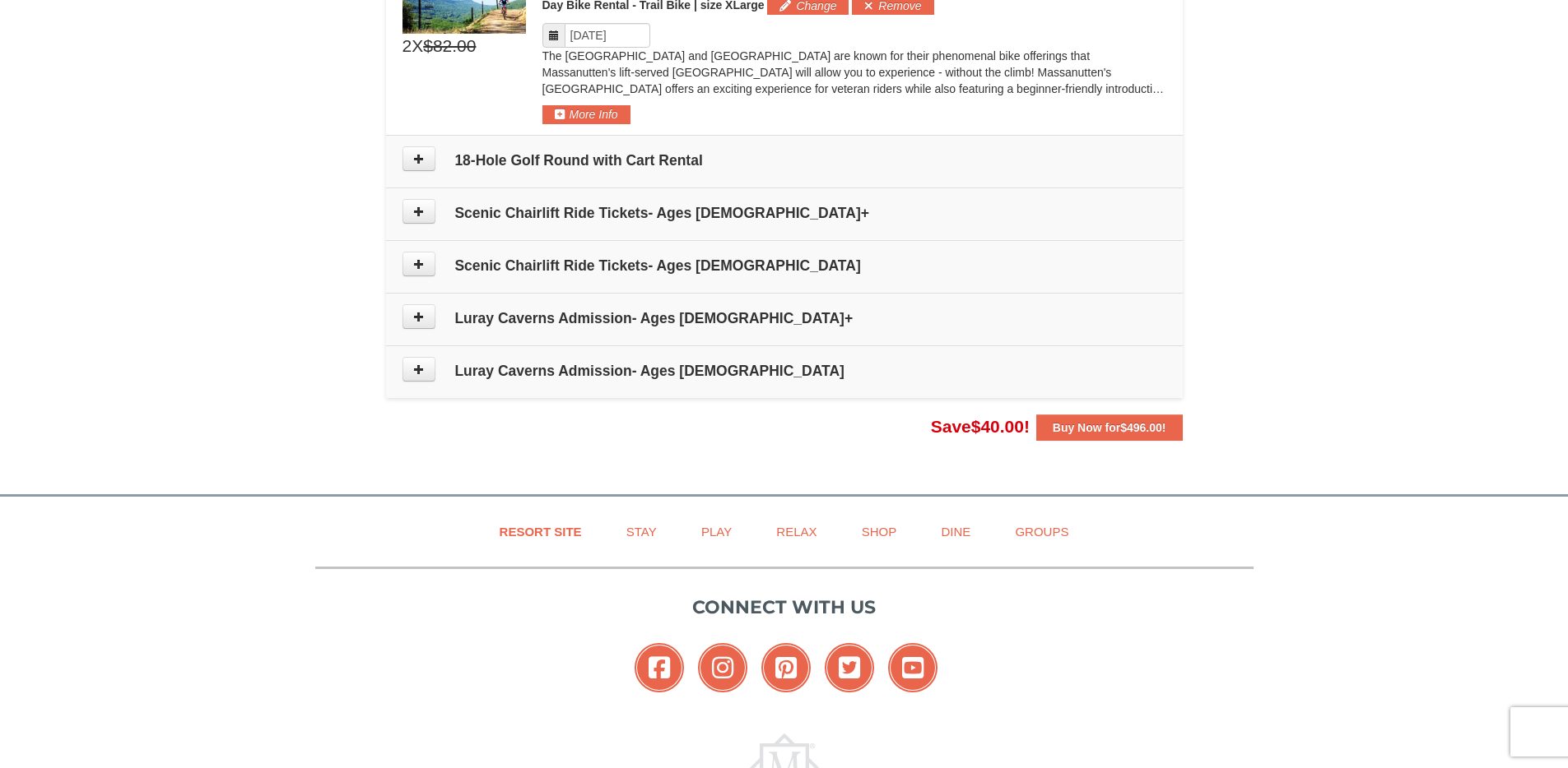
scroll to position [1367, 0]
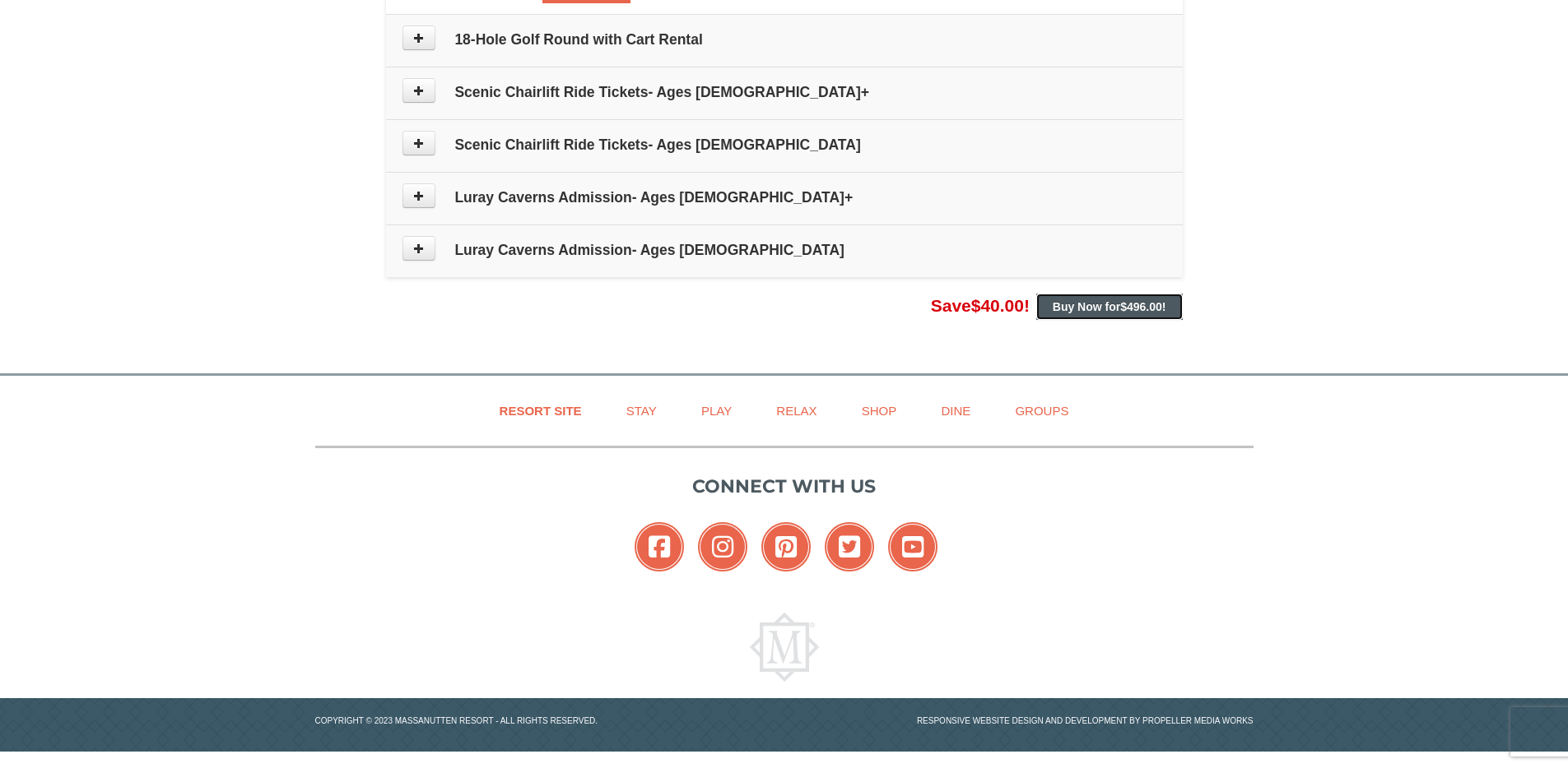
click at [1064, 304] on strong "Buy Now for $496.00 !" at bounding box center [1109, 307] width 114 height 13
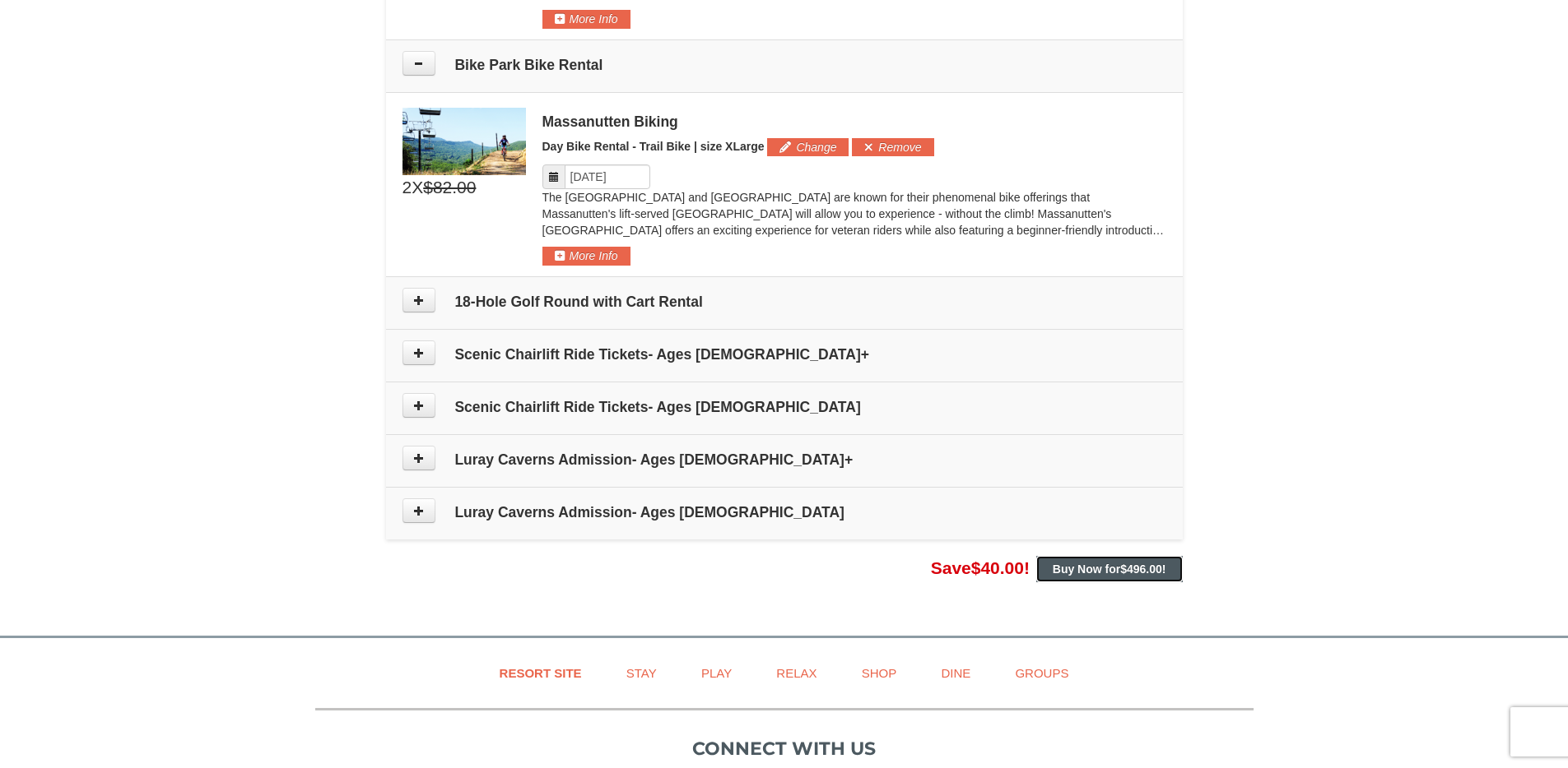
scroll to position [1105, 0]
click at [1101, 568] on strong "Buy Now for $496.00 !" at bounding box center [1109, 568] width 114 height 13
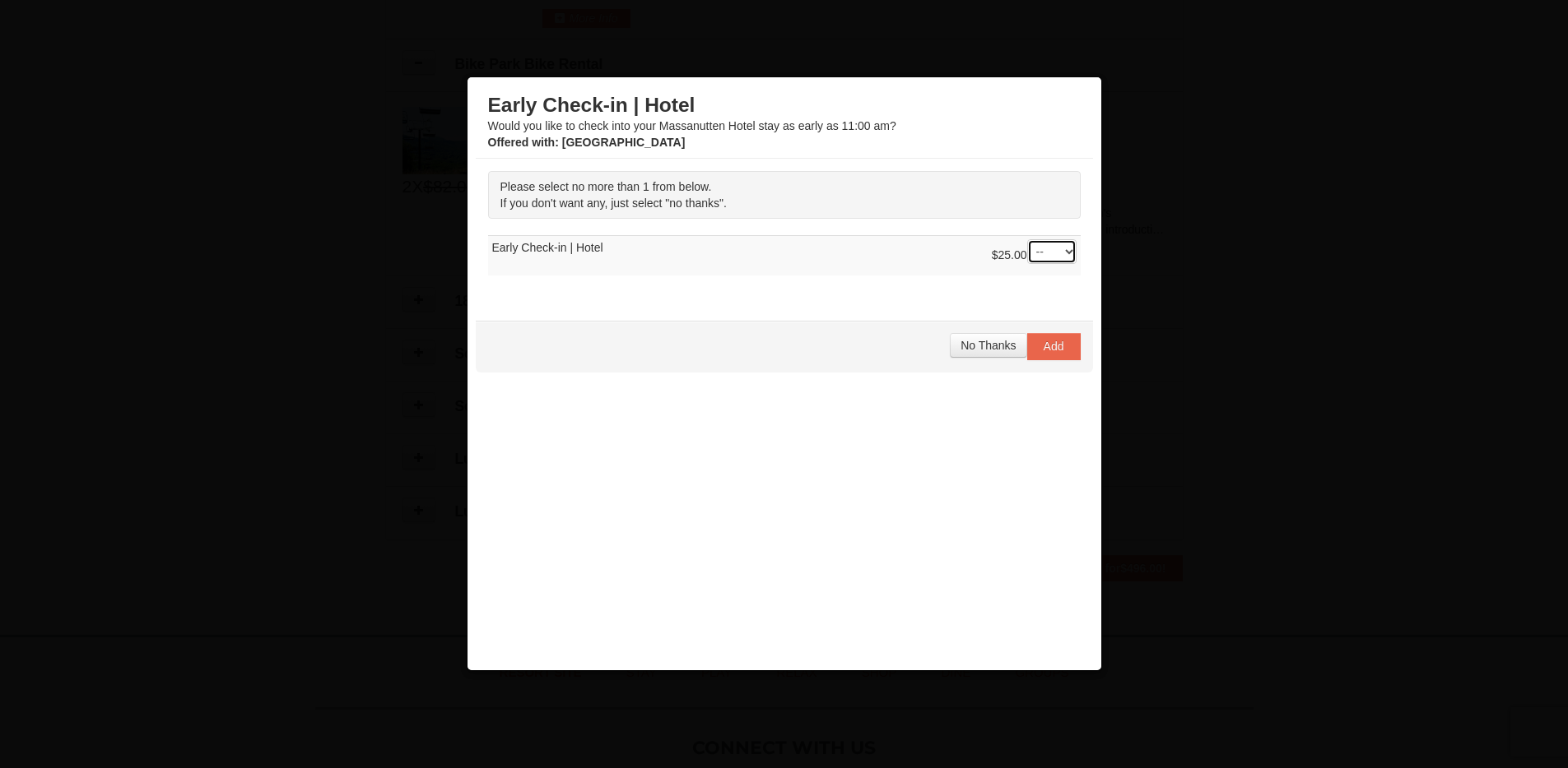
click at [1041, 251] on select "-- 01" at bounding box center [1051, 251] width 49 height 24
click at [1026, 239] on select "-- 01" at bounding box center [1051, 251] width 49 height 24
click at [1052, 250] on select "-- 01" at bounding box center [1051, 251] width 49 height 24
select select "0"
click at [1026, 239] on select "-- 01" at bounding box center [1051, 251] width 49 height 24
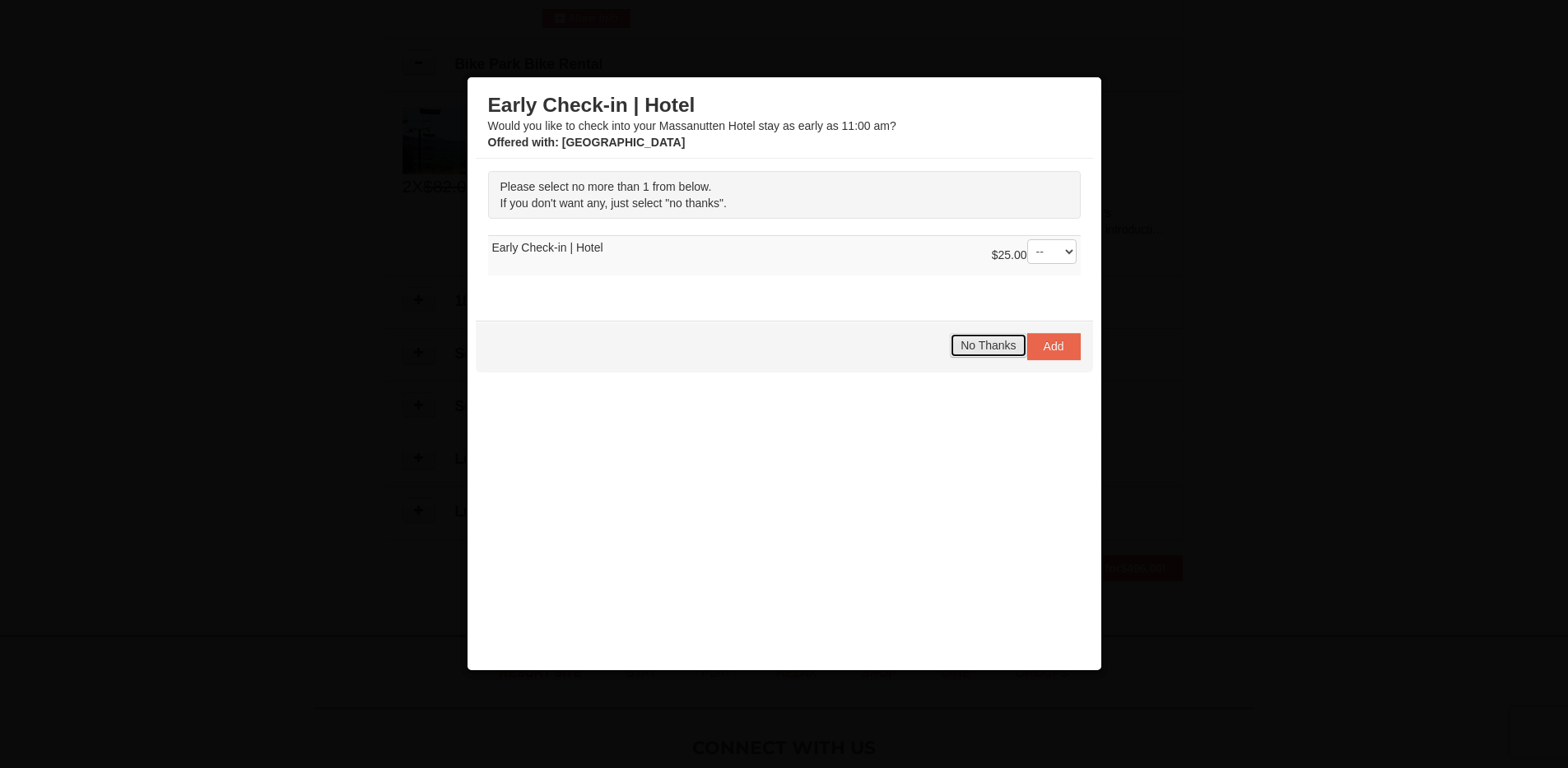
click at [1000, 342] on span "No Thanks" at bounding box center [988, 345] width 56 height 13
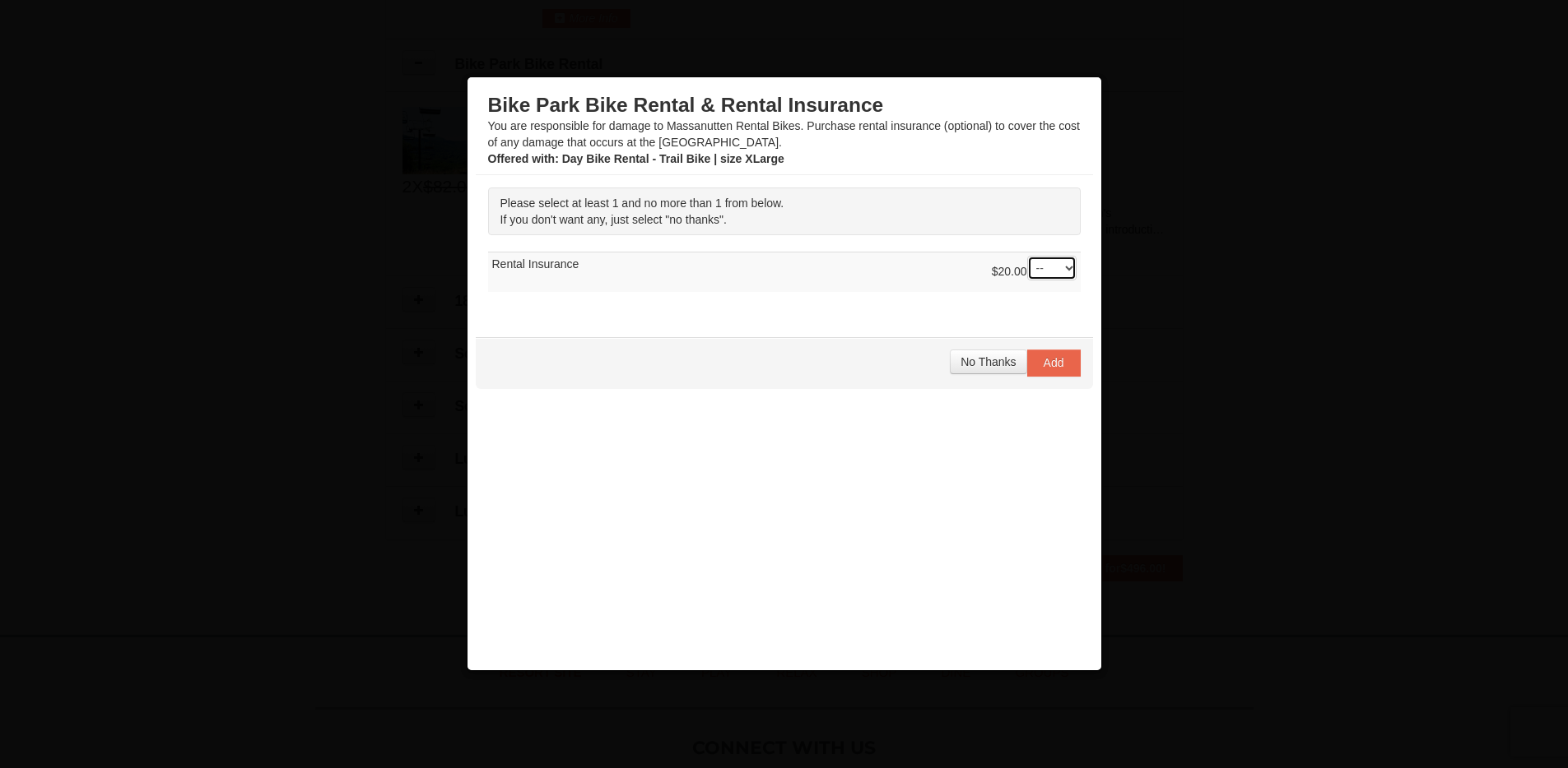
click at [1051, 264] on select "-- 01" at bounding box center [1051, 268] width 49 height 24
select select "1"
click at [1026, 256] on select "-- 01" at bounding box center [1051, 268] width 49 height 24
click at [1054, 356] on span "Add" at bounding box center [1054, 362] width 21 height 13
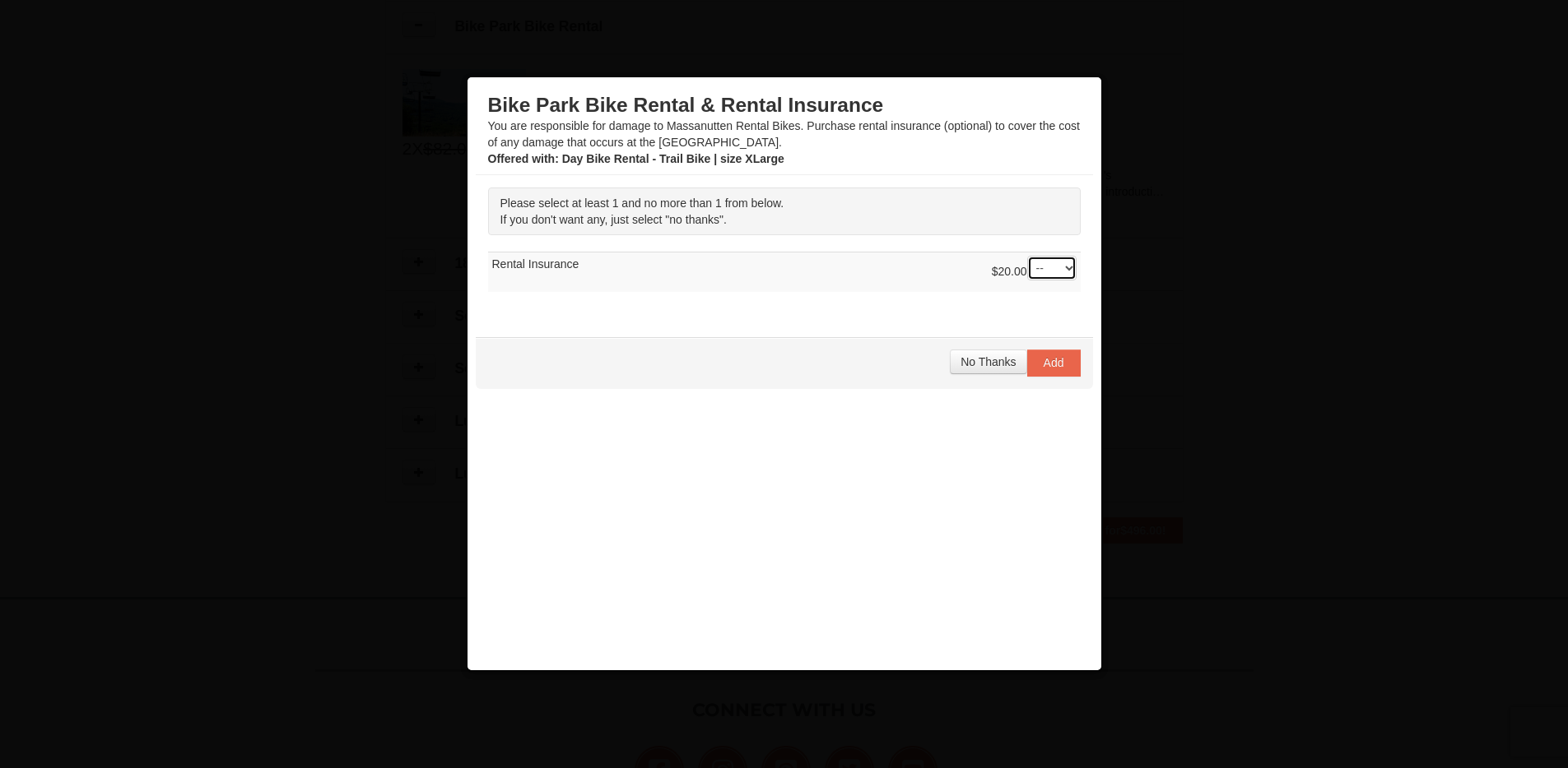
click at [1057, 263] on select "-- 01" at bounding box center [1051, 268] width 49 height 24
select select "1"
click at [1026, 256] on select "-- 01" at bounding box center [1051, 268] width 49 height 24
click at [1057, 357] on span "Add" at bounding box center [1054, 362] width 21 height 13
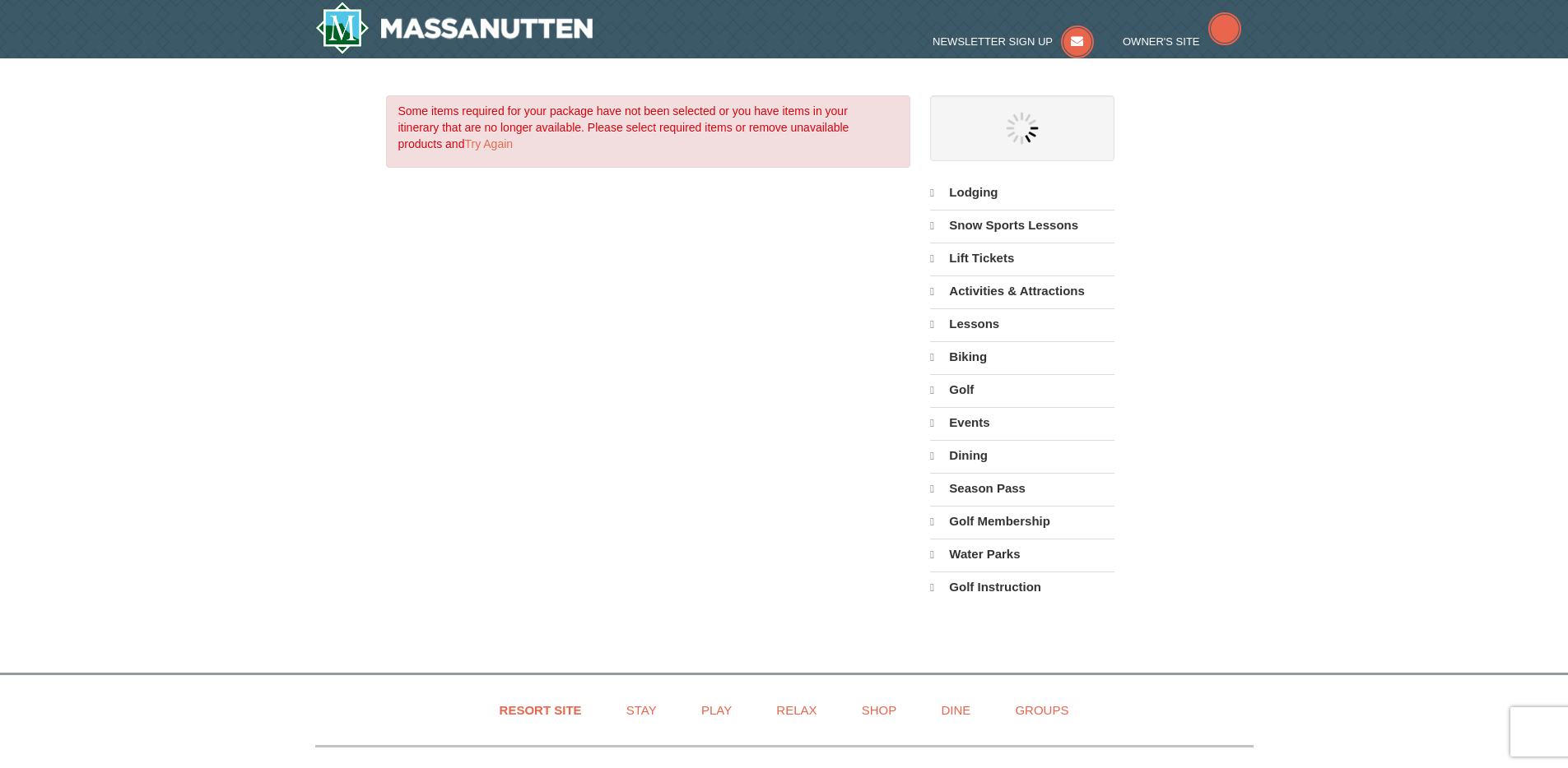
select select "9"
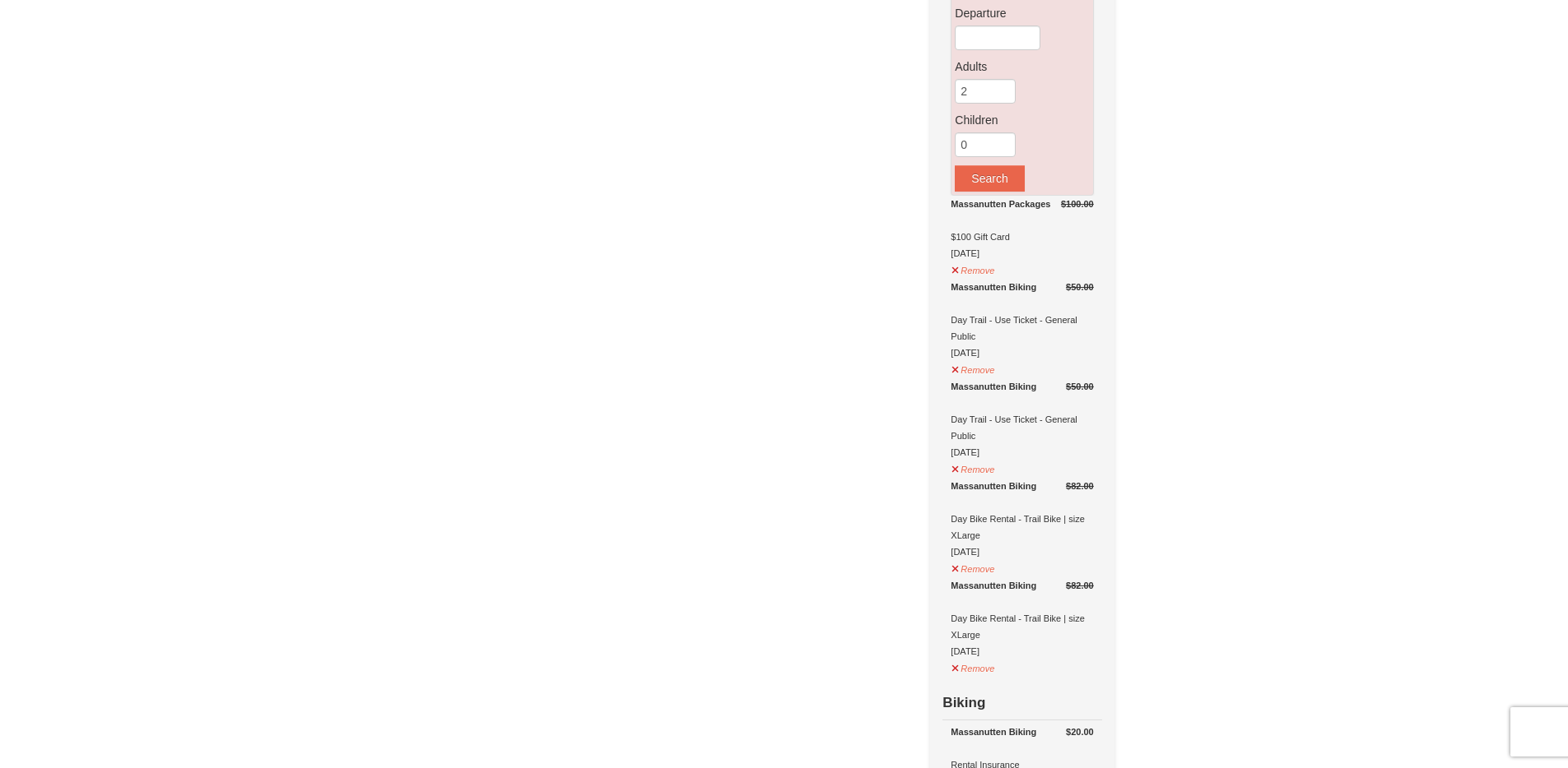
scroll to position [381, 0]
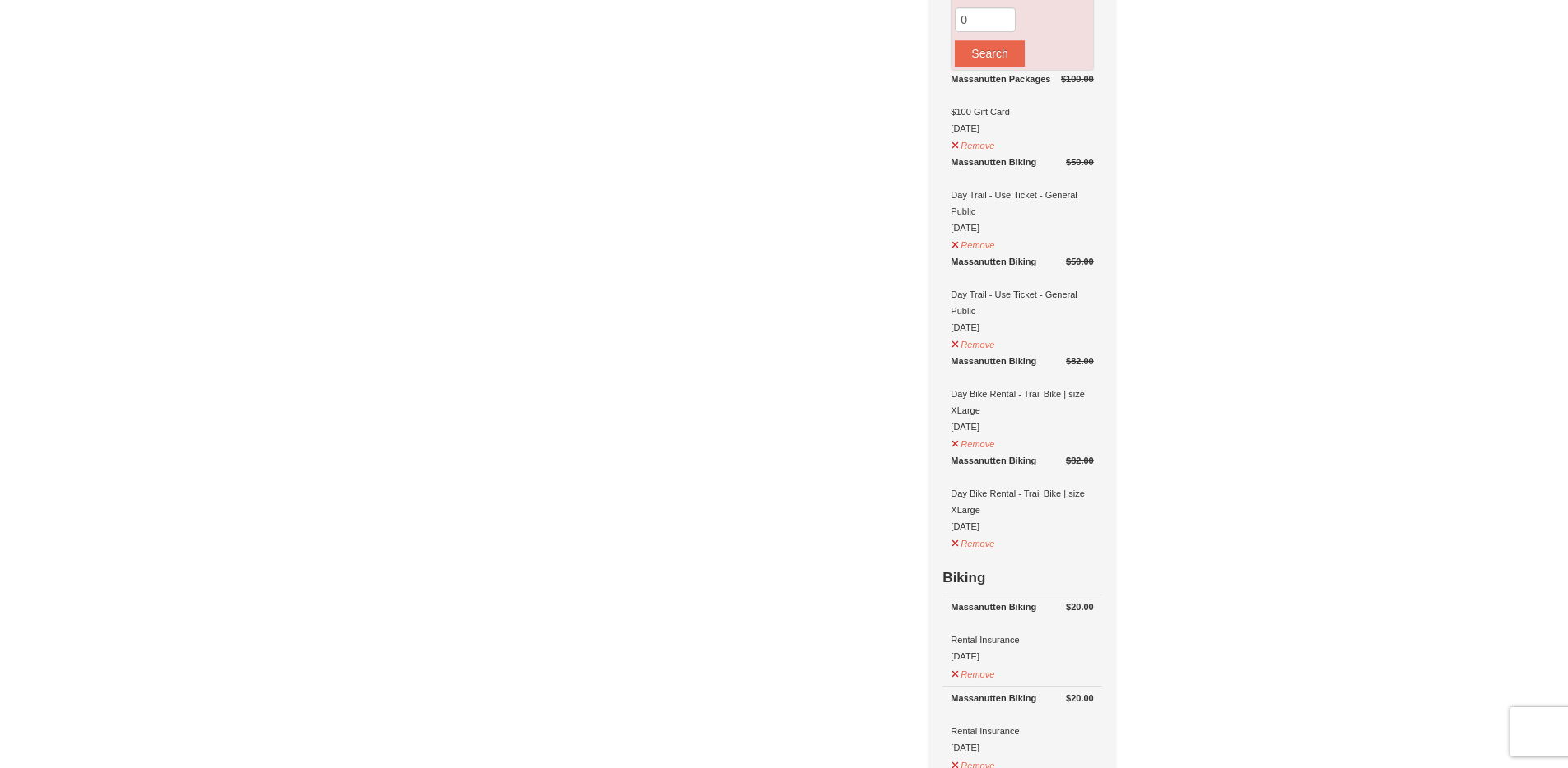
click at [1077, 355] on strong "$82.00" at bounding box center [1080, 360] width 28 height 16
click at [1078, 459] on del "$82.00" at bounding box center [1080, 460] width 28 height 9
click at [963, 443] on button "Remove" at bounding box center [972, 442] width 44 height 21
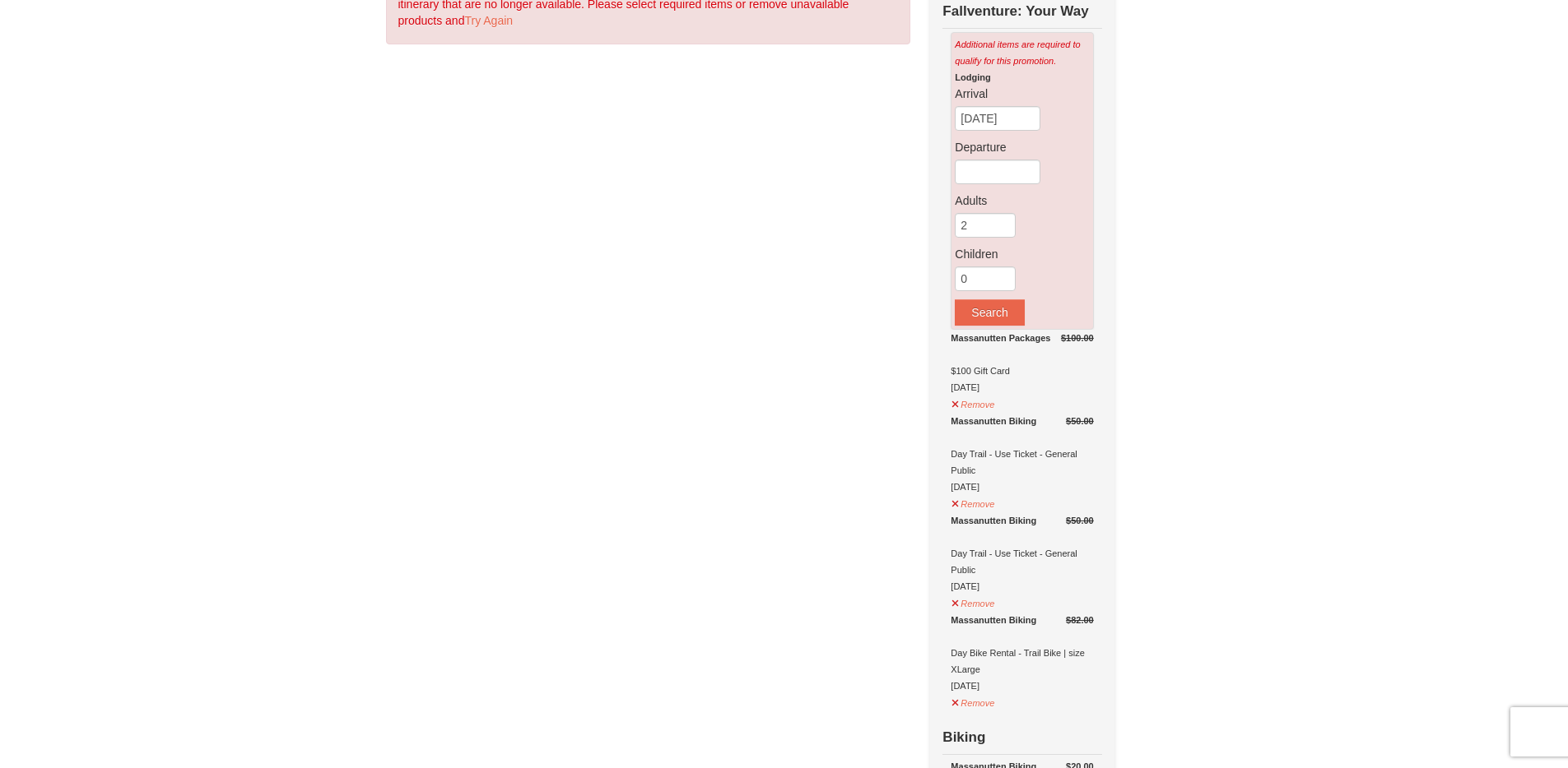
scroll to position [94, 0]
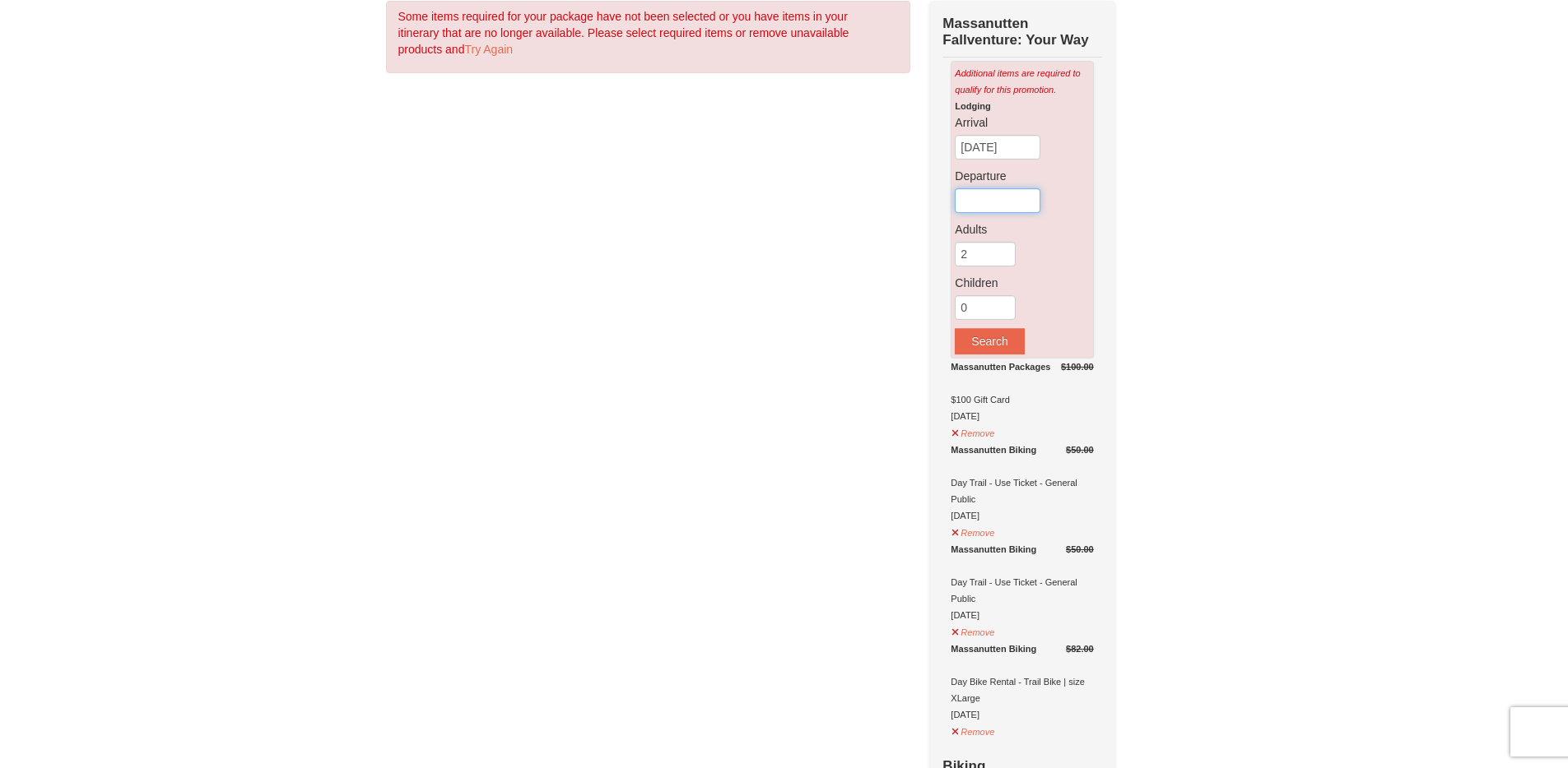
click at [994, 199] on input "text" at bounding box center [997, 200] width 86 height 24
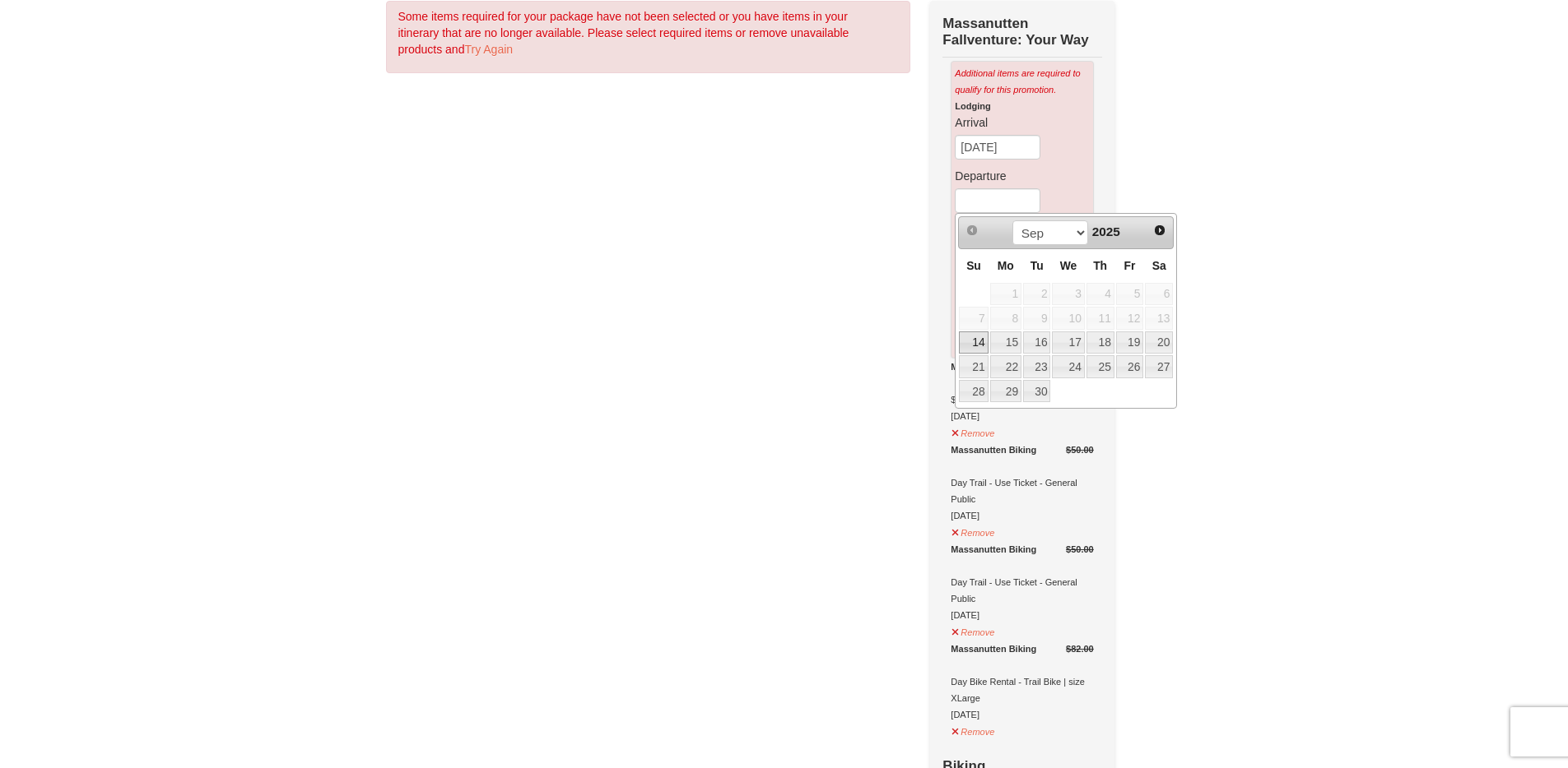
click at [972, 336] on link "14" at bounding box center [973, 343] width 29 height 23
type input "[DATE]"
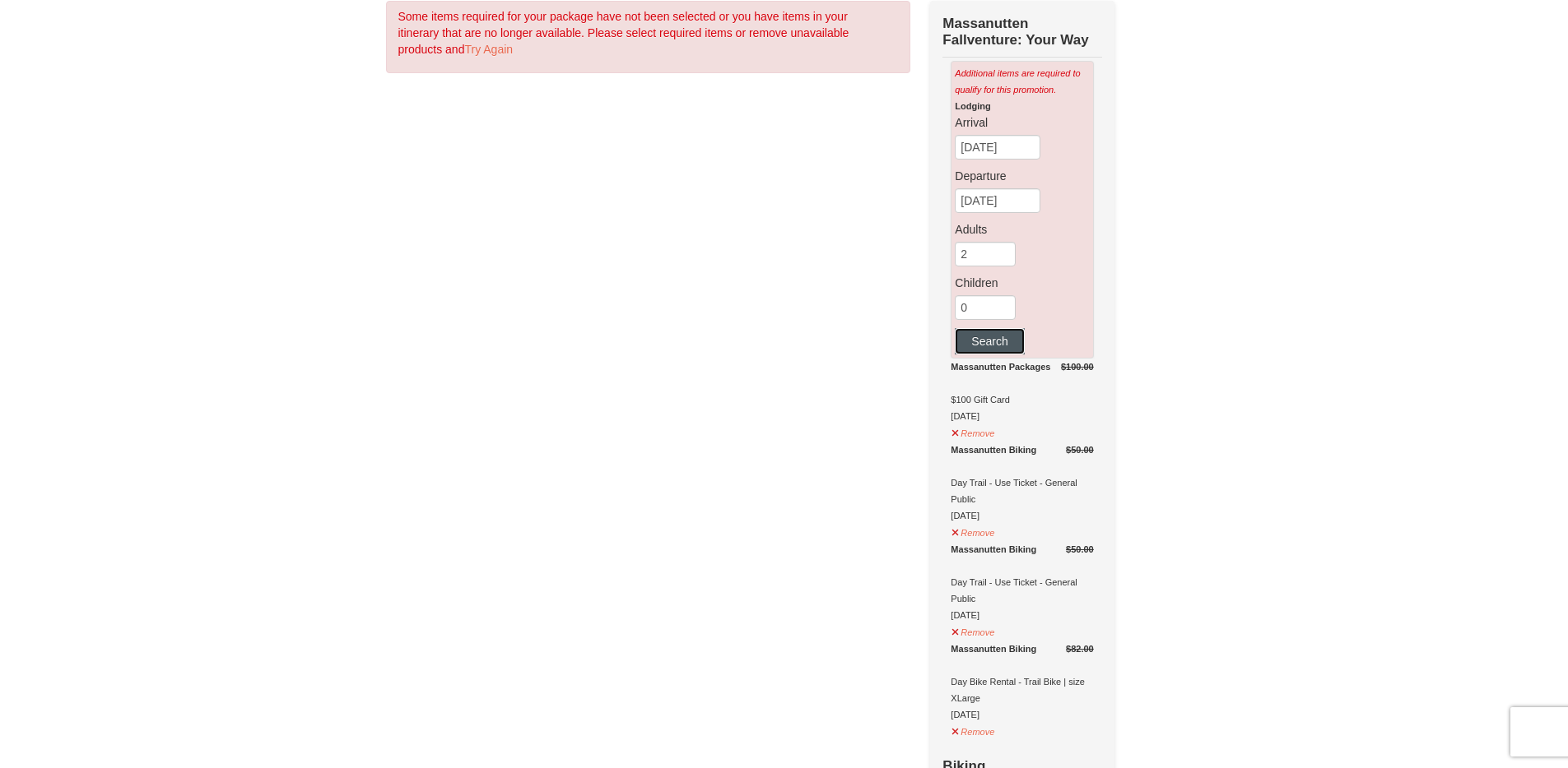
click at [994, 344] on button "Search" at bounding box center [989, 342] width 69 height 26
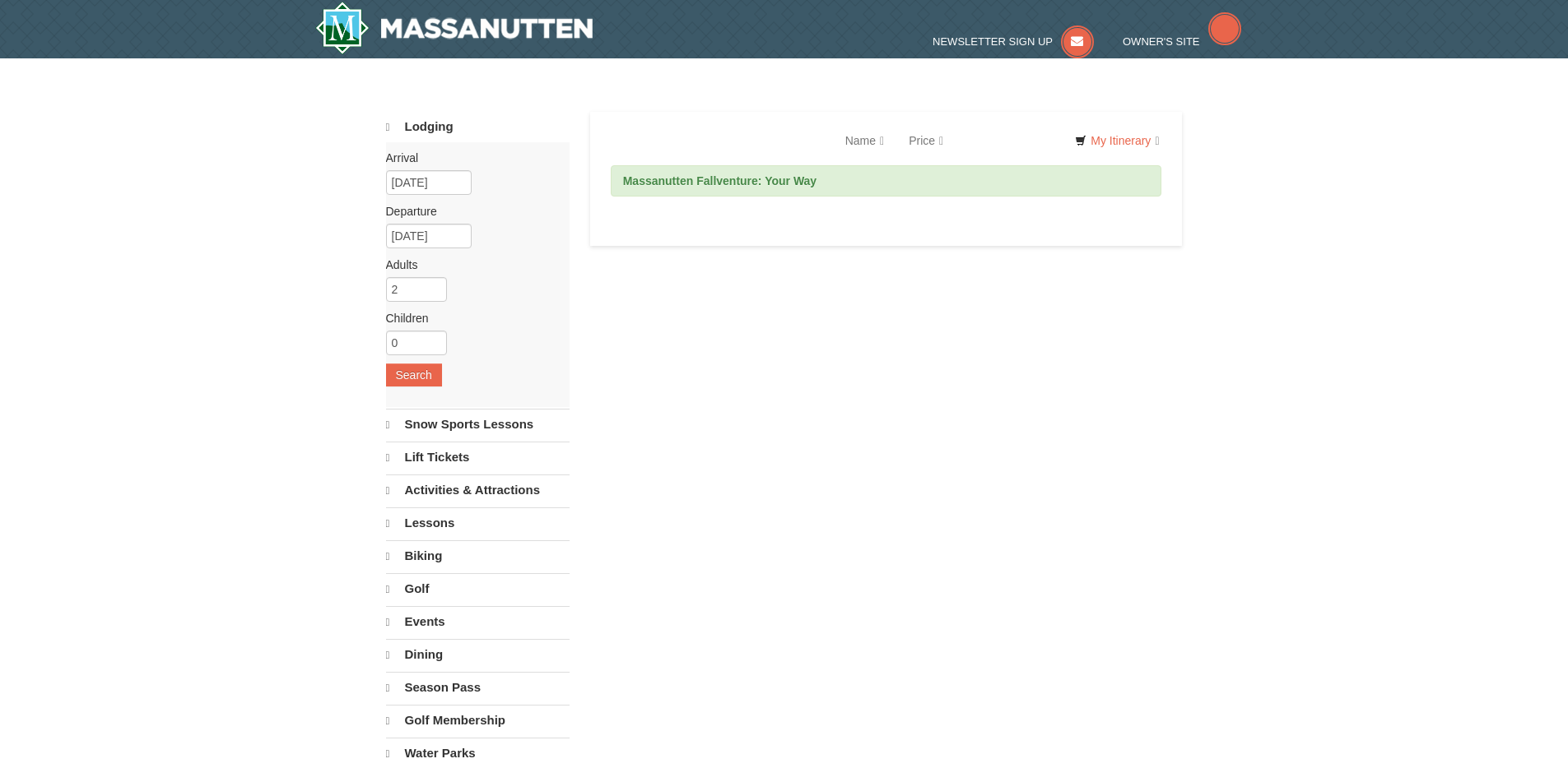
select select "9"
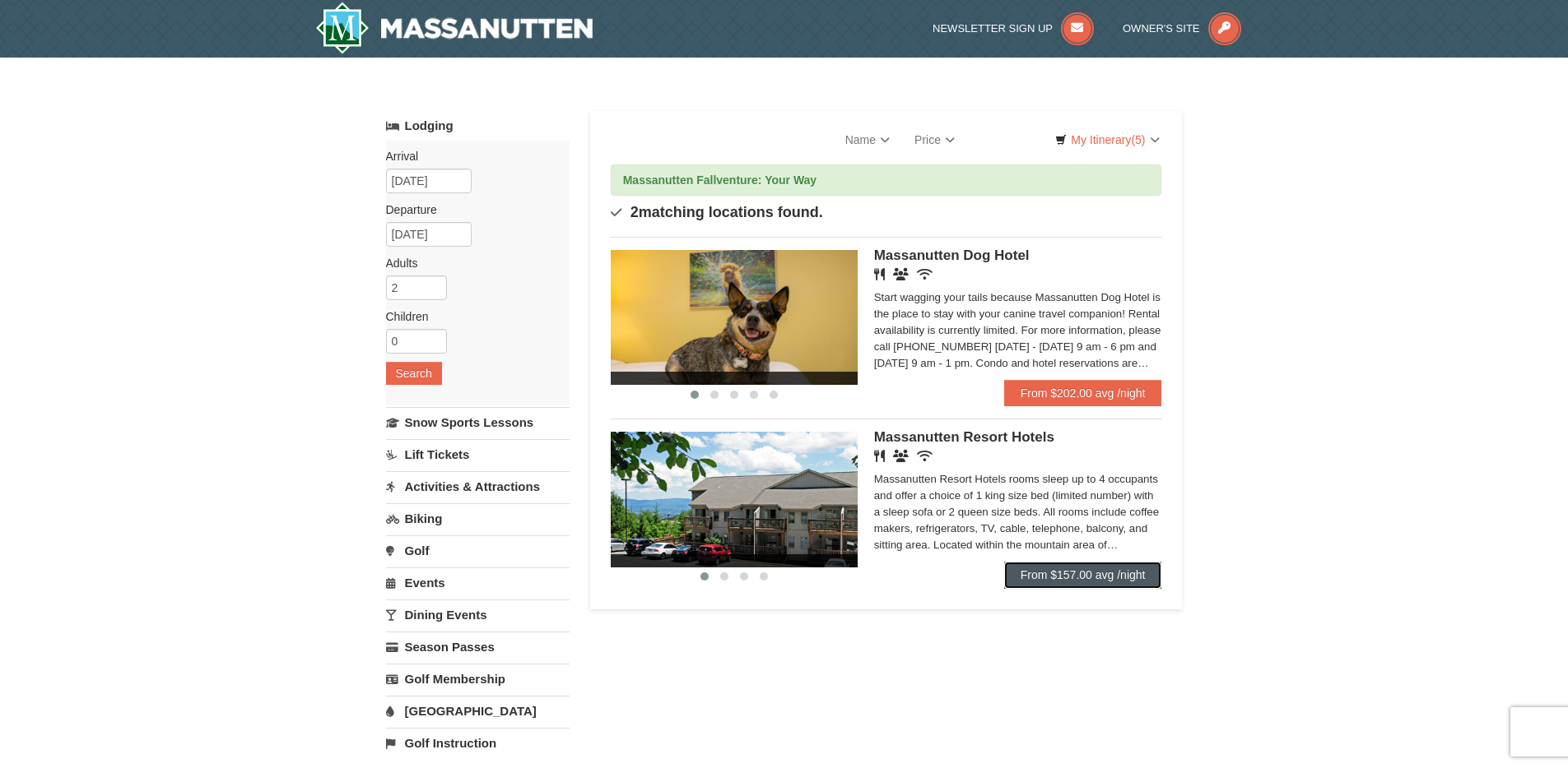
click at [1109, 575] on link "From $157.00 avg /night" at bounding box center [1083, 575] width 158 height 26
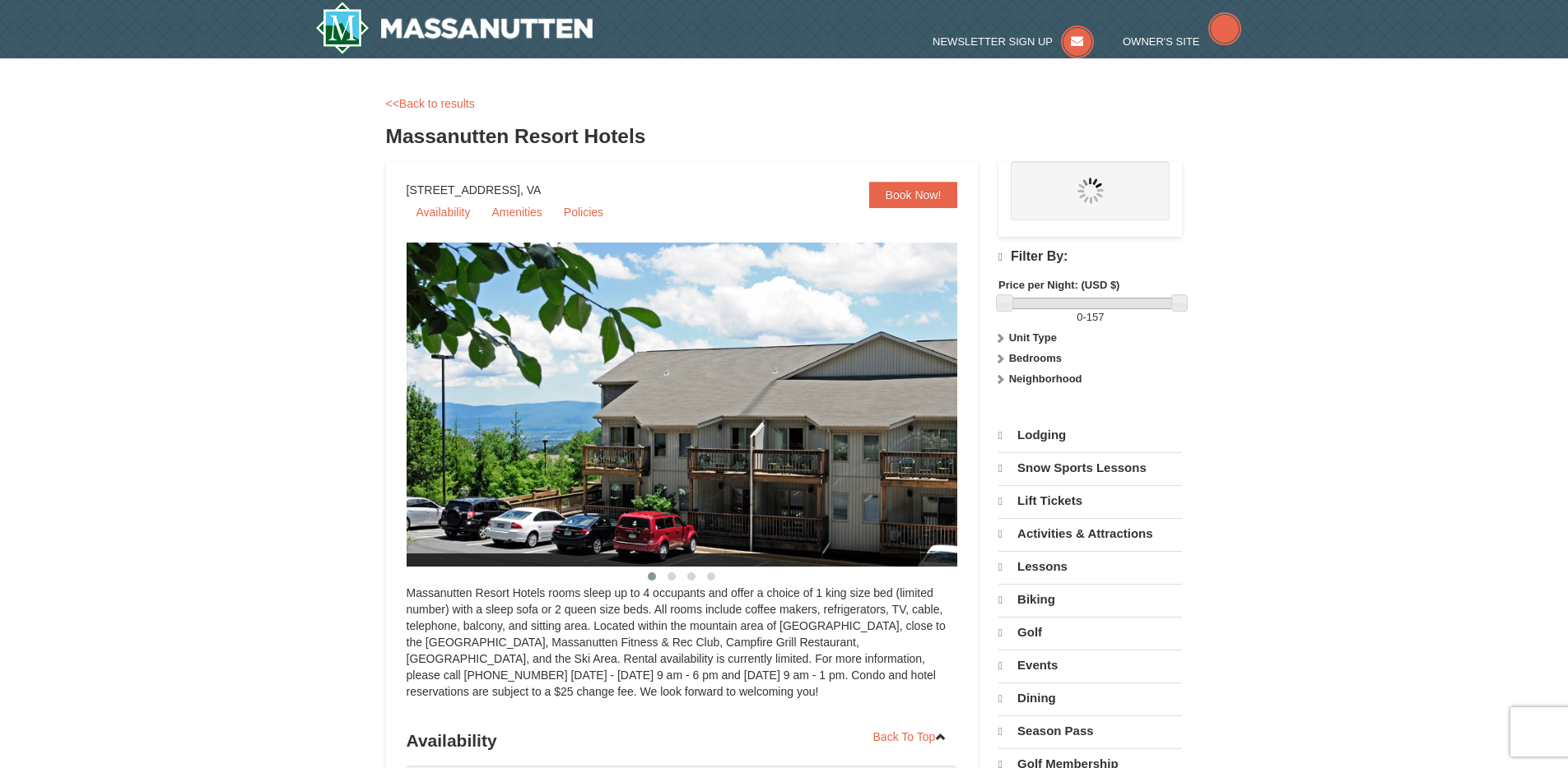
select select "9"
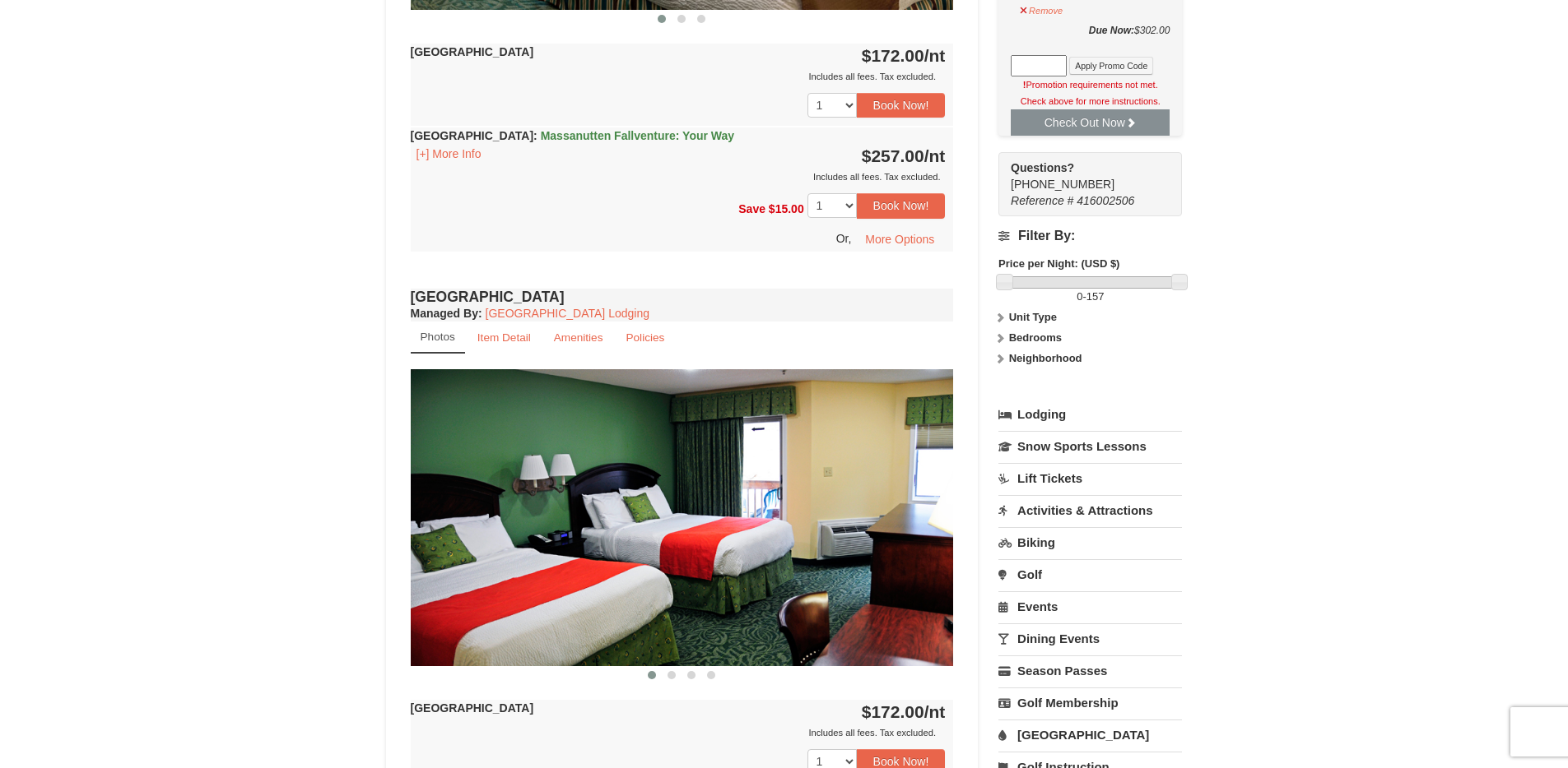
scroll to position [747, 0]
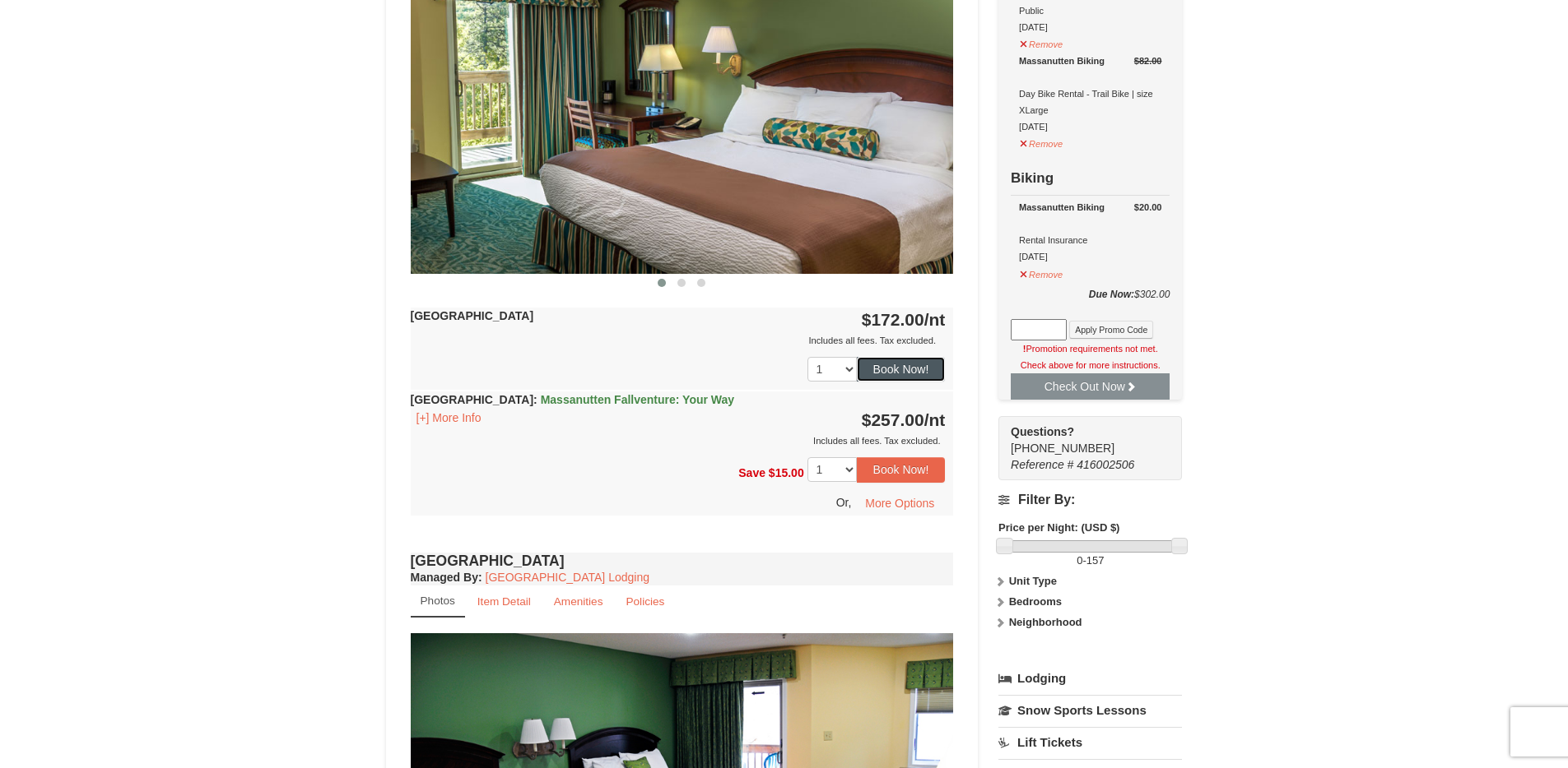
click at [908, 366] on button "Book Now!" at bounding box center [901, 369] width 89 height 24
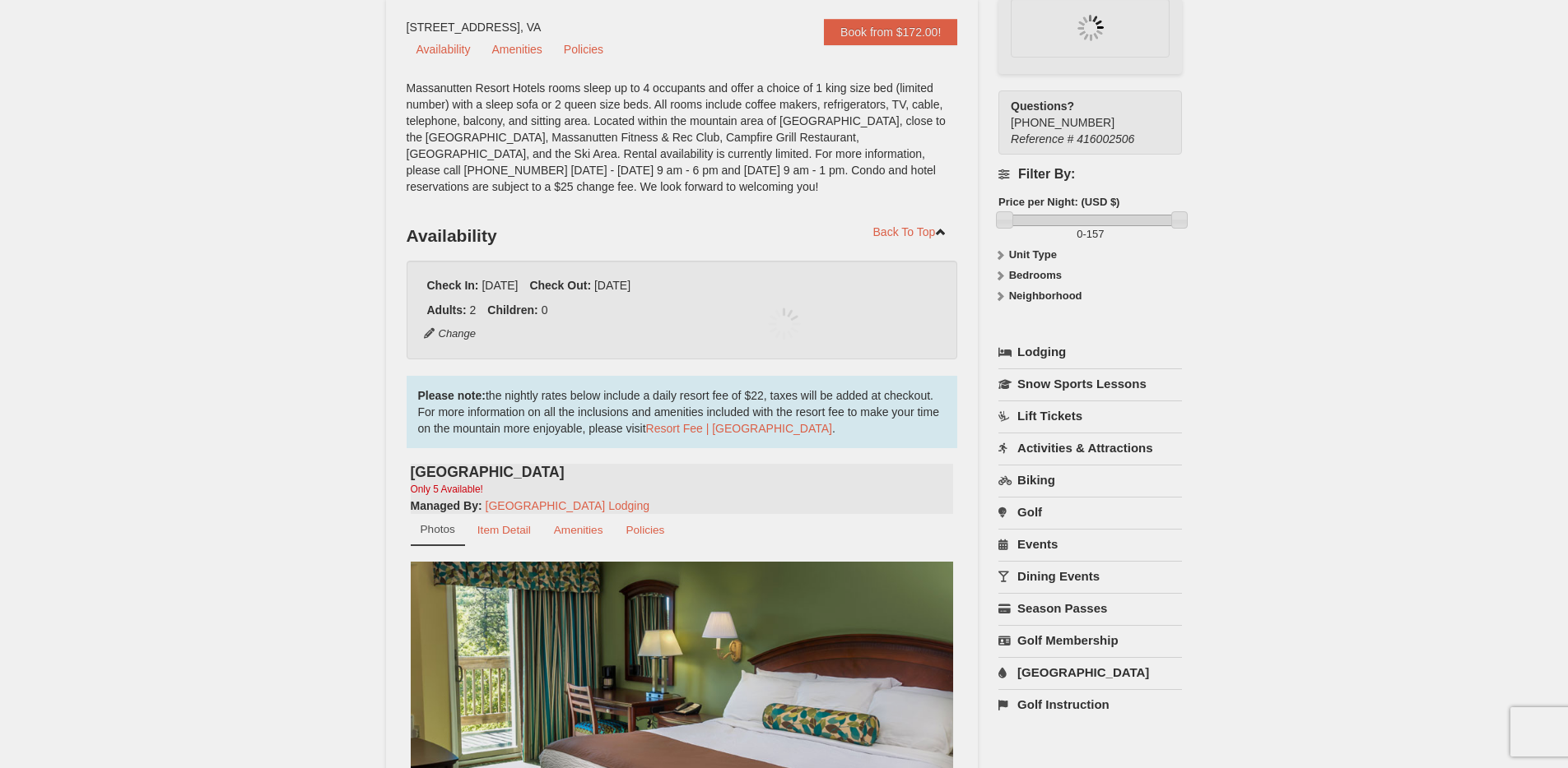
scroll to position [160, 0]
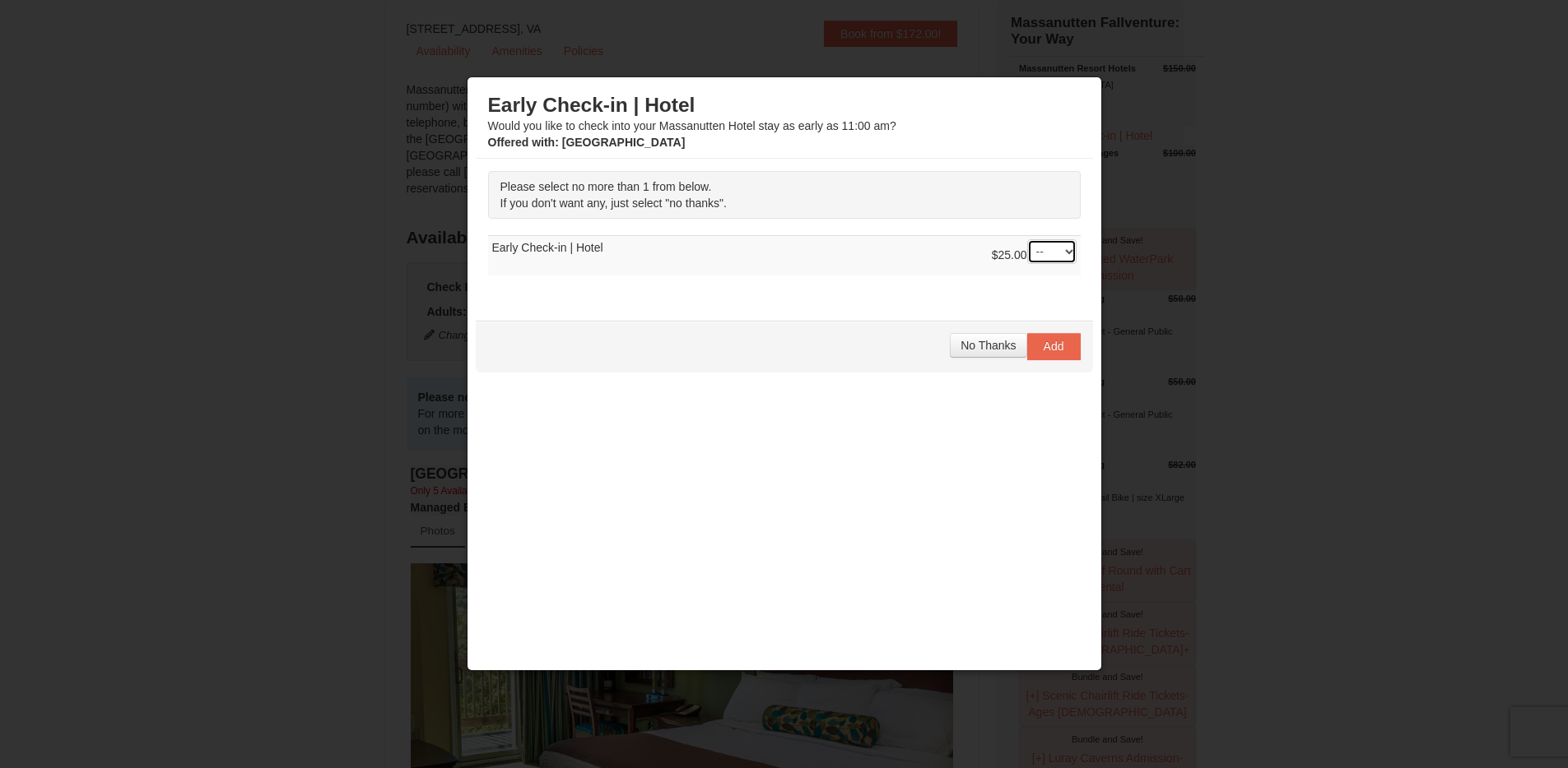
click at [1059, 253] on select "-- 01" at bounding box center [1051, 251] width 49 height 24
click at [1026, 239] on select "-- 01" at bounding box center [1051, 251] width 49 height 24
click at [996, 351] on span "No Thanks" at bounding box center [988, 345] width 56 height 13
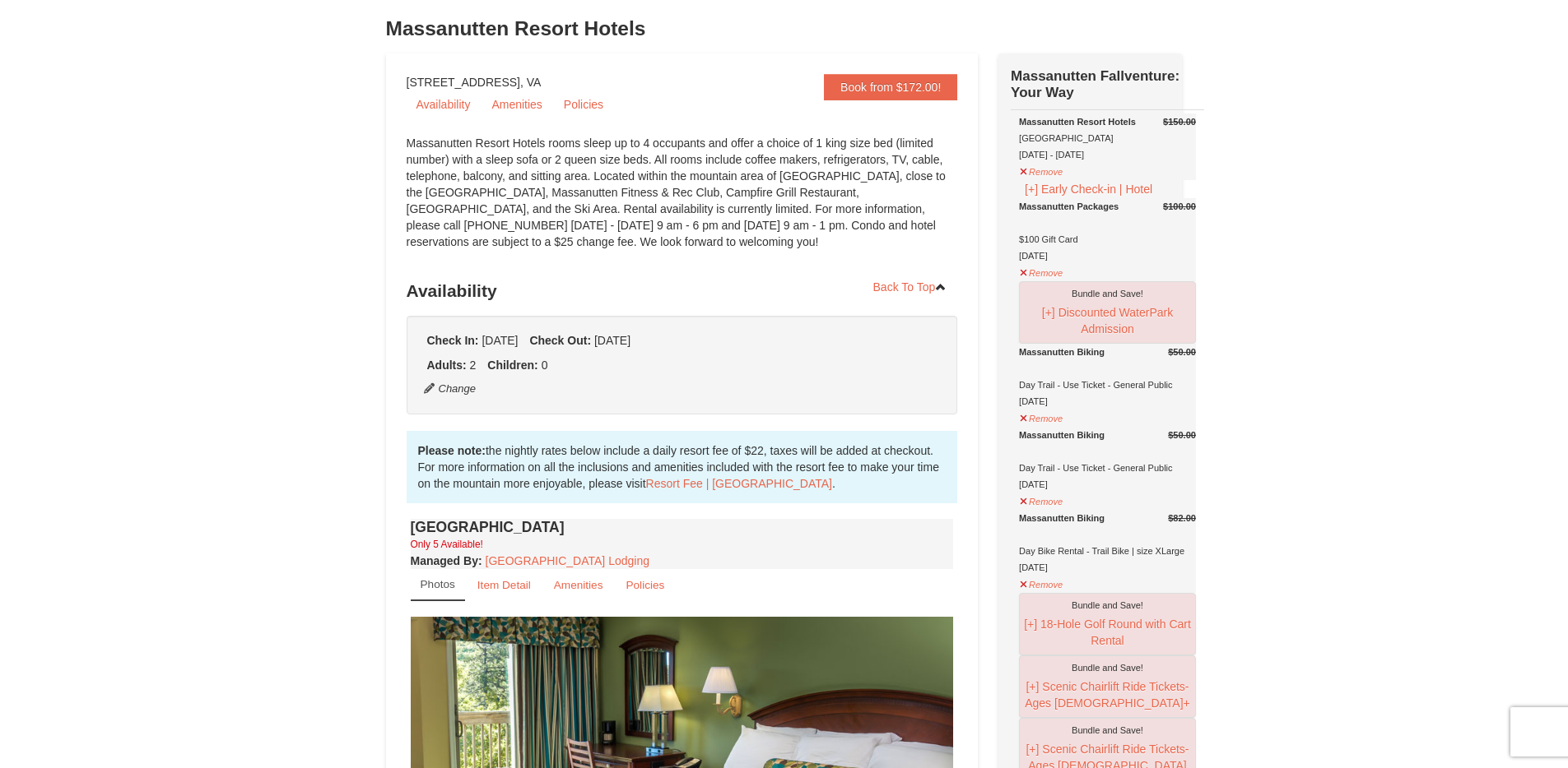
scroll to position [94, 0]
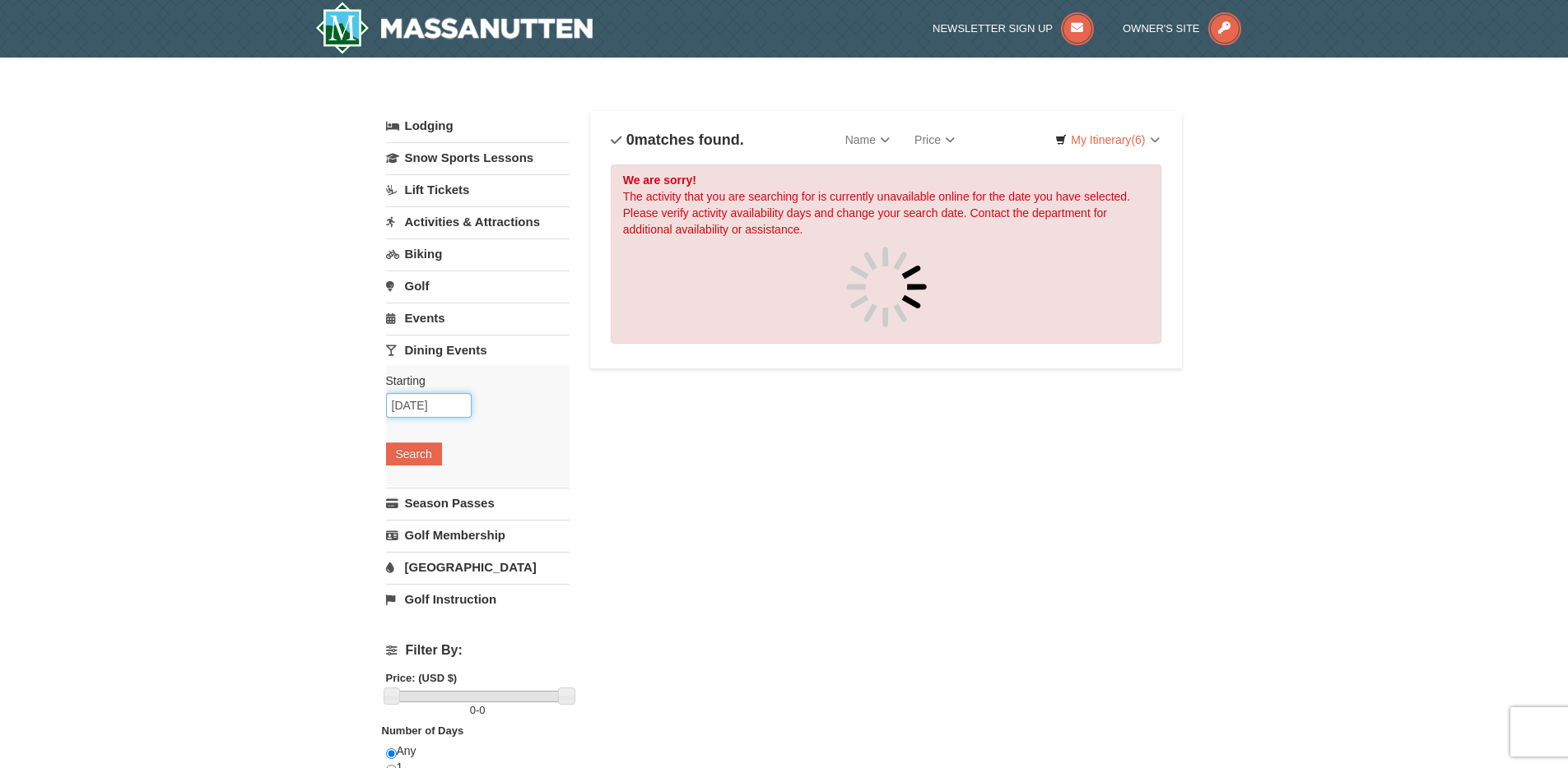
click at [424, 393] on input "[DATE]" at bounding box center [428, 406] width 86 height 24
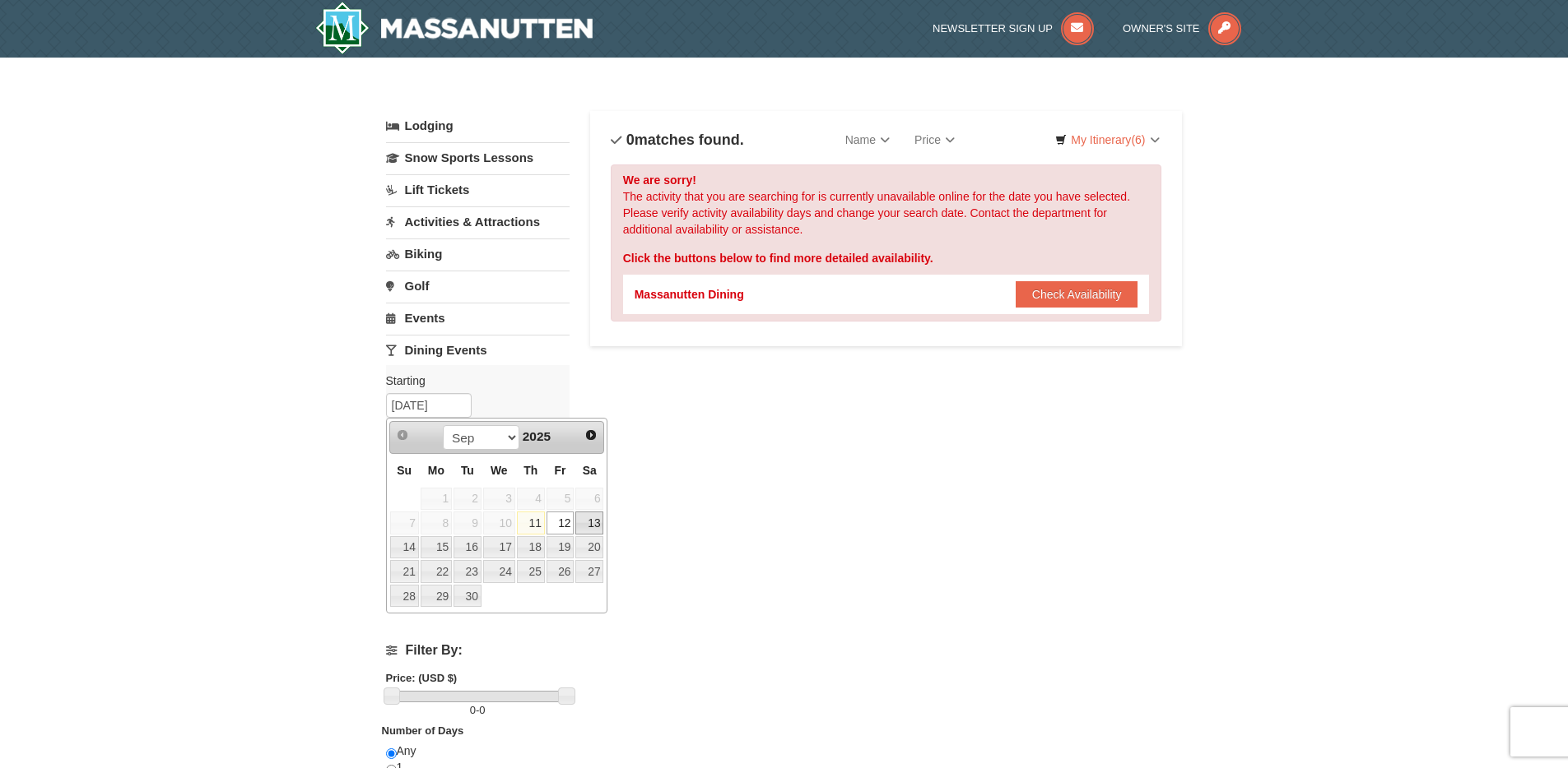
click at [591, 517] on link "13" at bounding box center [590, 522] width 28 height 23
type input "[DATE]"
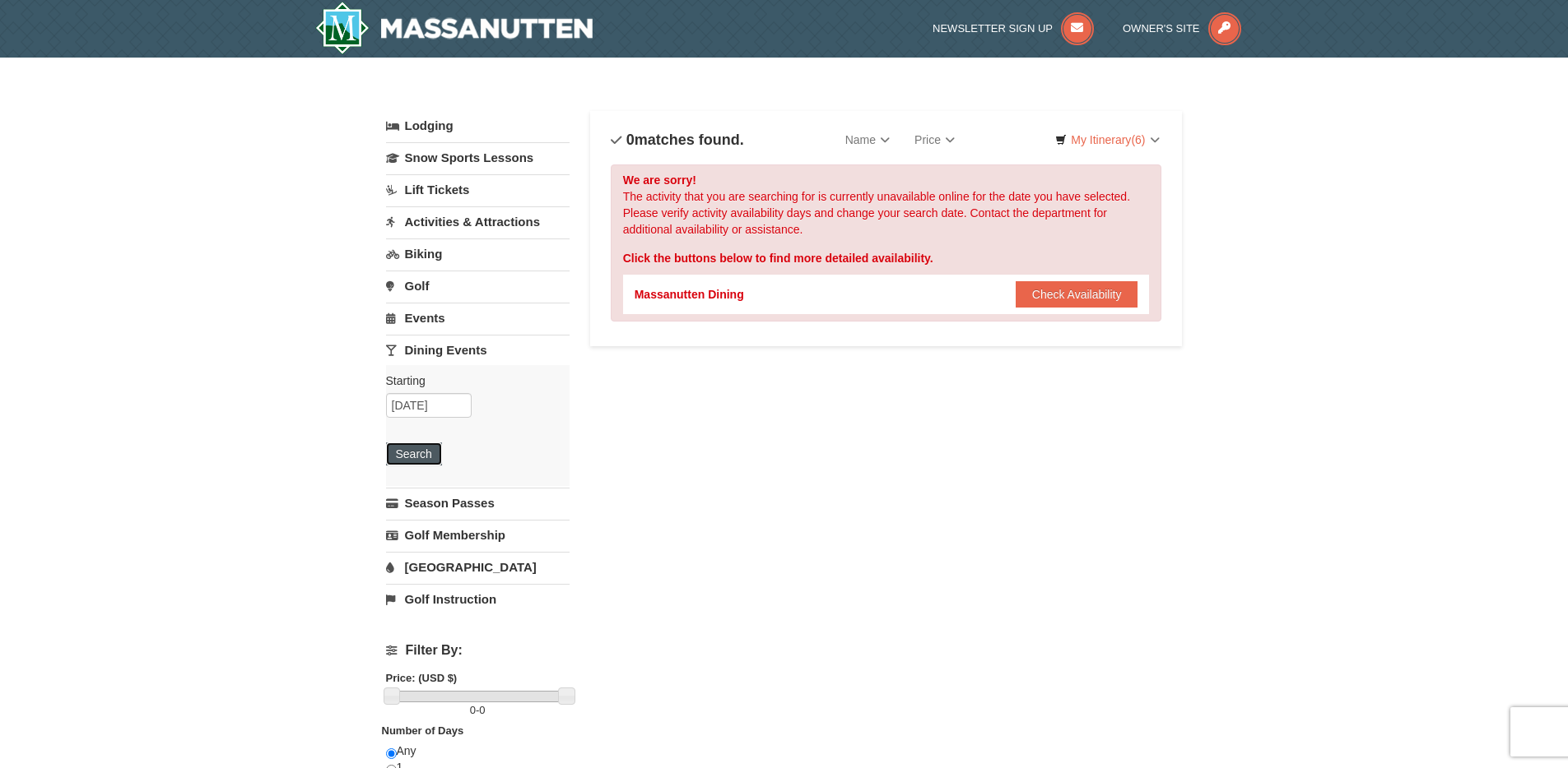
click at [427, 447] on button "Search" at bounding box center [413, 454] width 56 height 23
click at [1055, 296] on button "Check Availability" at bounding box center [1076, 295] width 122 height 26
